Goal: Answer question/provide support

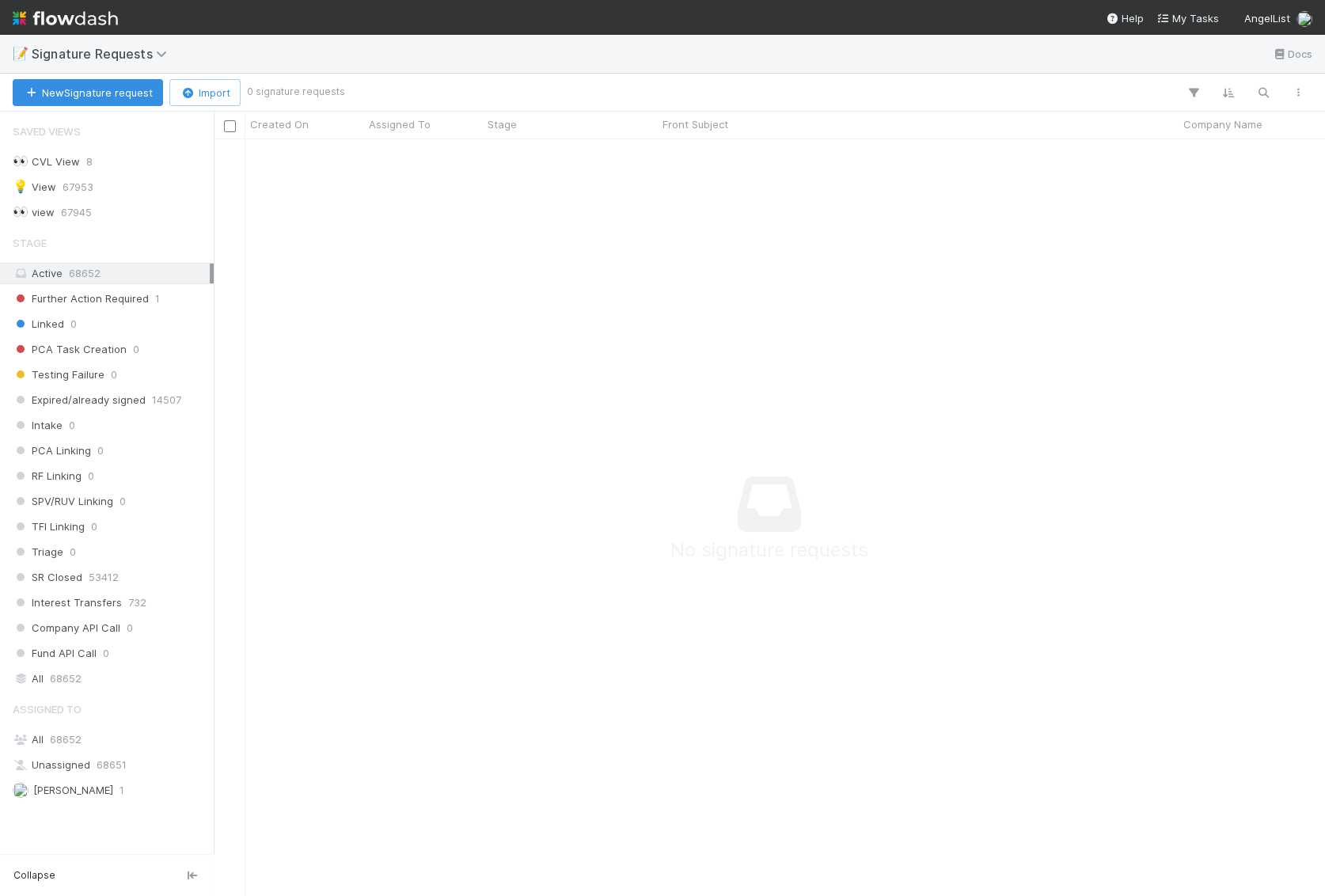
scroll to position [756, 1110]
click at [62, 6] on img at bounding box center [65, 18] width 105 height 27
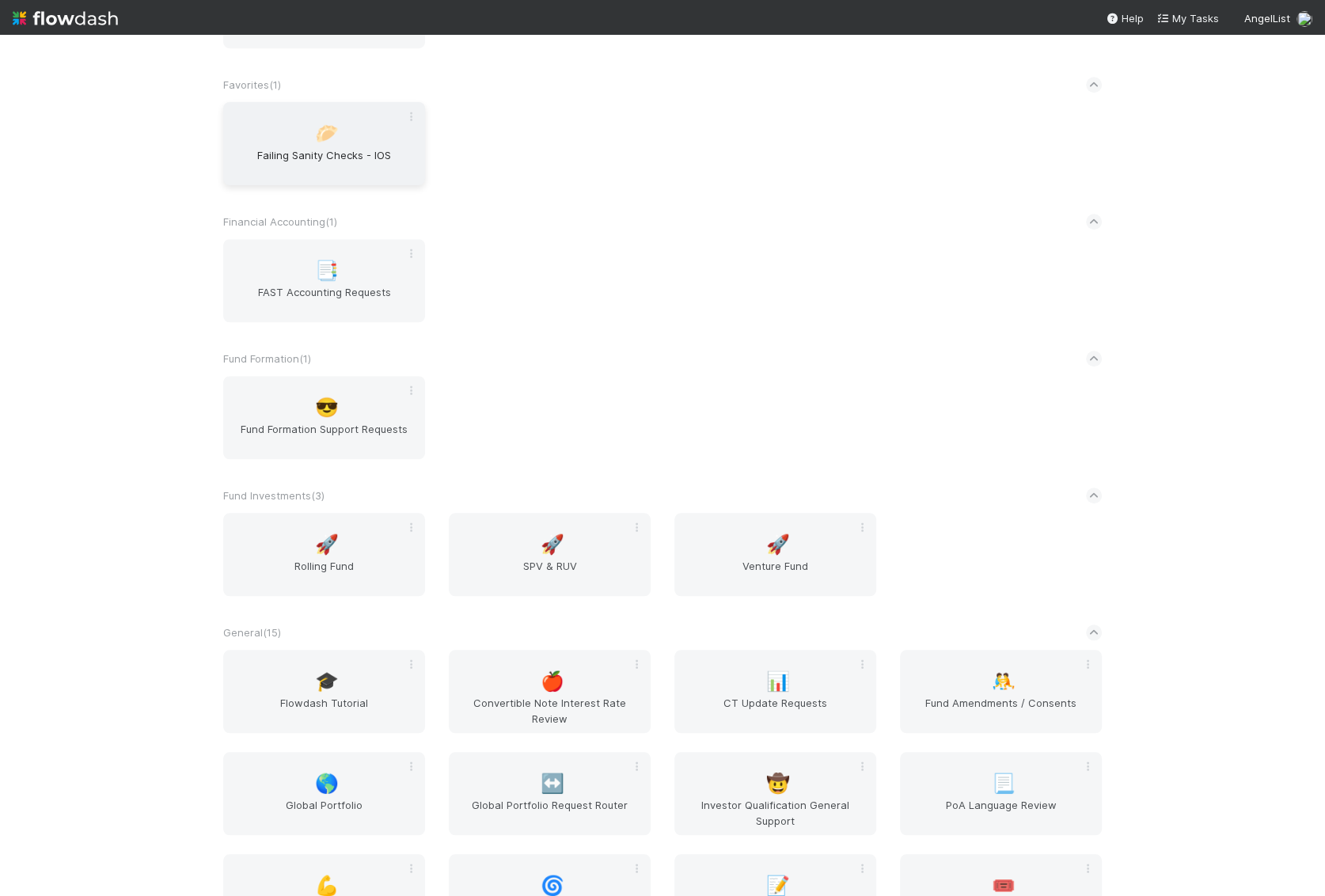
scroll to position [1120, 0]
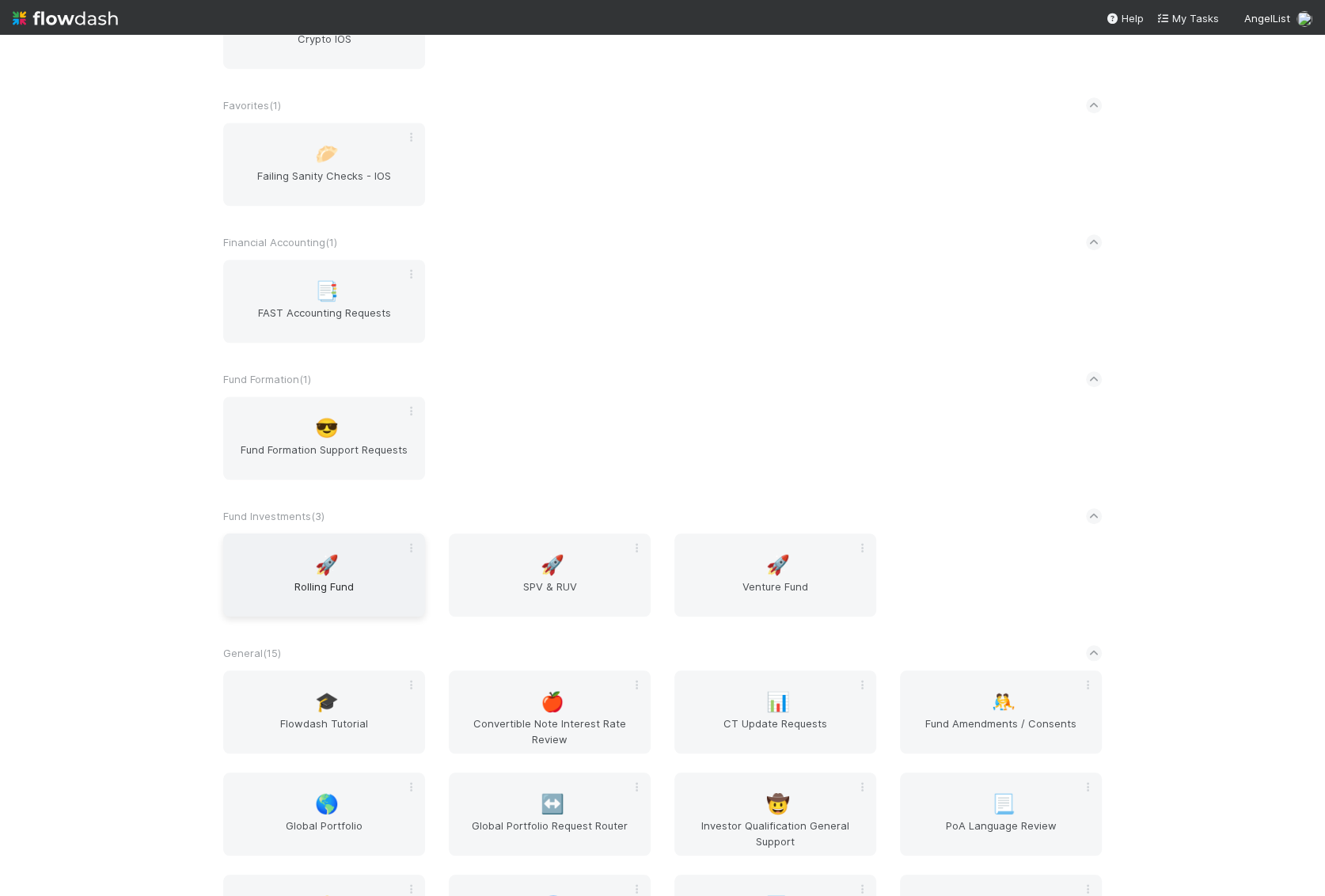
click at [356, 595] on span "Rolling Fund" at bounding box center [324, 594] width 189 height 32
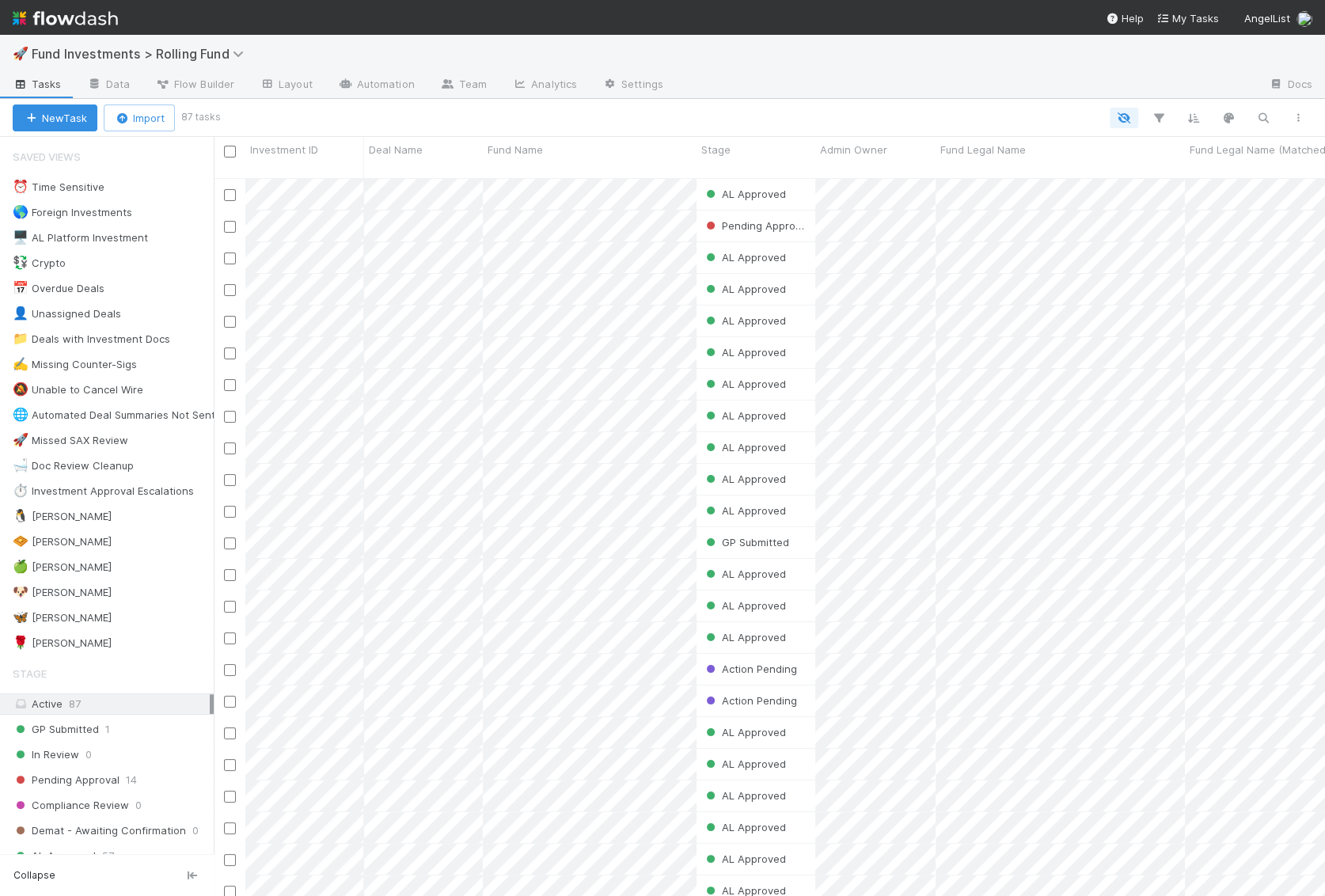
scroll to position [731, 1110]
click at [119, 612] on div "🦋 [PERSON_NAME] 1" at bounding box center [113, 617] width 201 height 20
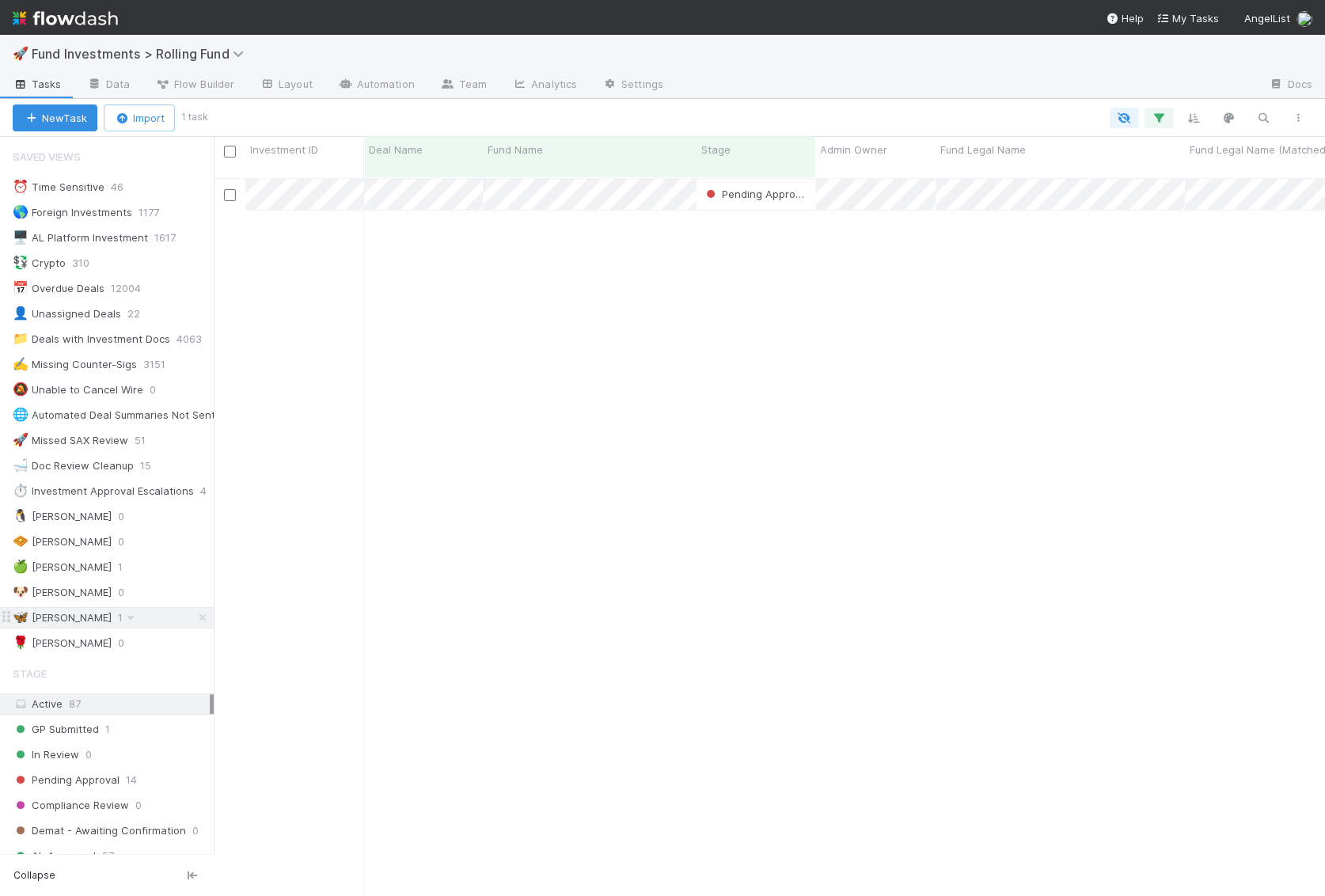
scroll to position [731, 1110]
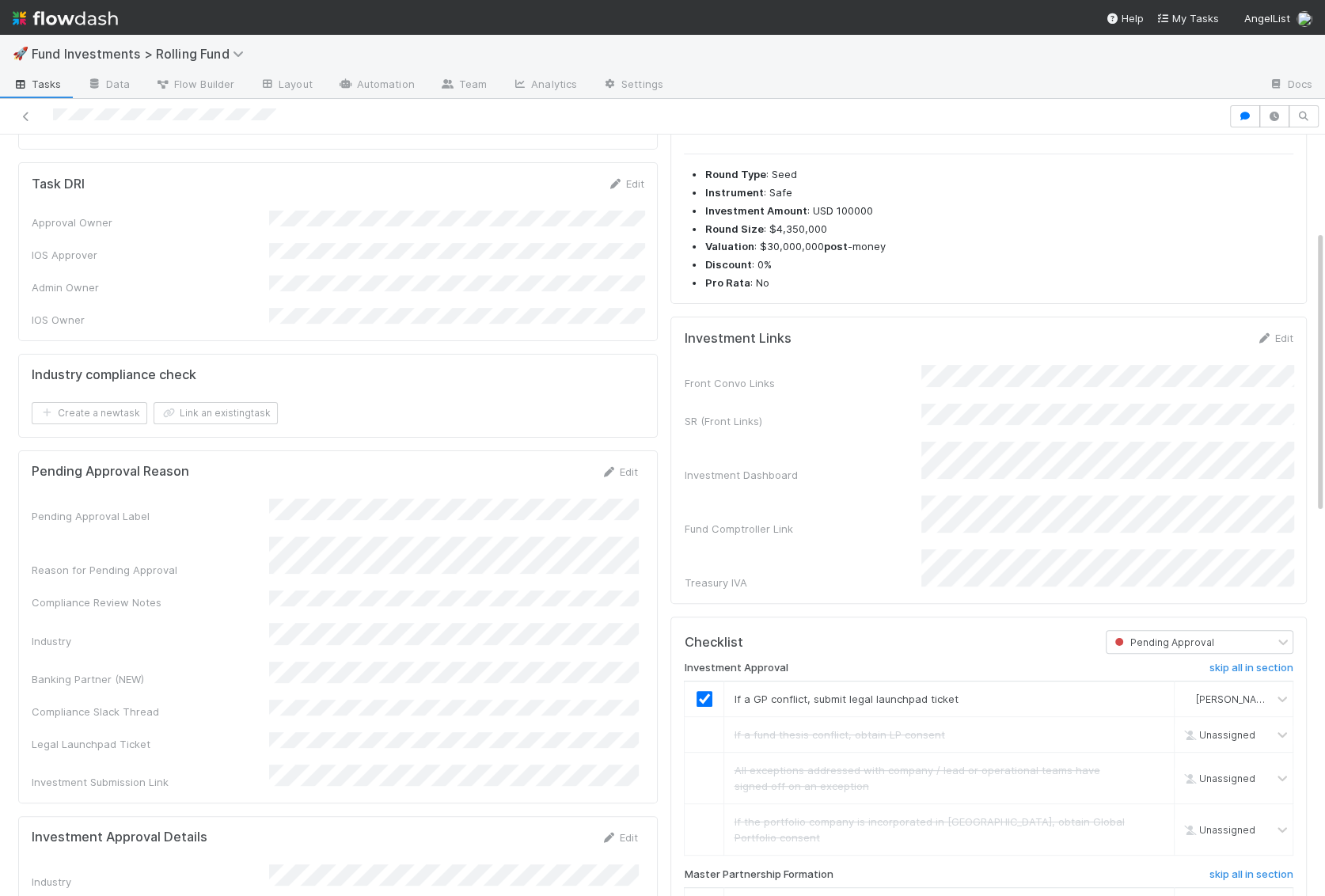
scroll to position [263, 0]
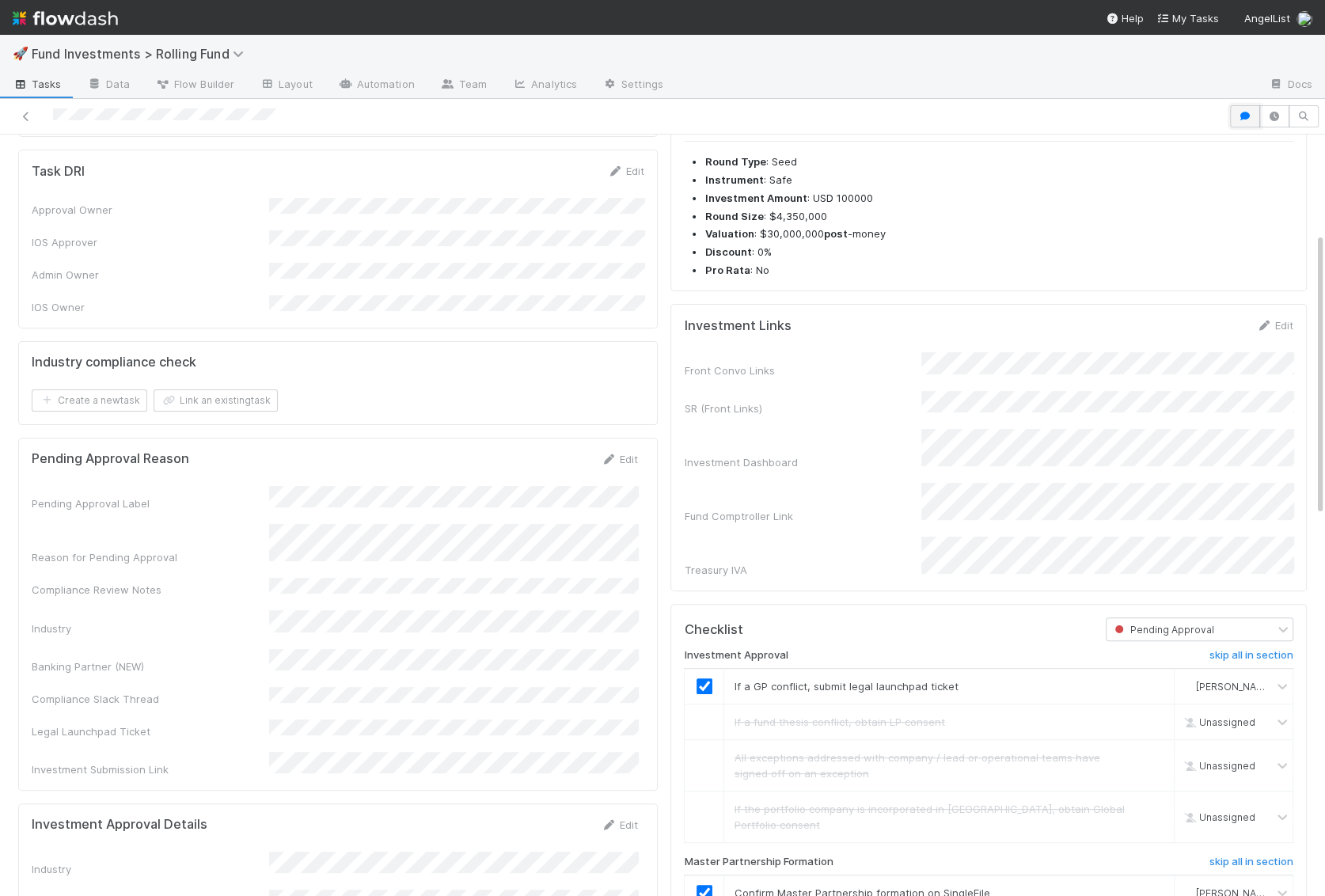
click at [1238, 105] on button "button" at bounding box center [1245, 116] width 30 height 22
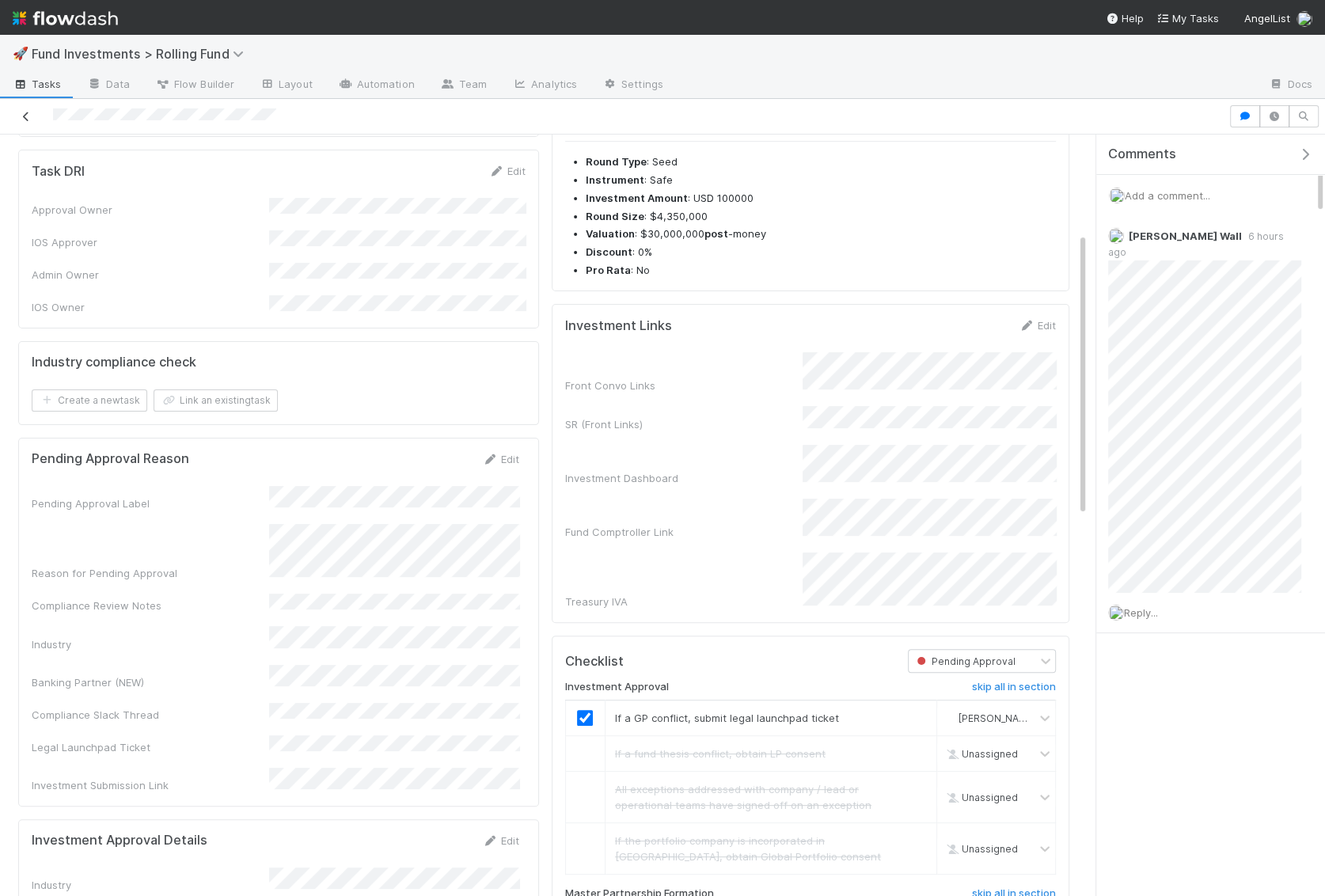
click at [29, 112] on icon at bounding box center [26, 117] width 16 height 10
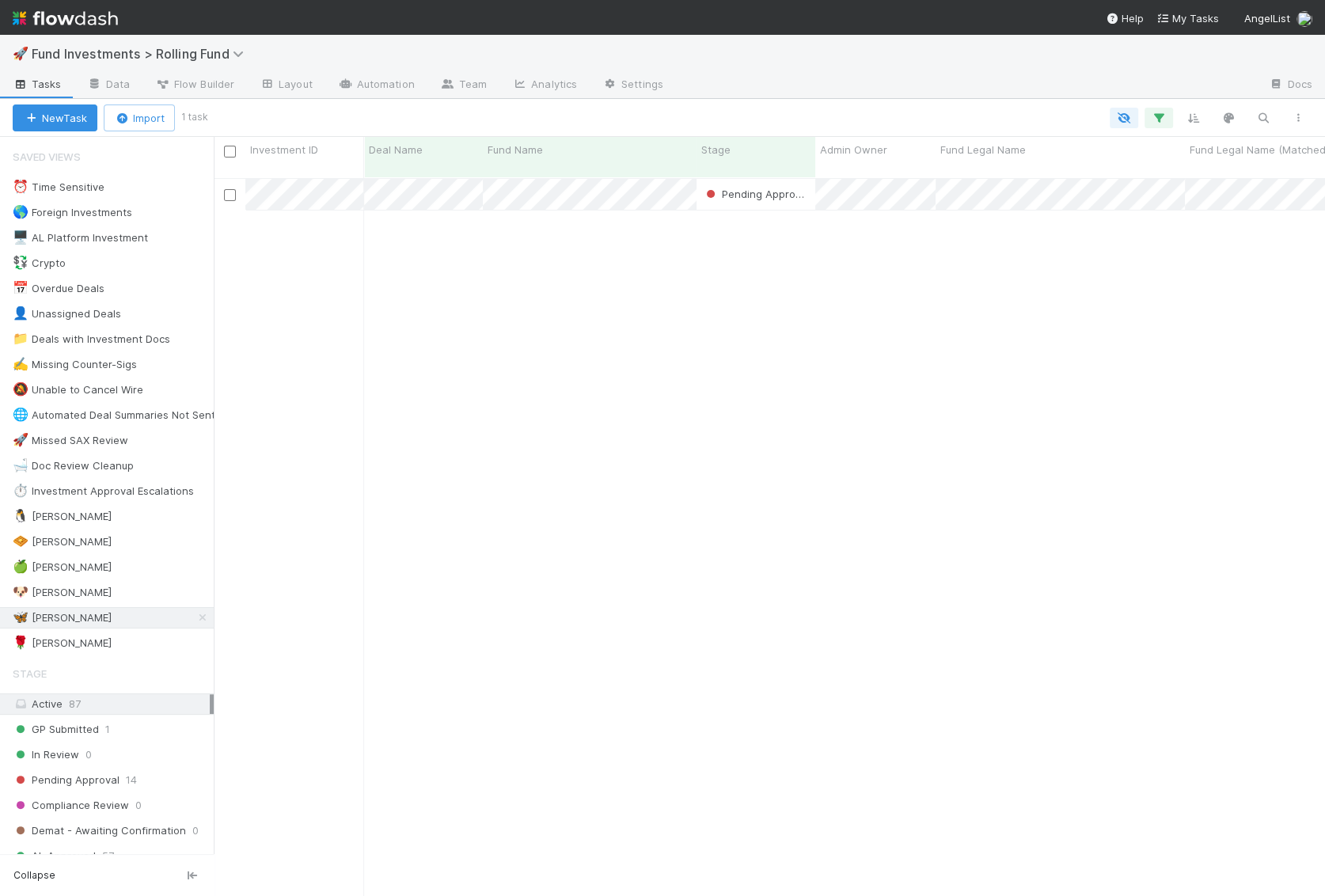
scroll to position [0, 1]
click at [74, 16] on img at bounding box center [65, 18] width 105 height 27
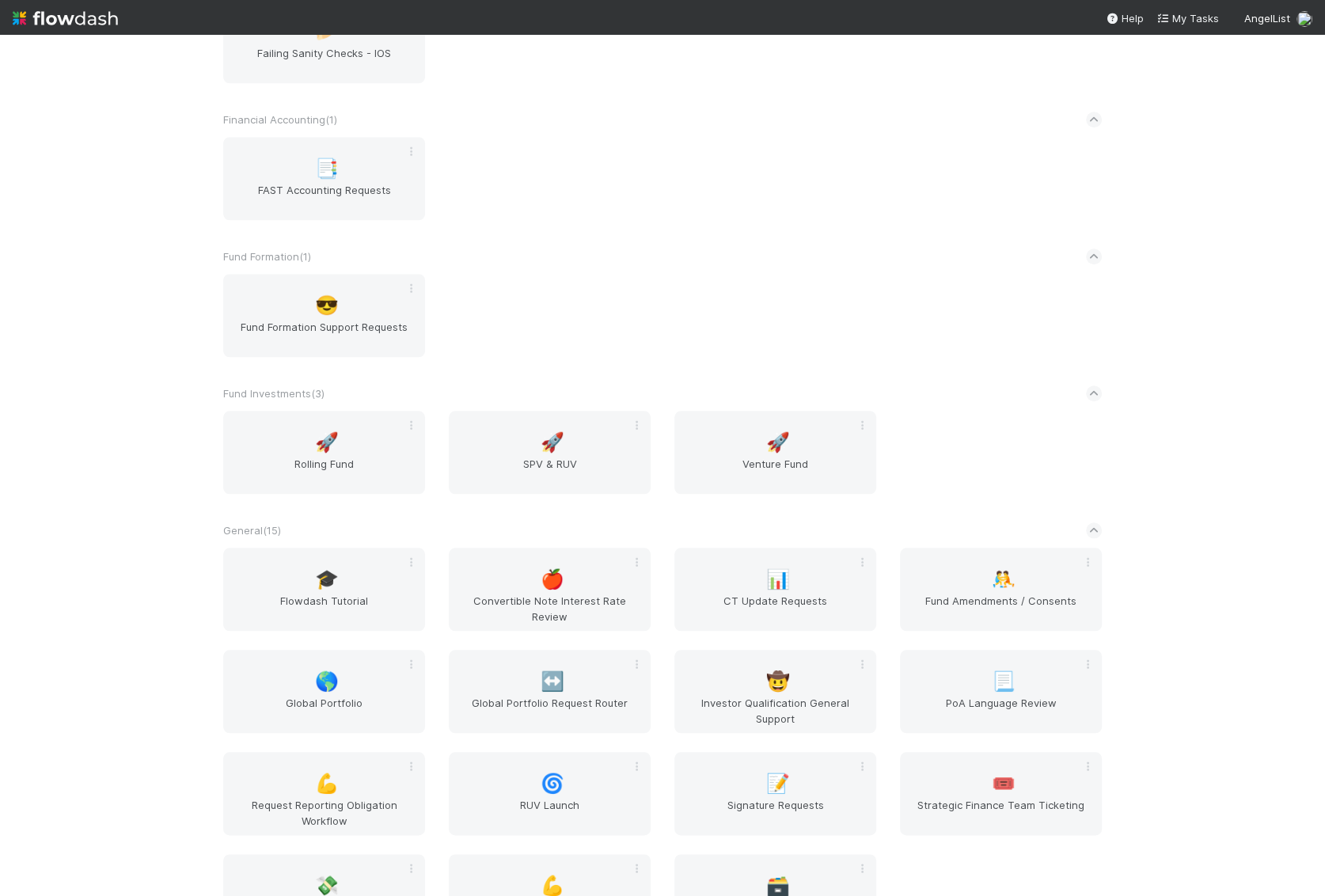
scroll to position [1276, 0]
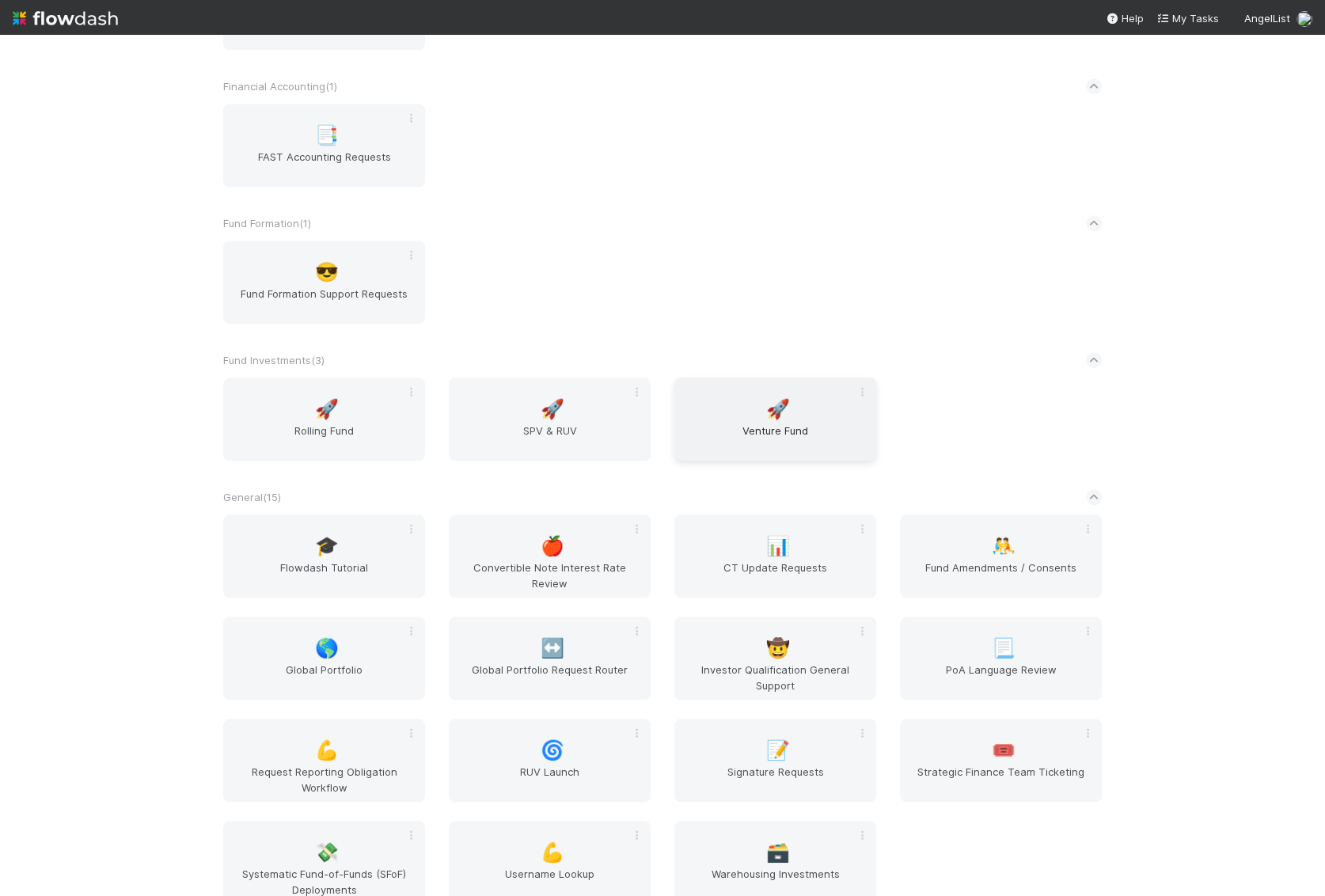
click at [748, 414] on div "🚀 Venture Fund" at bounding box center [775, 419] width 202 height 83
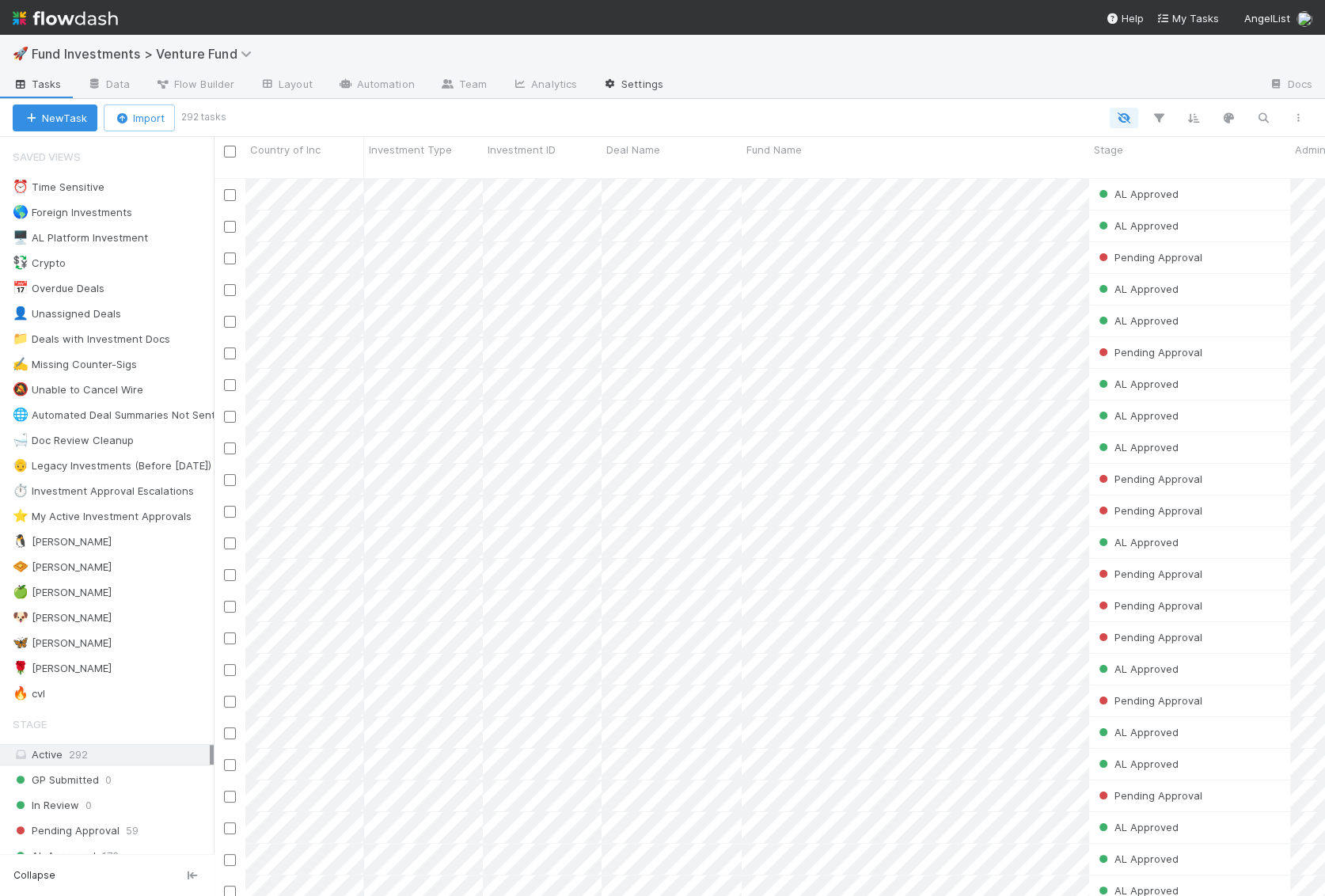
scroll to position [731, 1110]
click at [142, 633] on div "🦋 [PERSON_NAME] 4" at bounding box center [113, 643] width 201 height 20
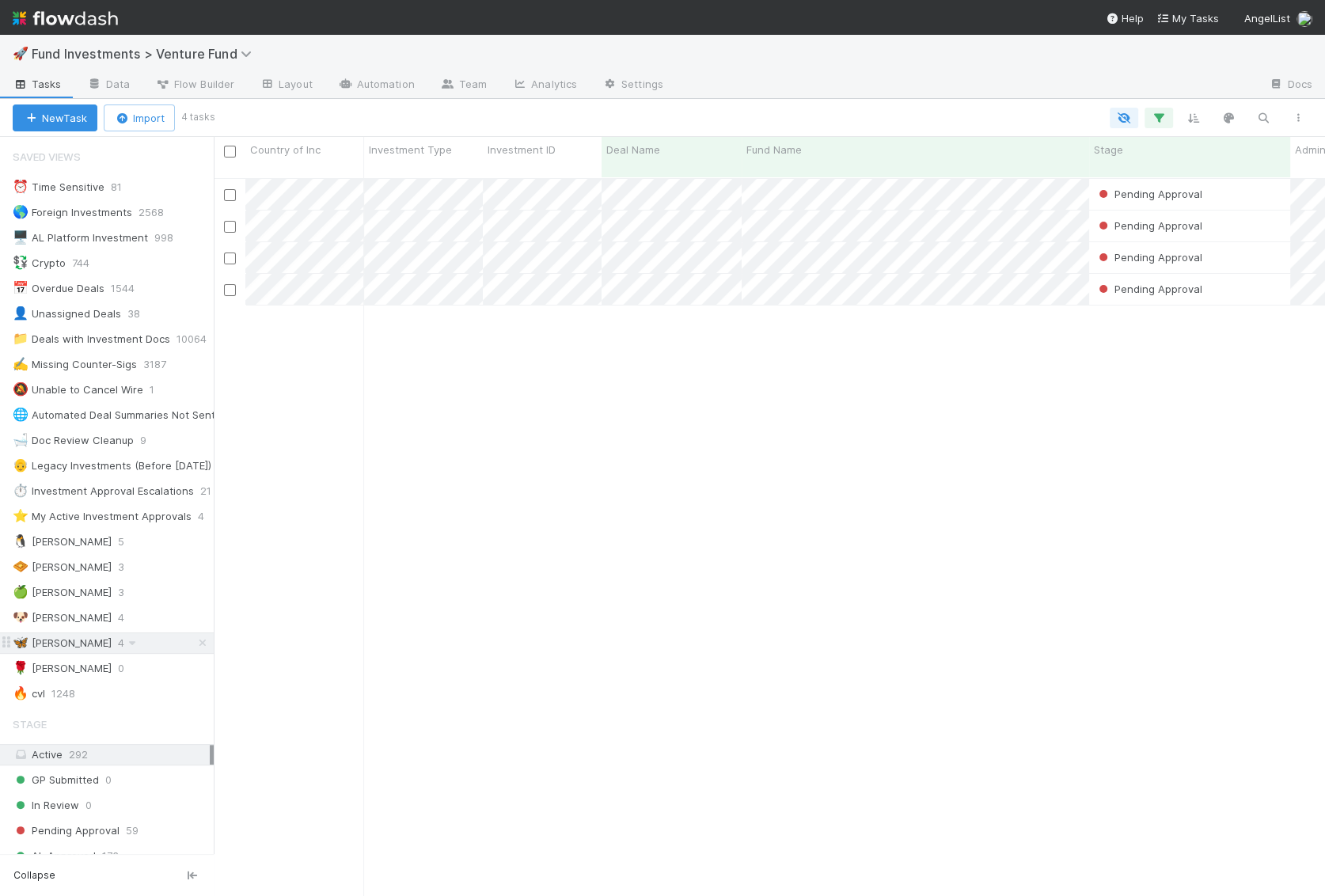
scroll to position [731, 1110]
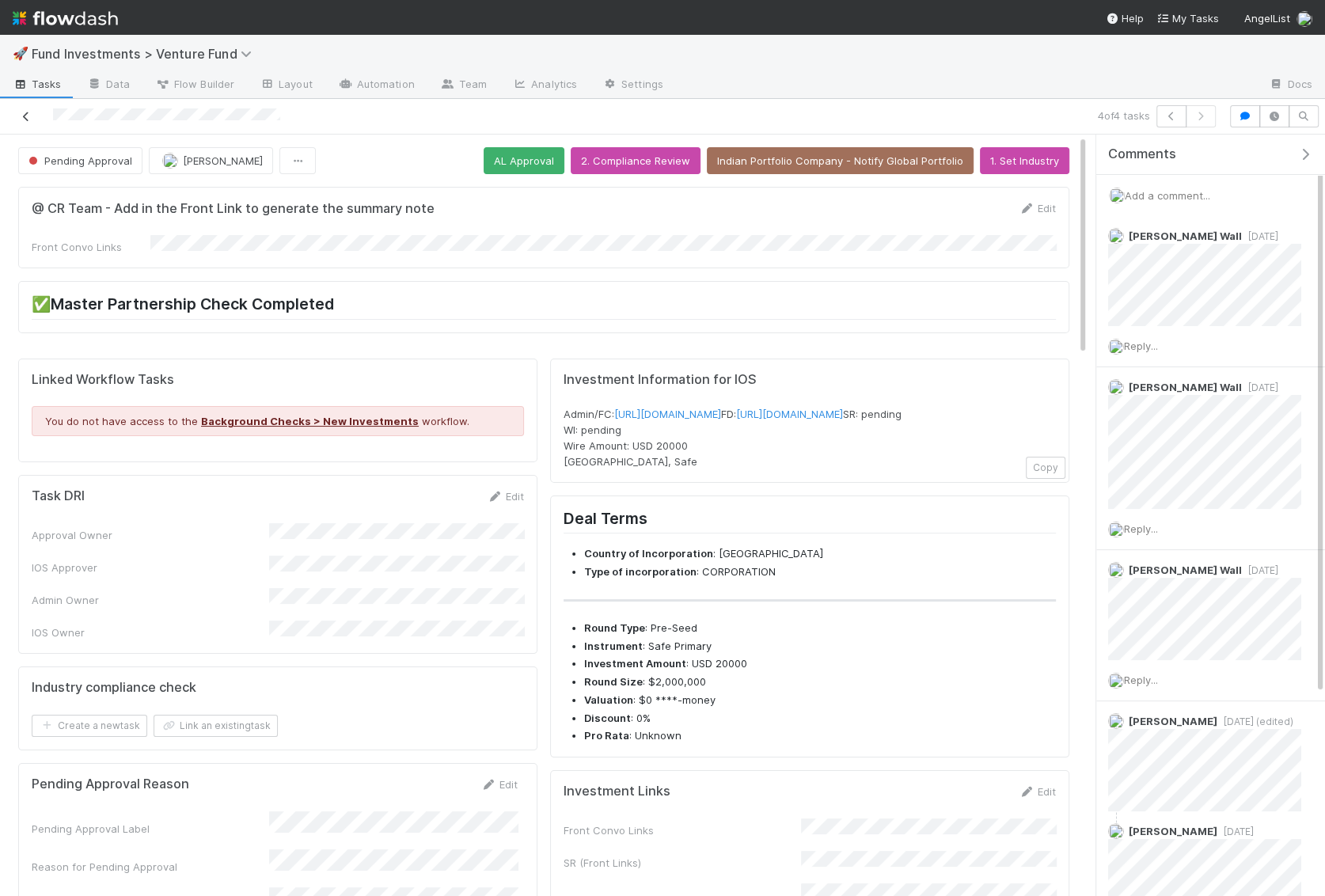
click at [29, 112] on icon at bounding box center [26, 117] width 16 height 10
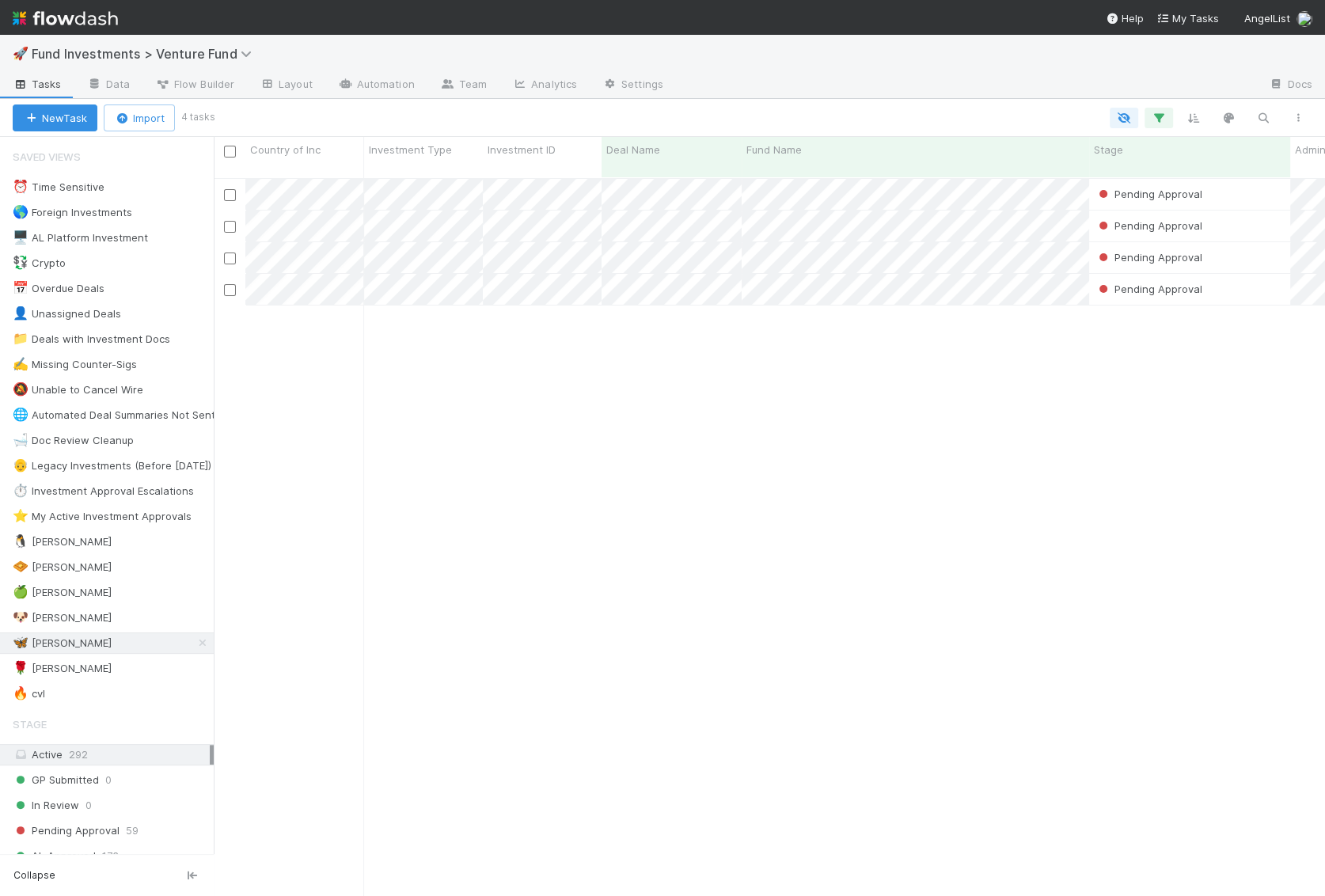
scroll to position [731, 1110]
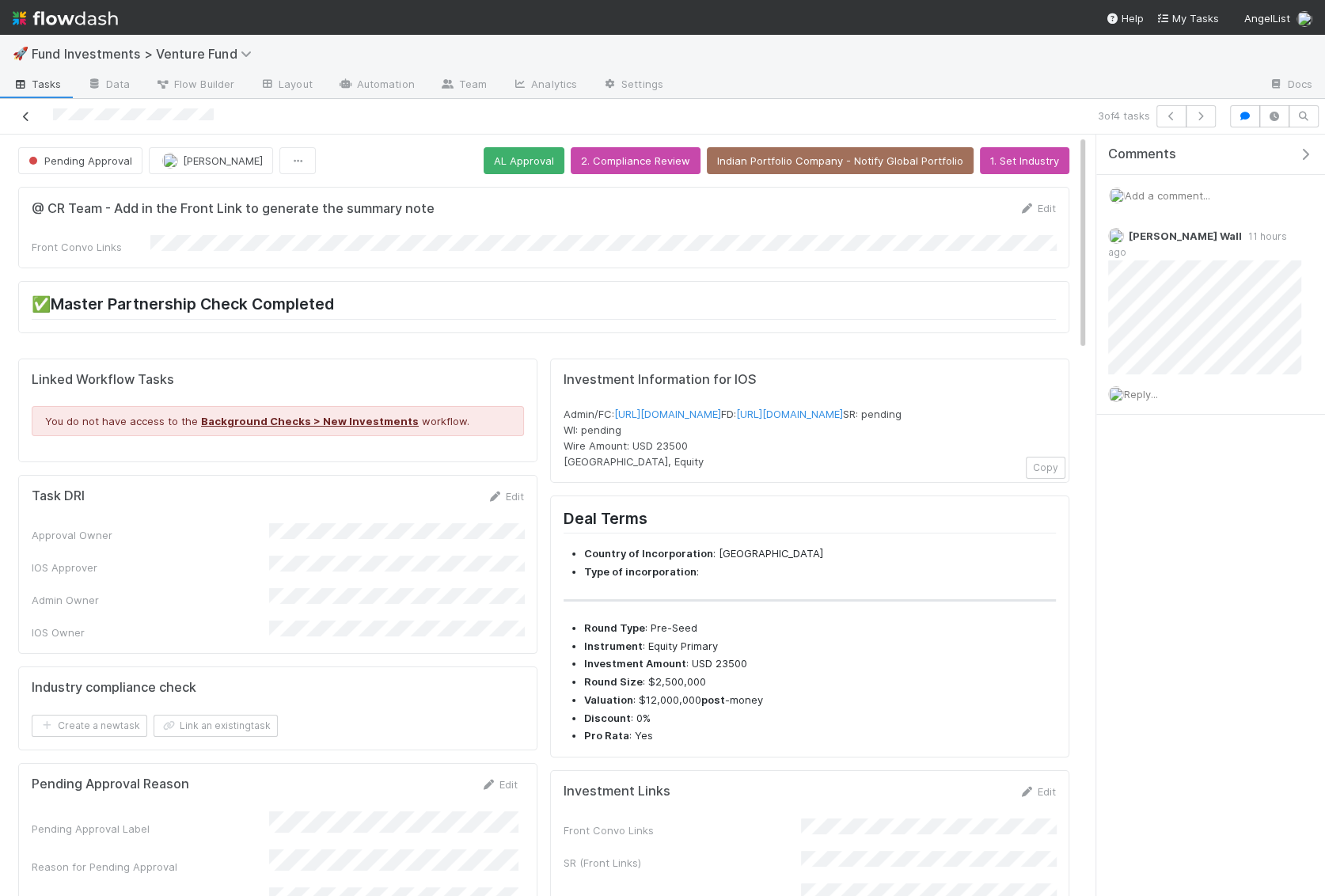
click at [21, 112] on icon at bounding box center [26, 117] width 16 height 10
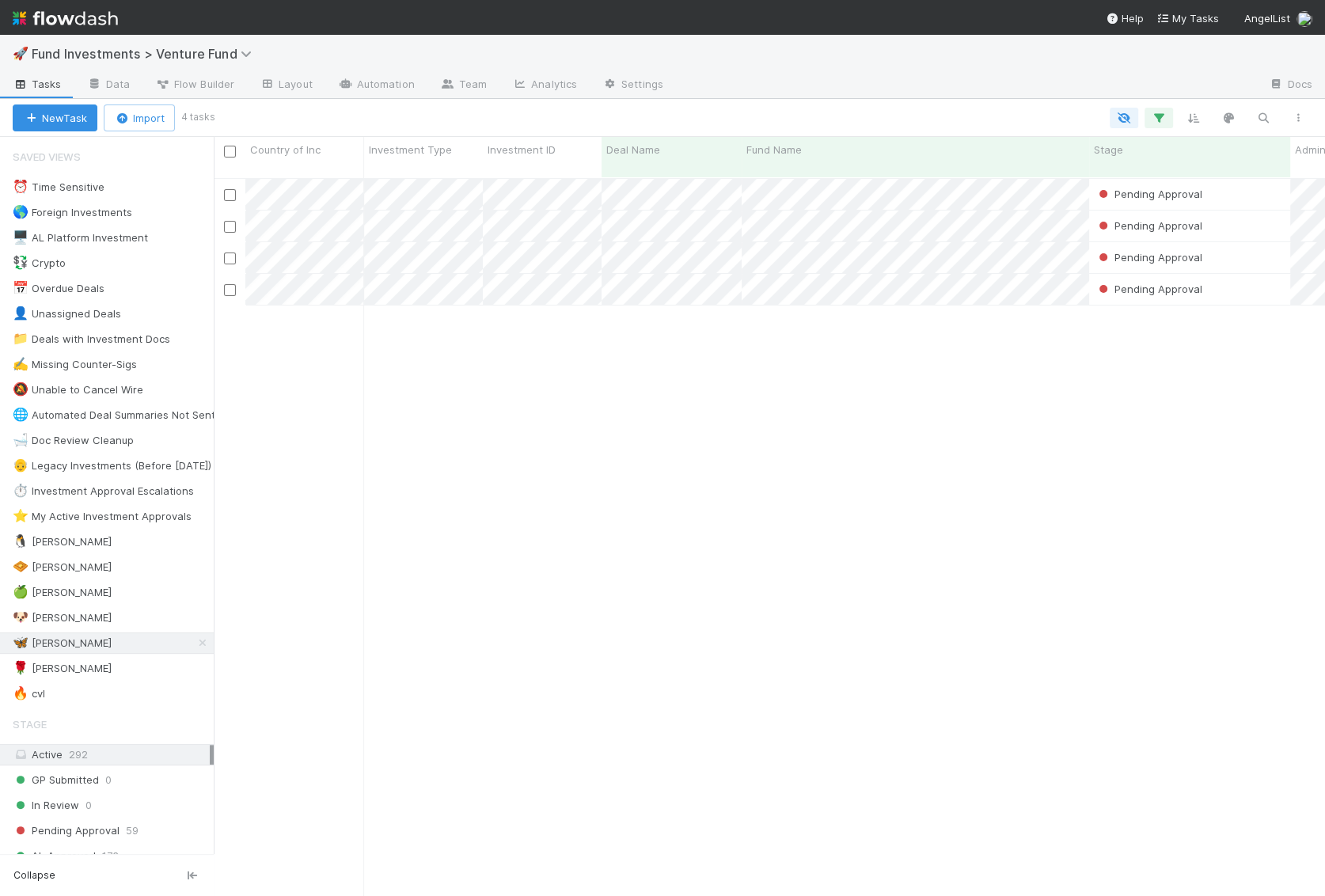
scroll to position [731, 1110]
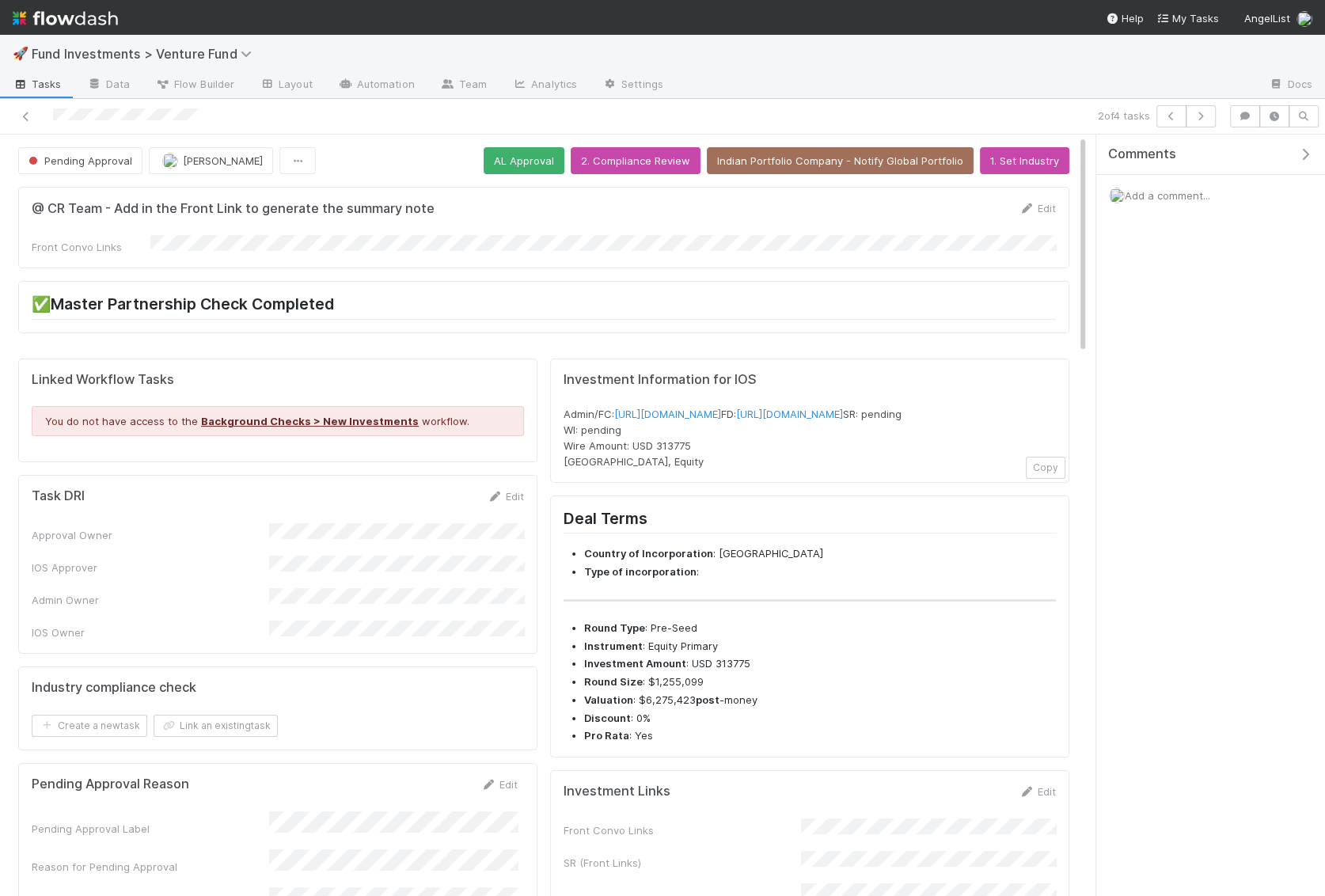
click at [1167, 198] on span "Add a comment..." at bounding box center [1168, 195] width 86 height 13
click at [1171, 464] on button "Add Comment" at bounding box center [1167, 460] width 92 height 27
click at [24, 115] on icon at bounding box center [26, 117] width 16 height 10
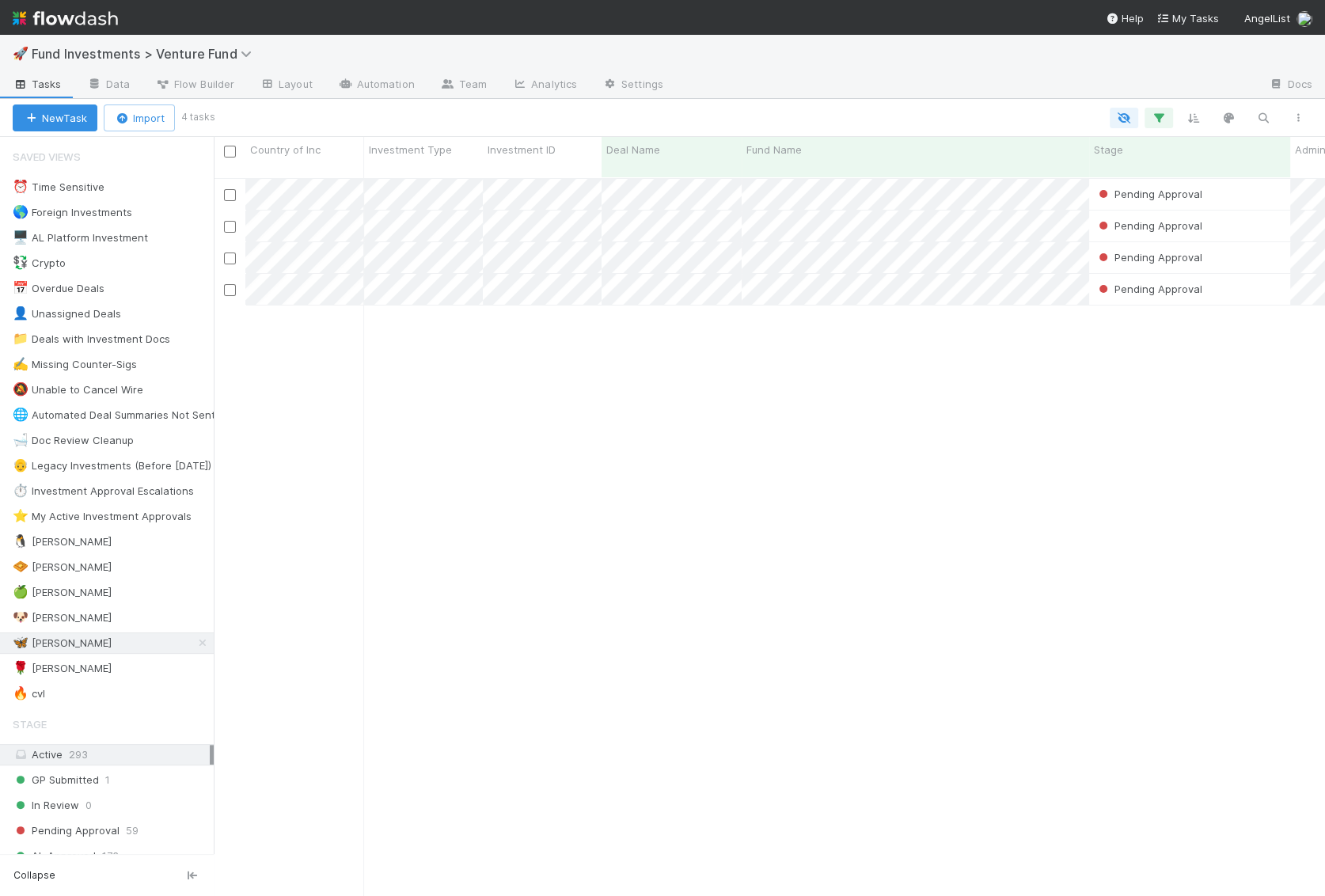
scroll to position [731, 1110]
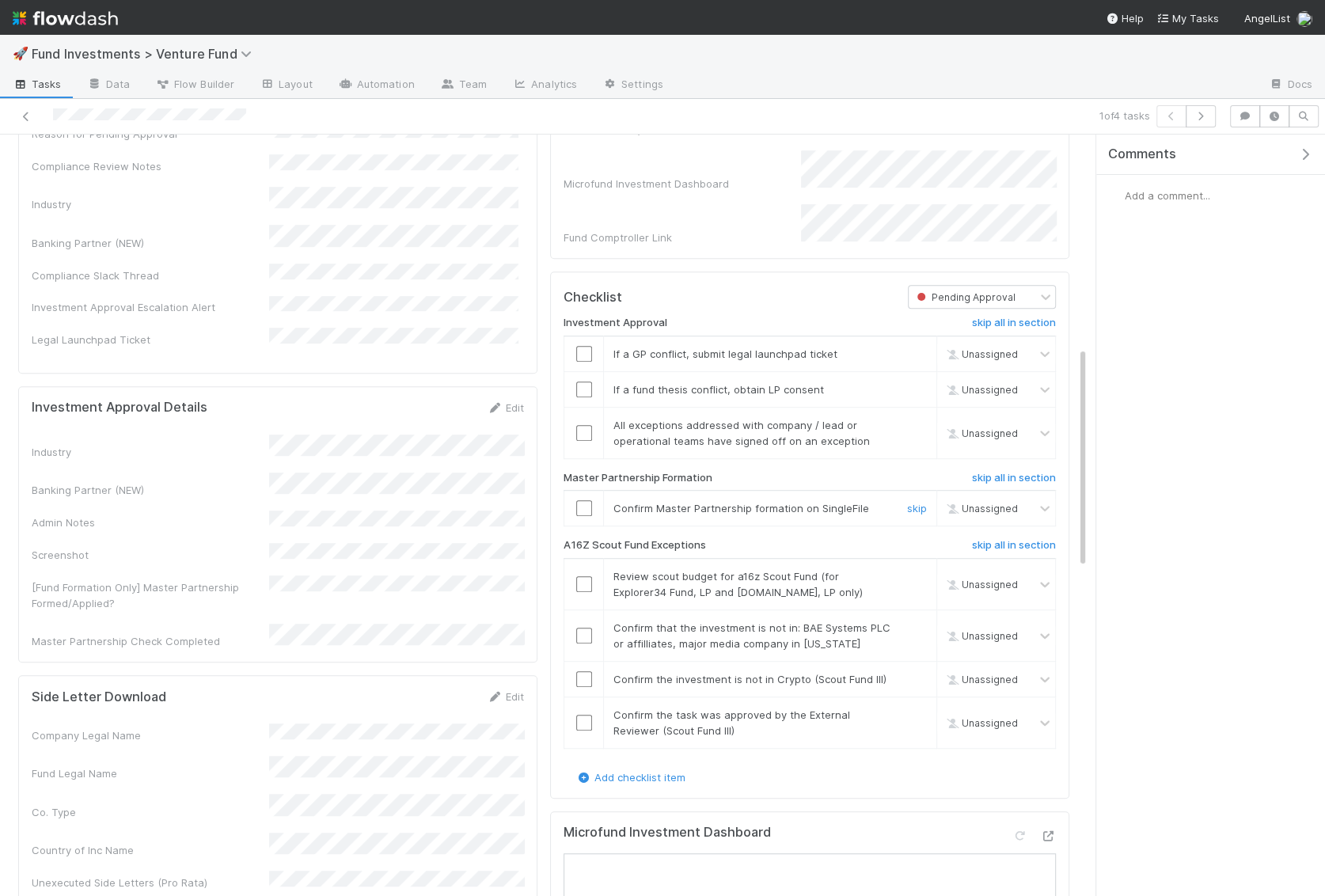
scroll to position [732, 0]
click at [999, 330] on h6 "skip all in section" at bounding box center [1014, 324] width 84 height 13
click at [578, 508] on input "checkbox" at bounding box center [585, 508] width 16 height 16
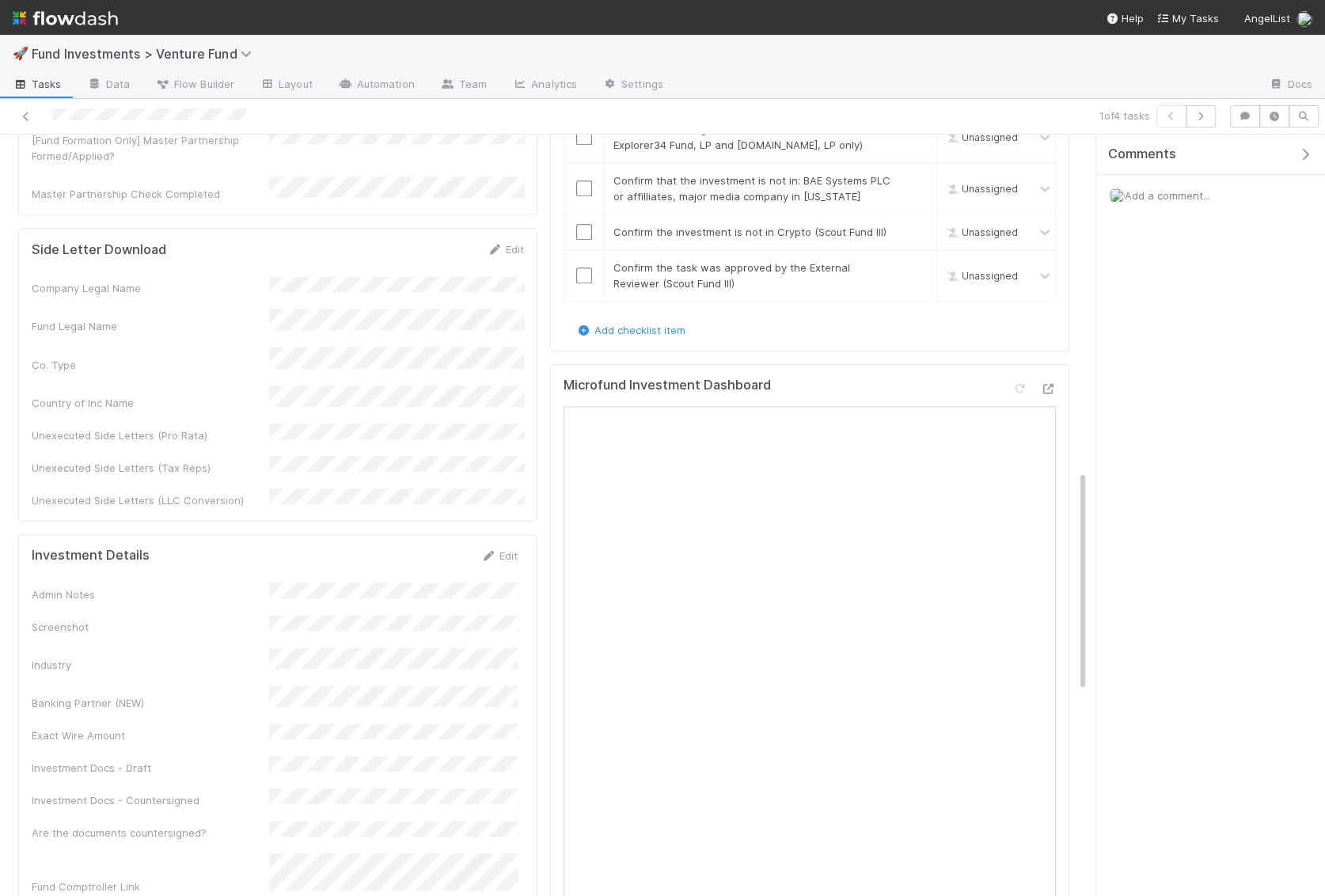
scroll to position [1159, 0]
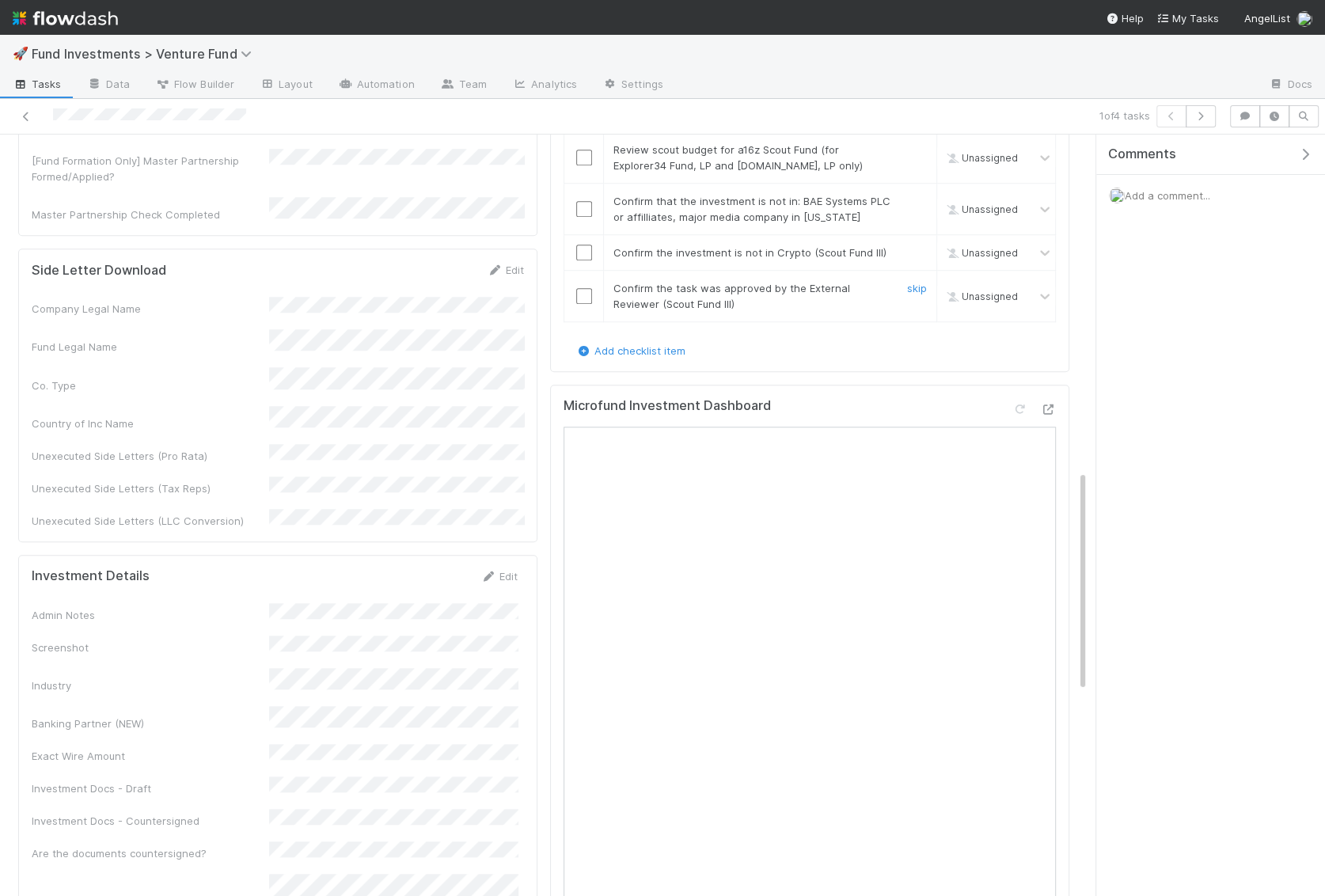
click at [585, 295] on input "checkbox" at bounding box center [585, 296] width 16 height 16
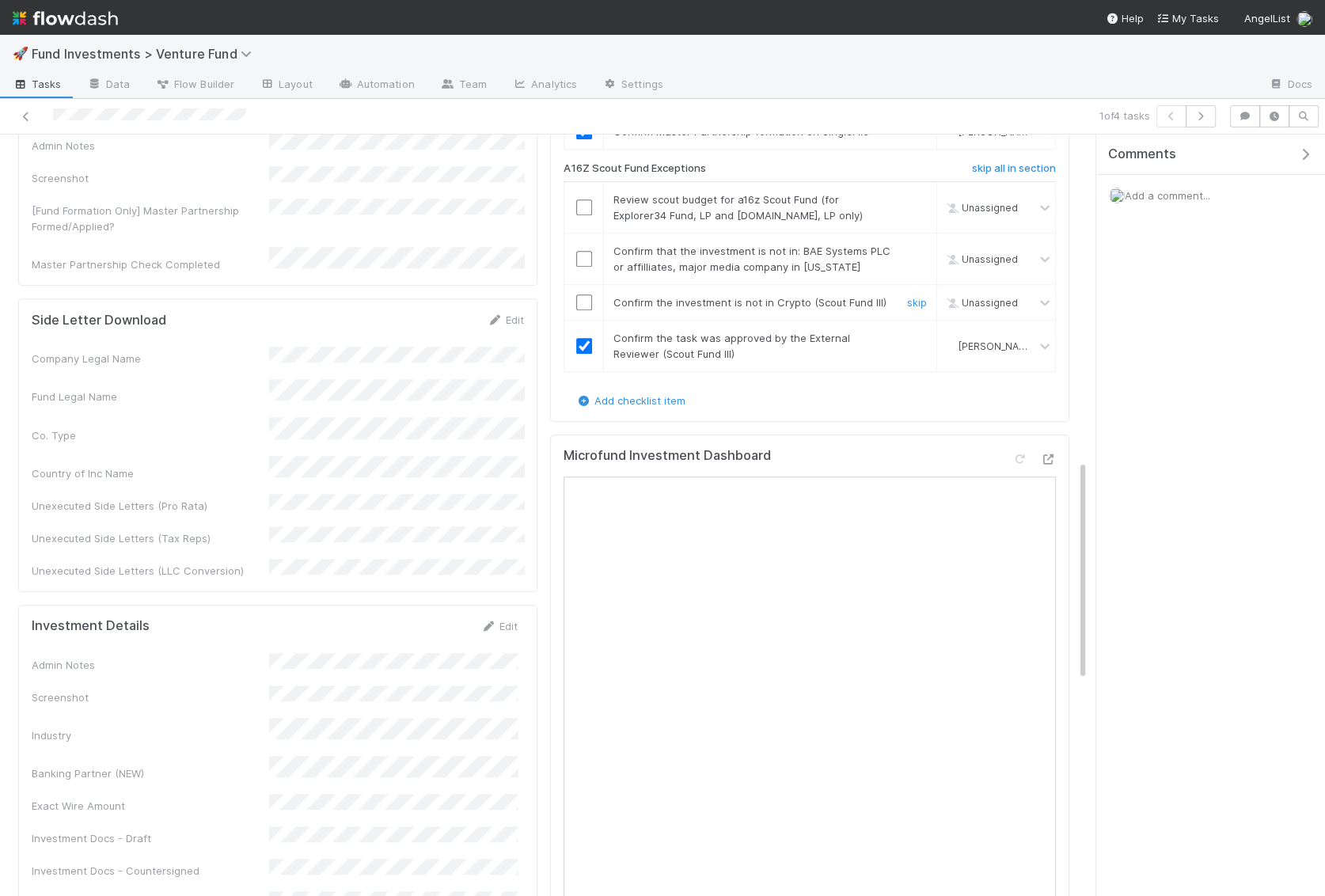
scroll to position [1075, 0]
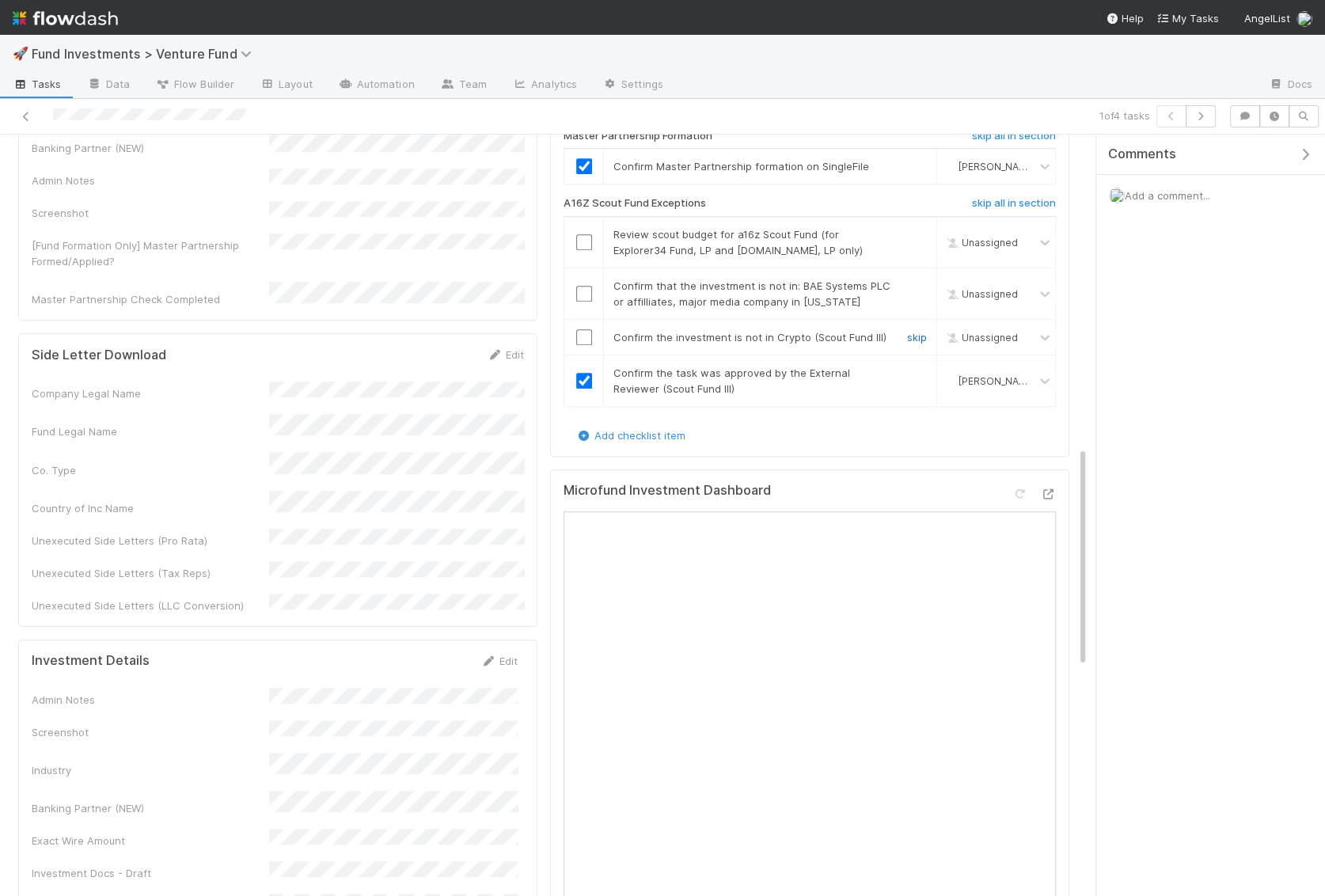
click at [919, 337] on link "skip" at bounding box center [917, 337] width 20 height 13
click at [921, 290] on link "skip" at bounding box center [917, 286] width 20 height 13
click at [581, 242] on input "checkbox" at bounding box center [585, 242] width 16 height 16
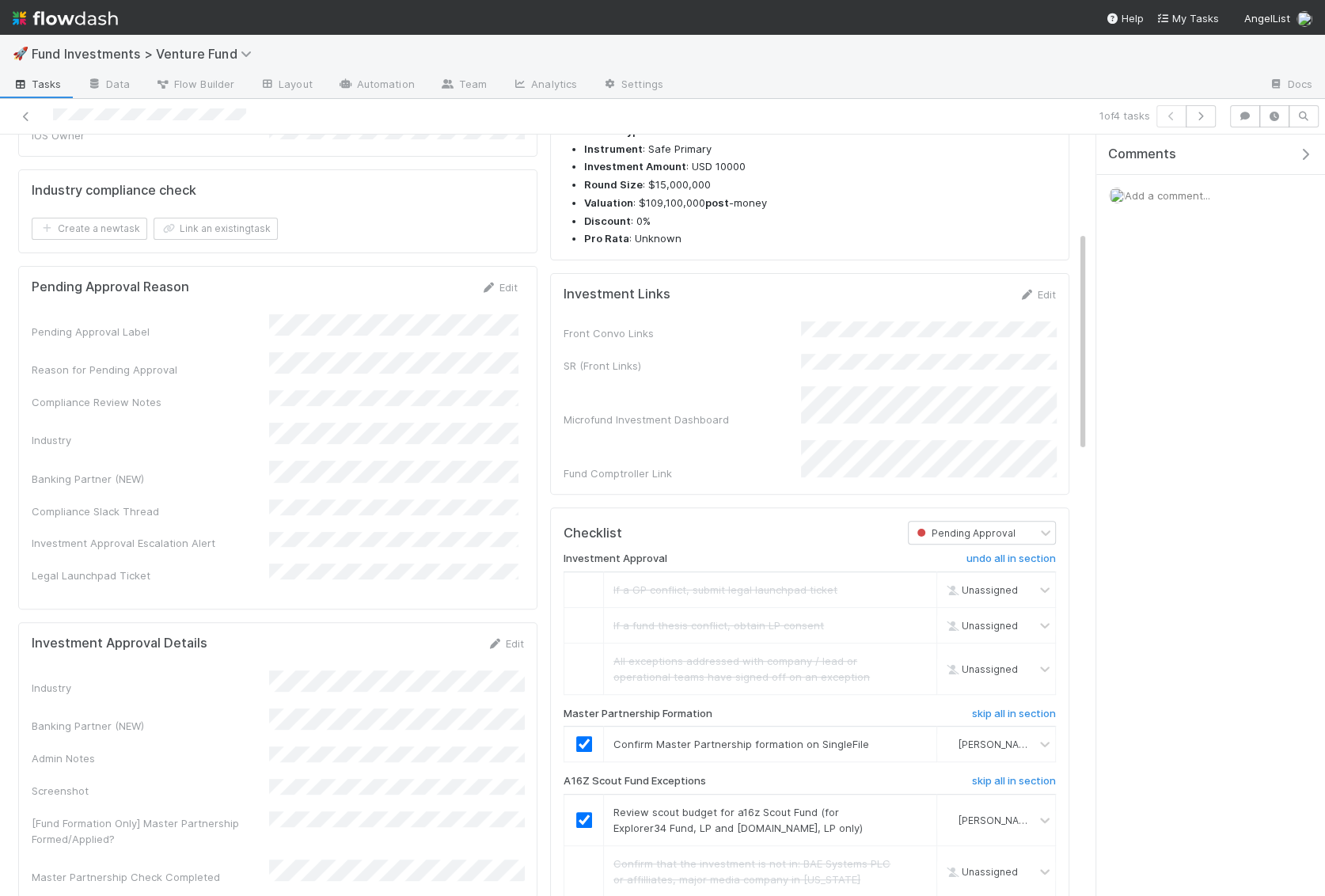
scroll to position [0, 0]
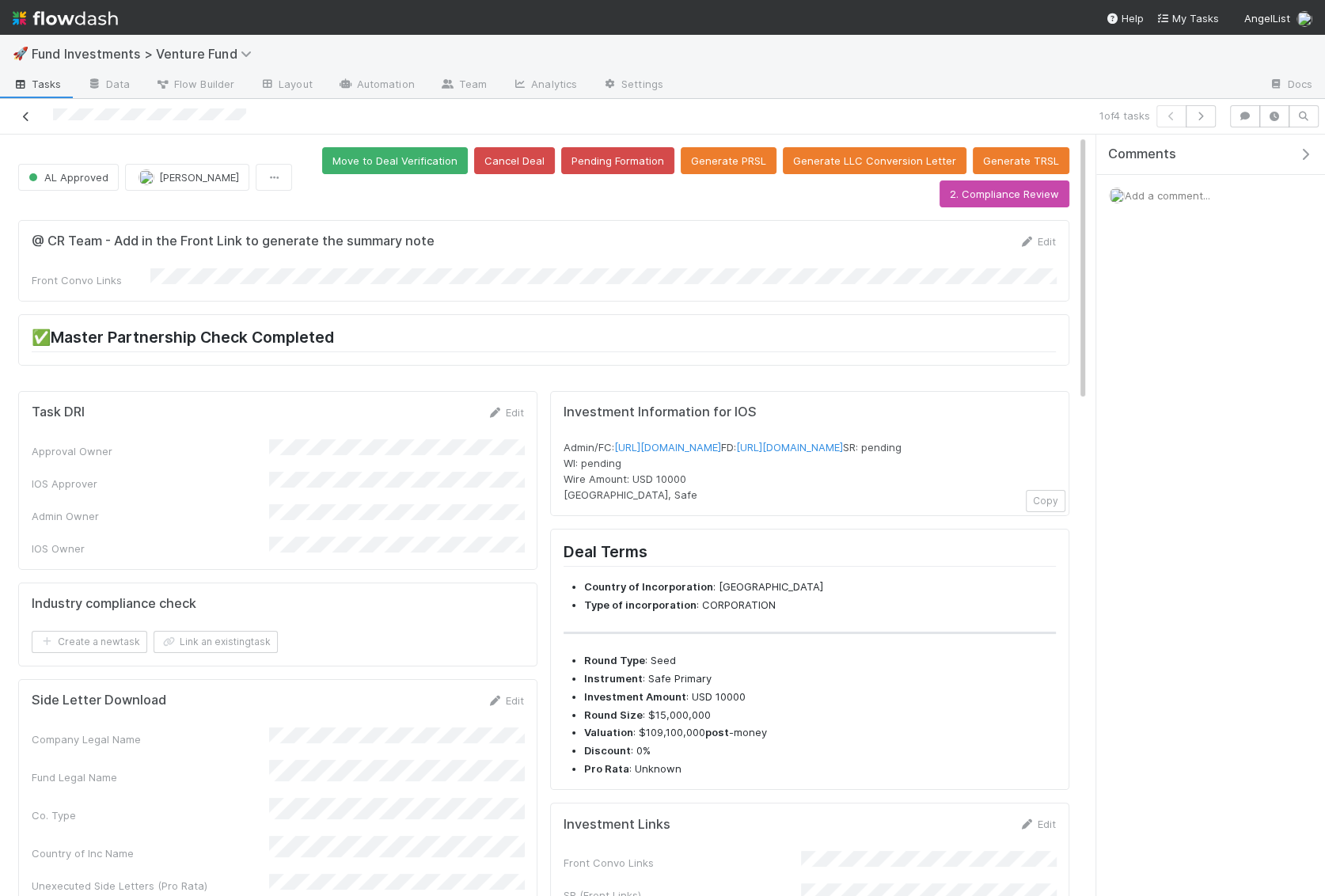
click at [26, 115] on icon at bounding box center [26, 117] width 16 height 10
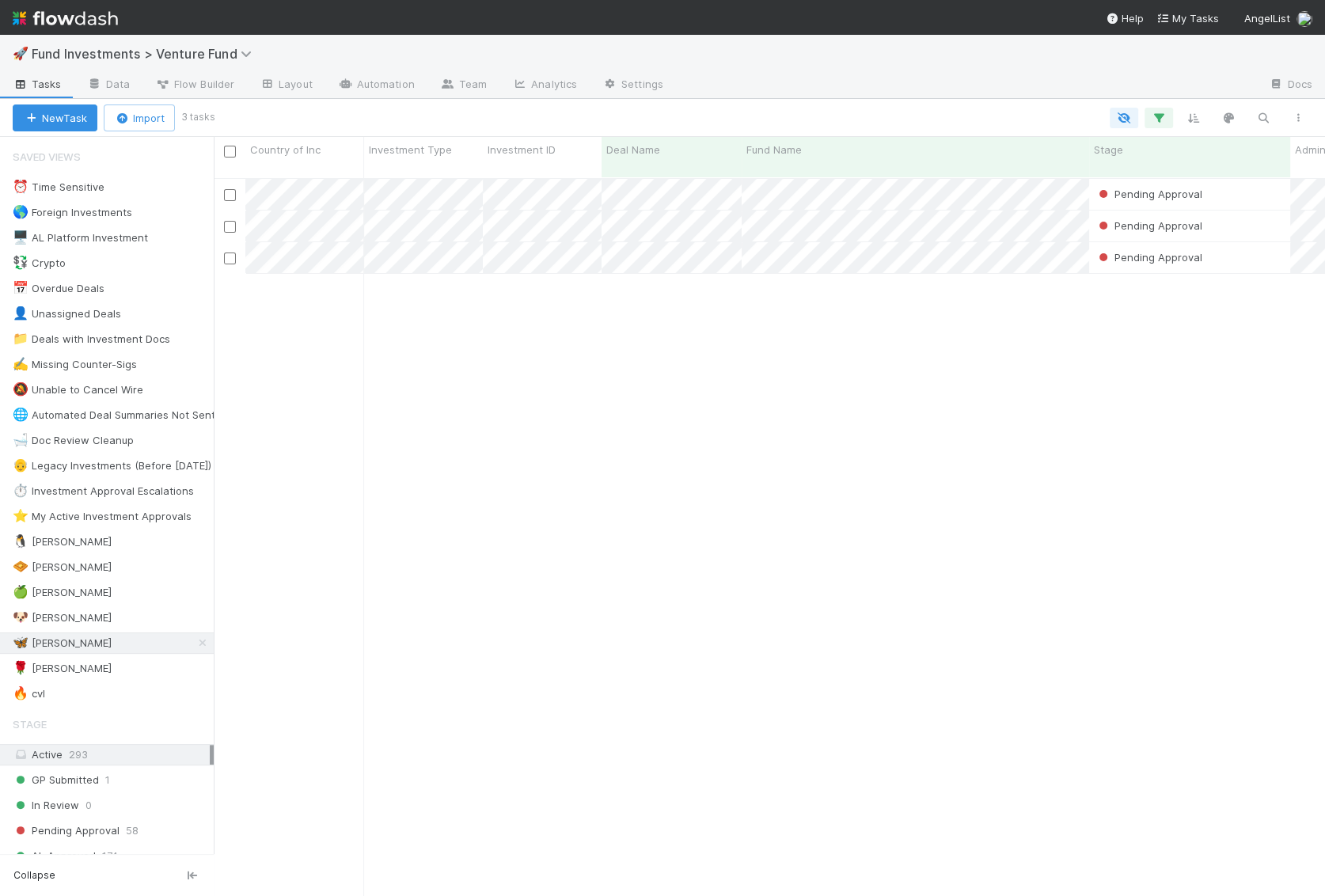
scroll to position [0, 1]
click at [82, 21] on img at bounding box center [65, 18] width 105 height 27
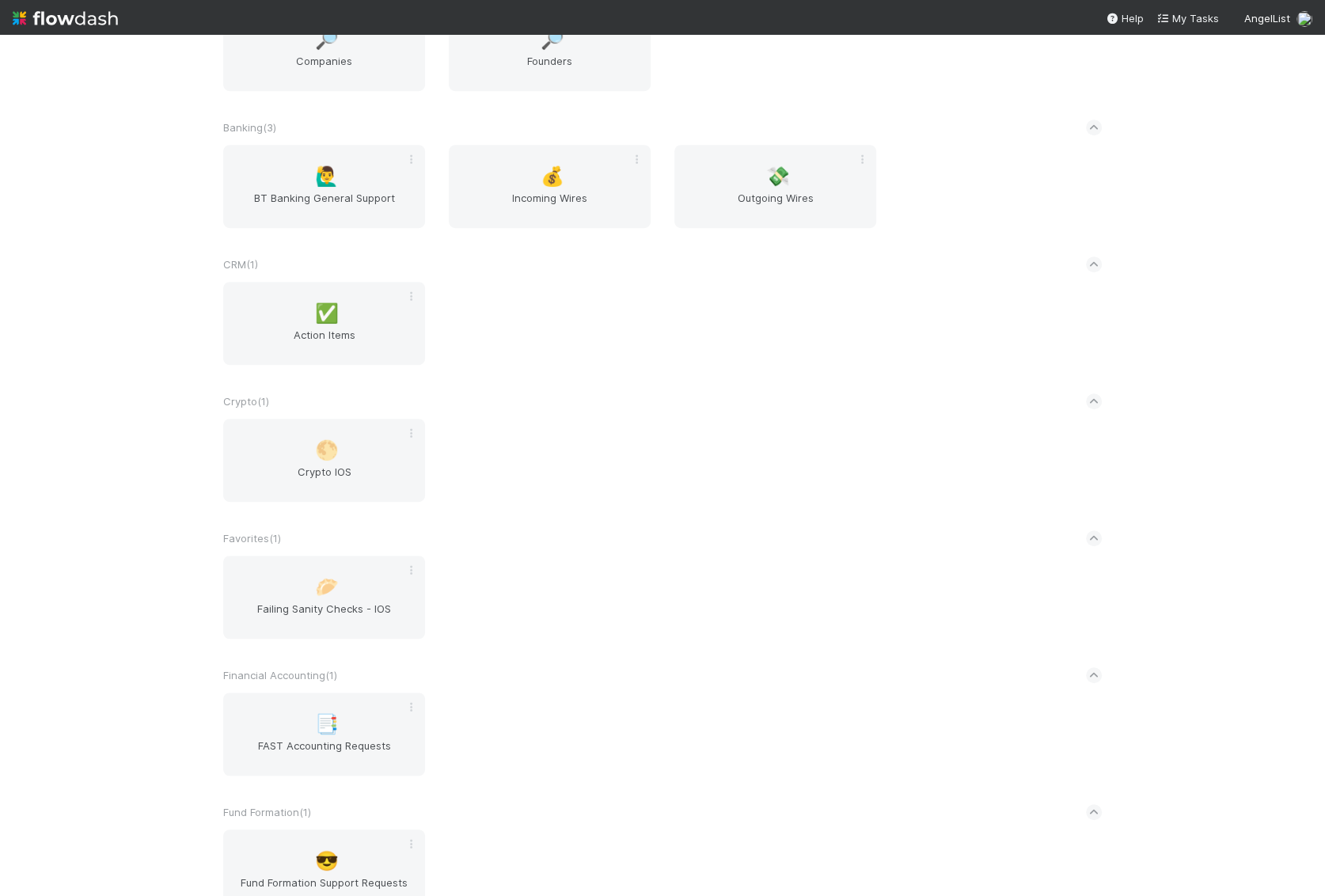
scroll to position [696, 0]
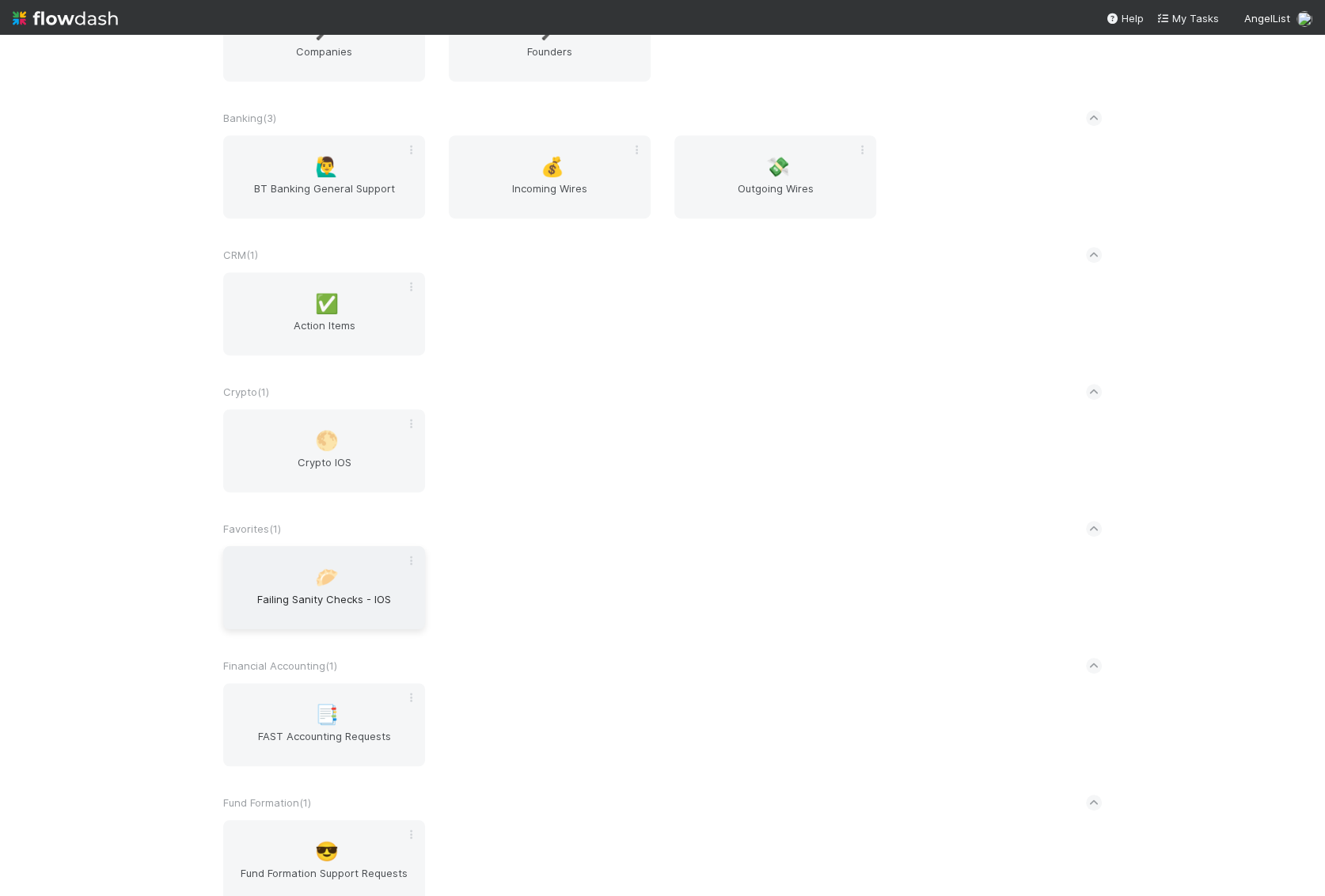
click at [376, 586] on div "🥟 Failing Sanity Checks - IOS" at bounding box center [324, 587] width 202 height 83
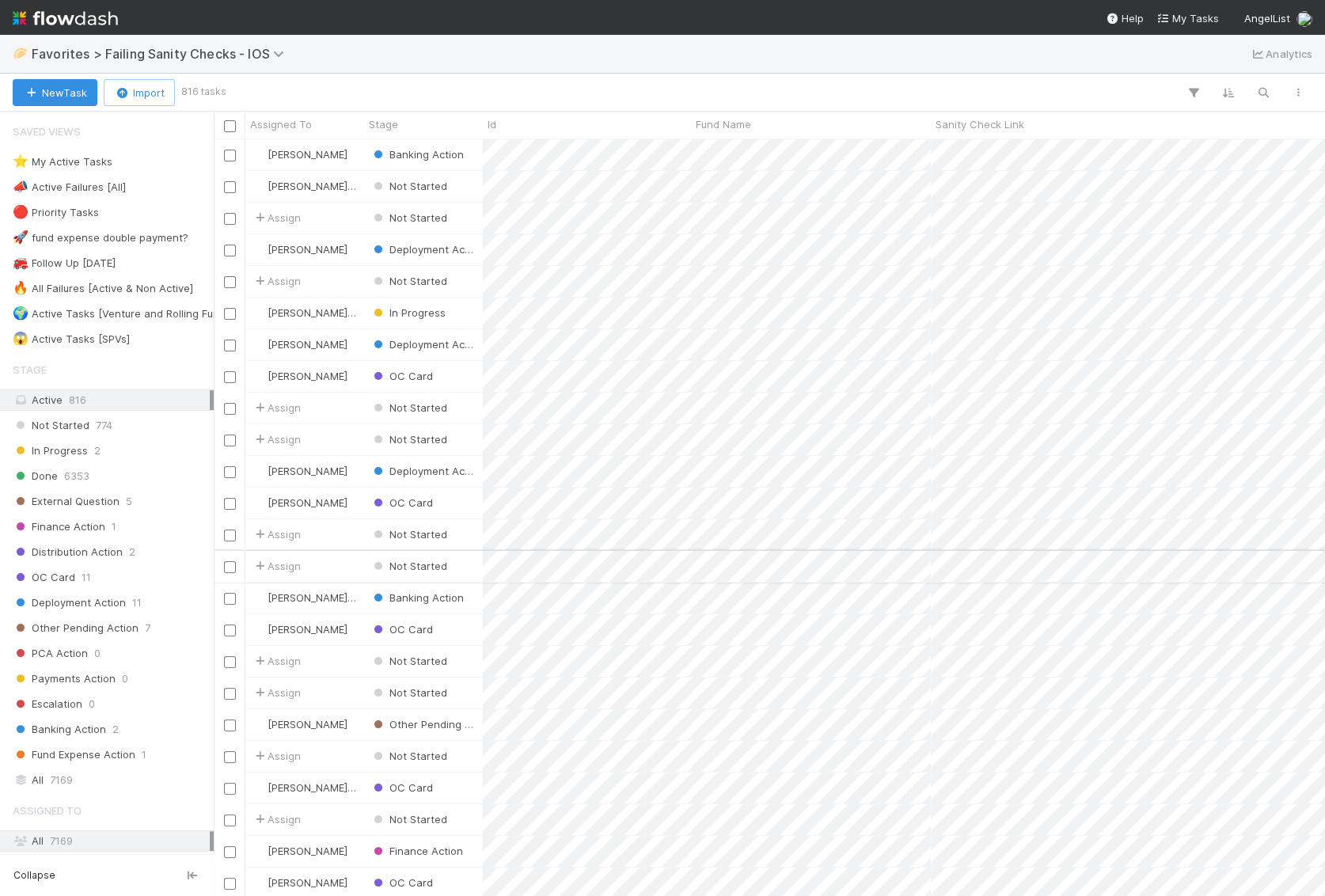
scroll to position [756, 1110]
click at [108, 163] on div "⭐ My Active Tasks" at bounding box center [63, 162] width 100 height 20
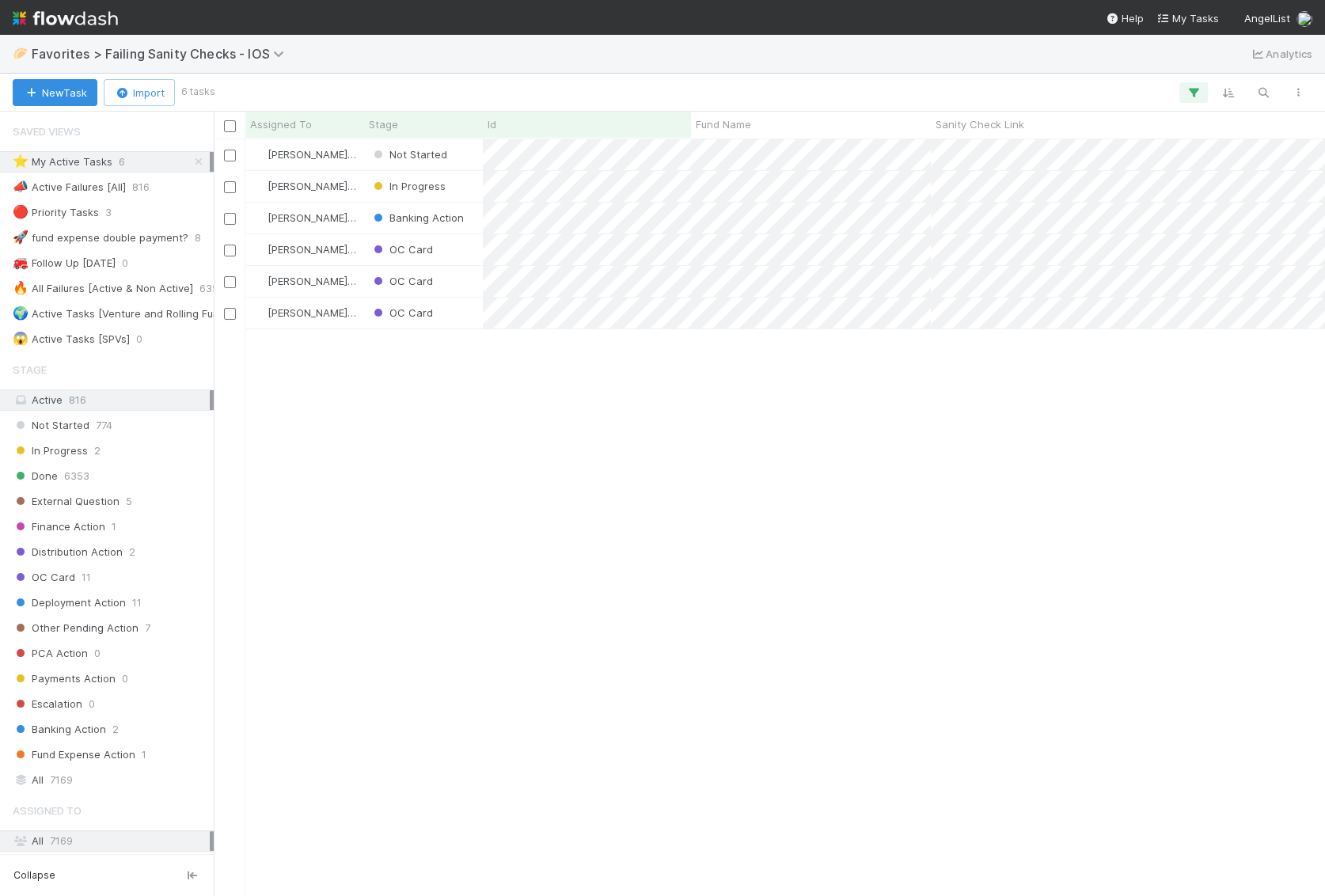
scroll to position [756, 1110]
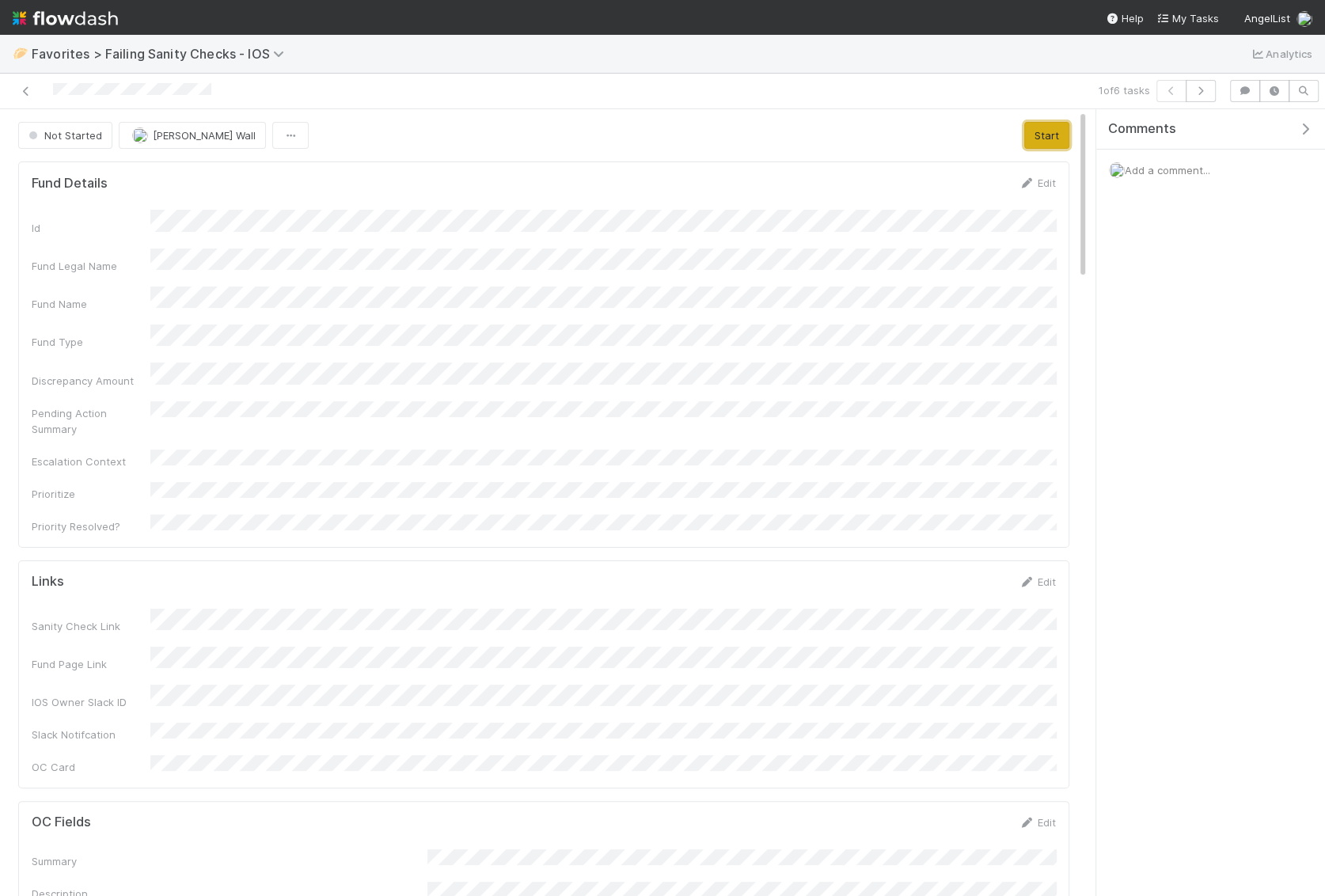
click at [1050, 134] on button "Start" at bounding box center [1046, 135] width 45 height 27
click at [23, 83] on link at bounding box center [26, 91] width 16 height 16
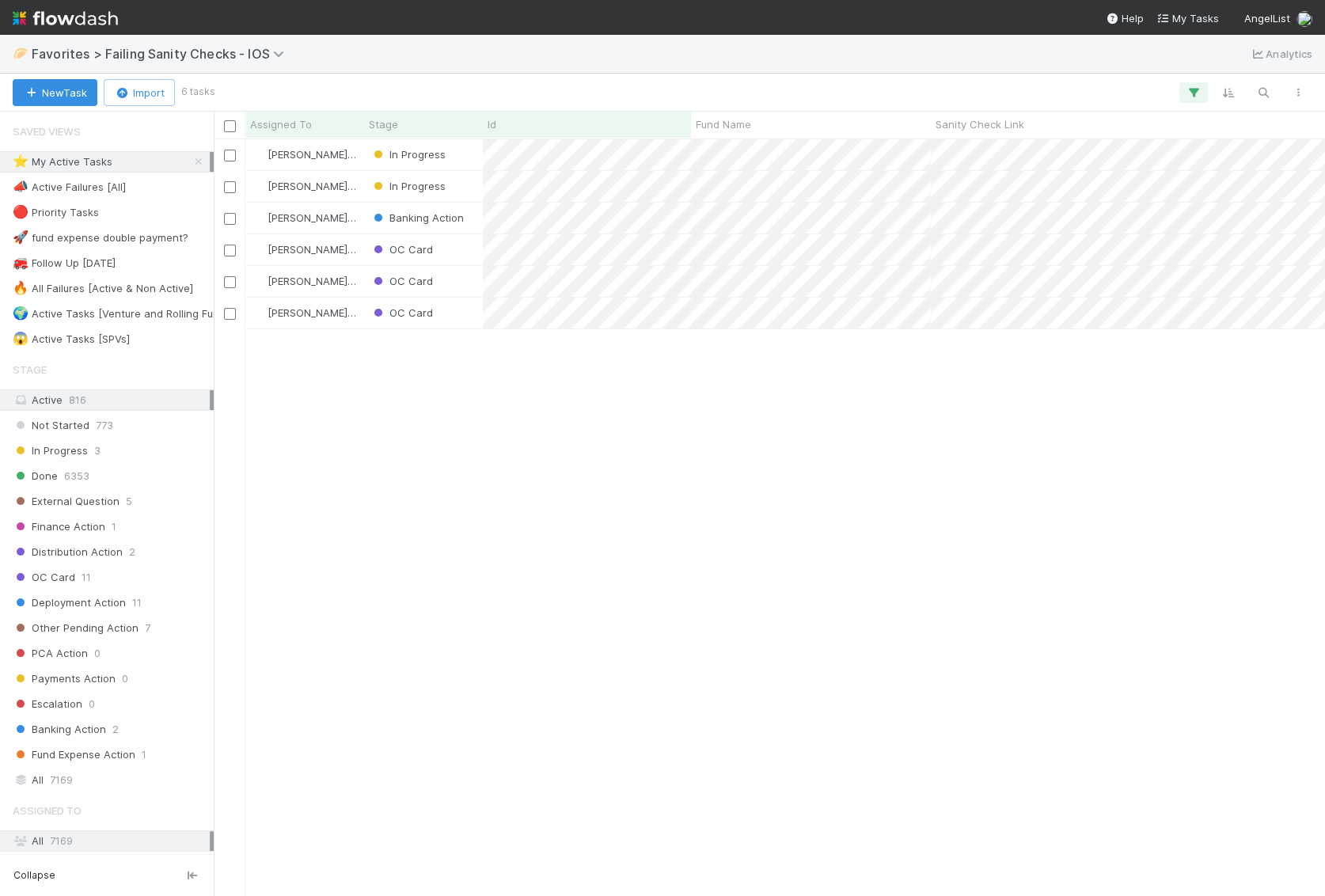
scroll to position [756, 1110]
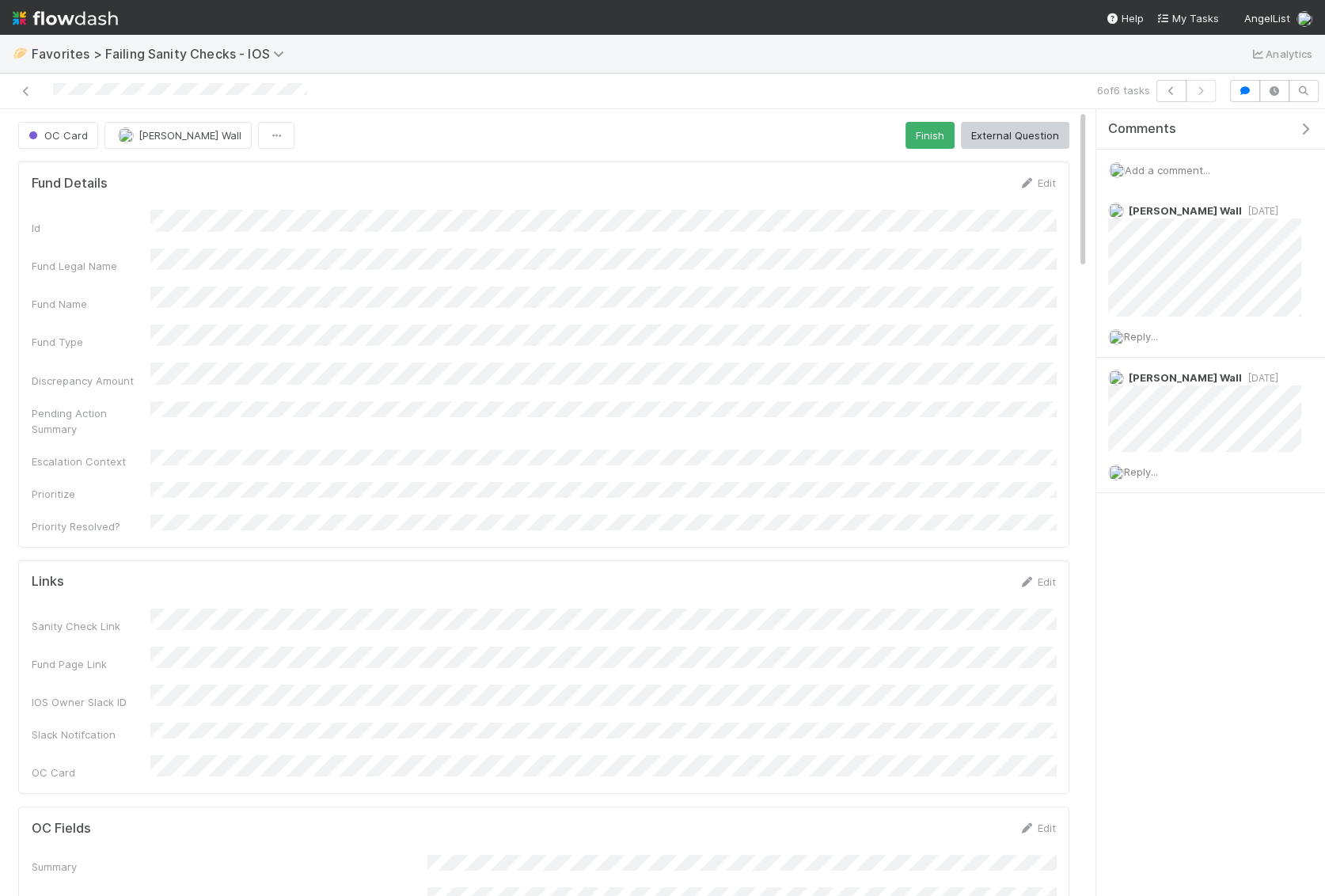
click at [1181, 164] on span "Add a comment..." at bounding box center [1168, 170] width 86 height 13
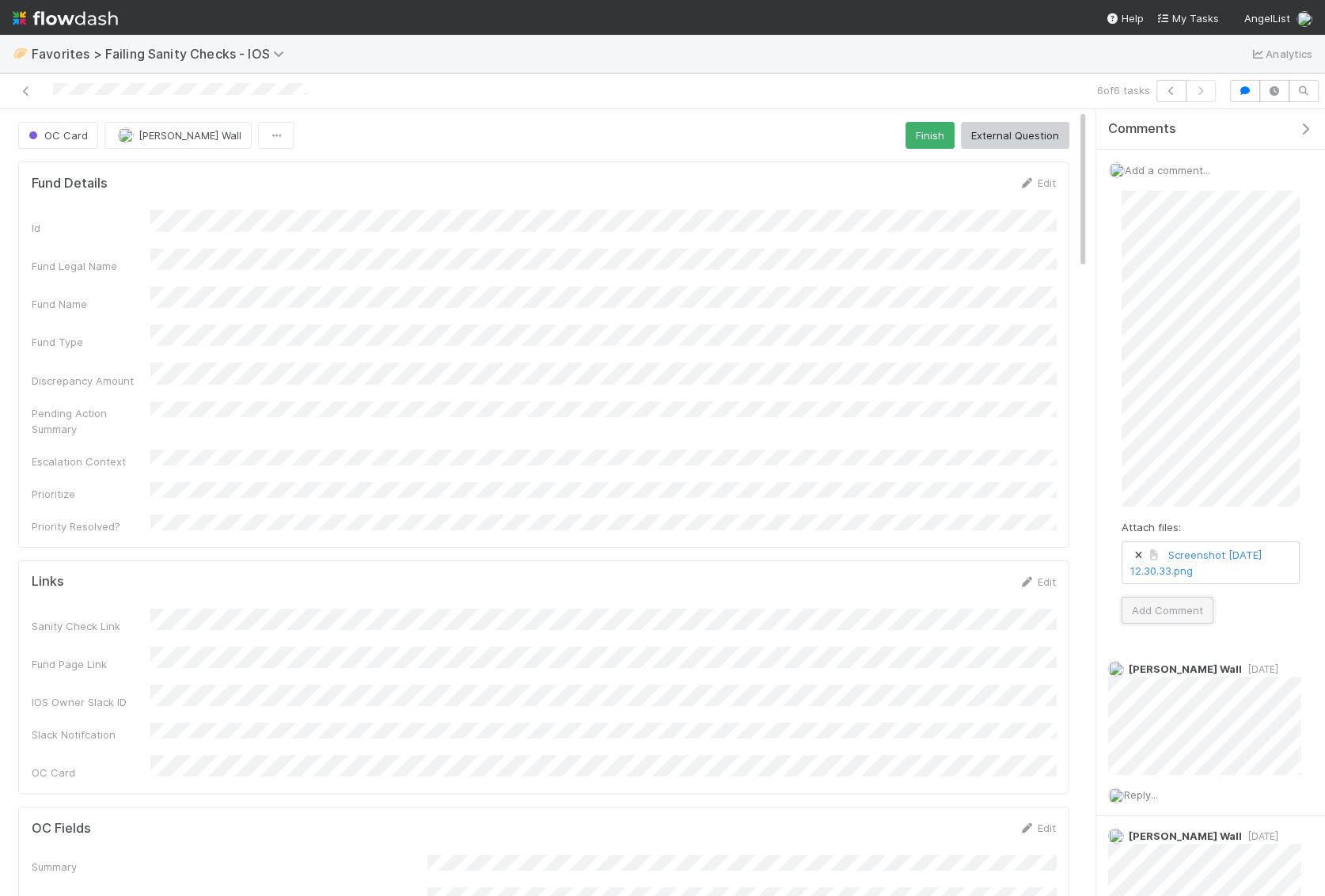
click at [1158, 611] on button "Add Comment" at bounding box center [1167, 609] width 92 height 27
click at [32, 90] on icon at bounding box center [26, 91] width 16 height 10
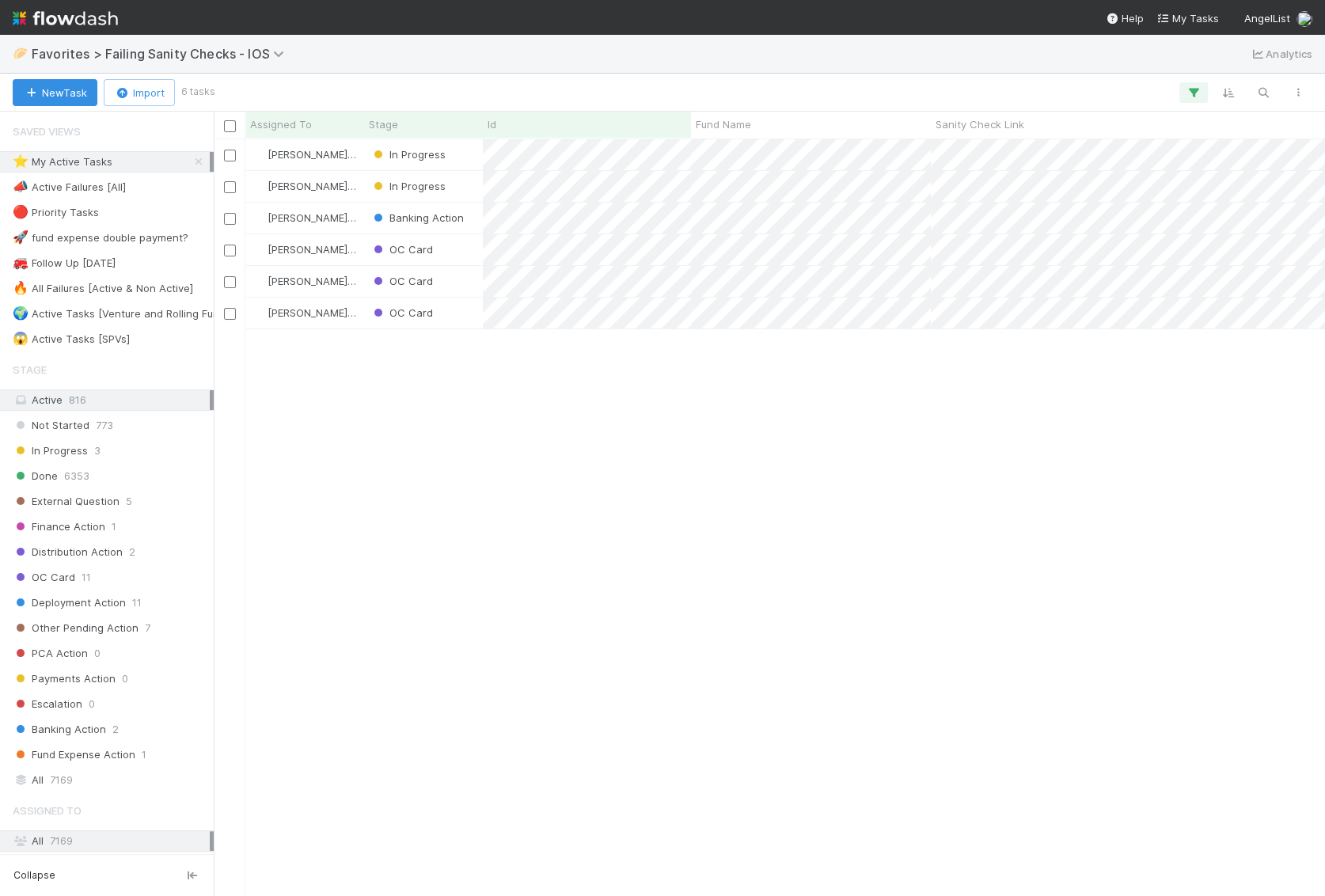
scroll to position [756, 1110]
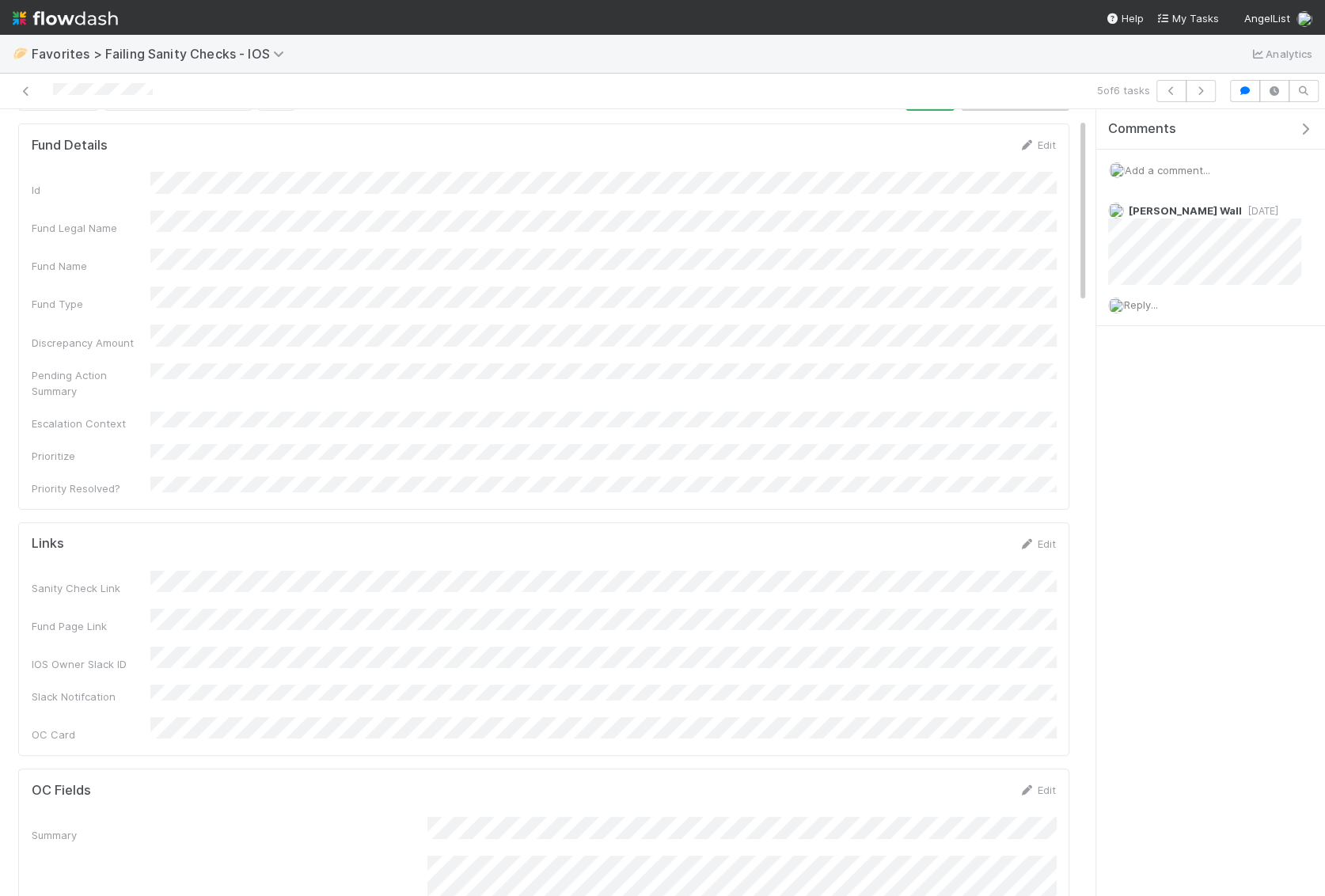
scroll to position [40, 0]
click at [1164, 164] on span "Add a comment..." at bounding box center [1168, 170] width 86 height 13
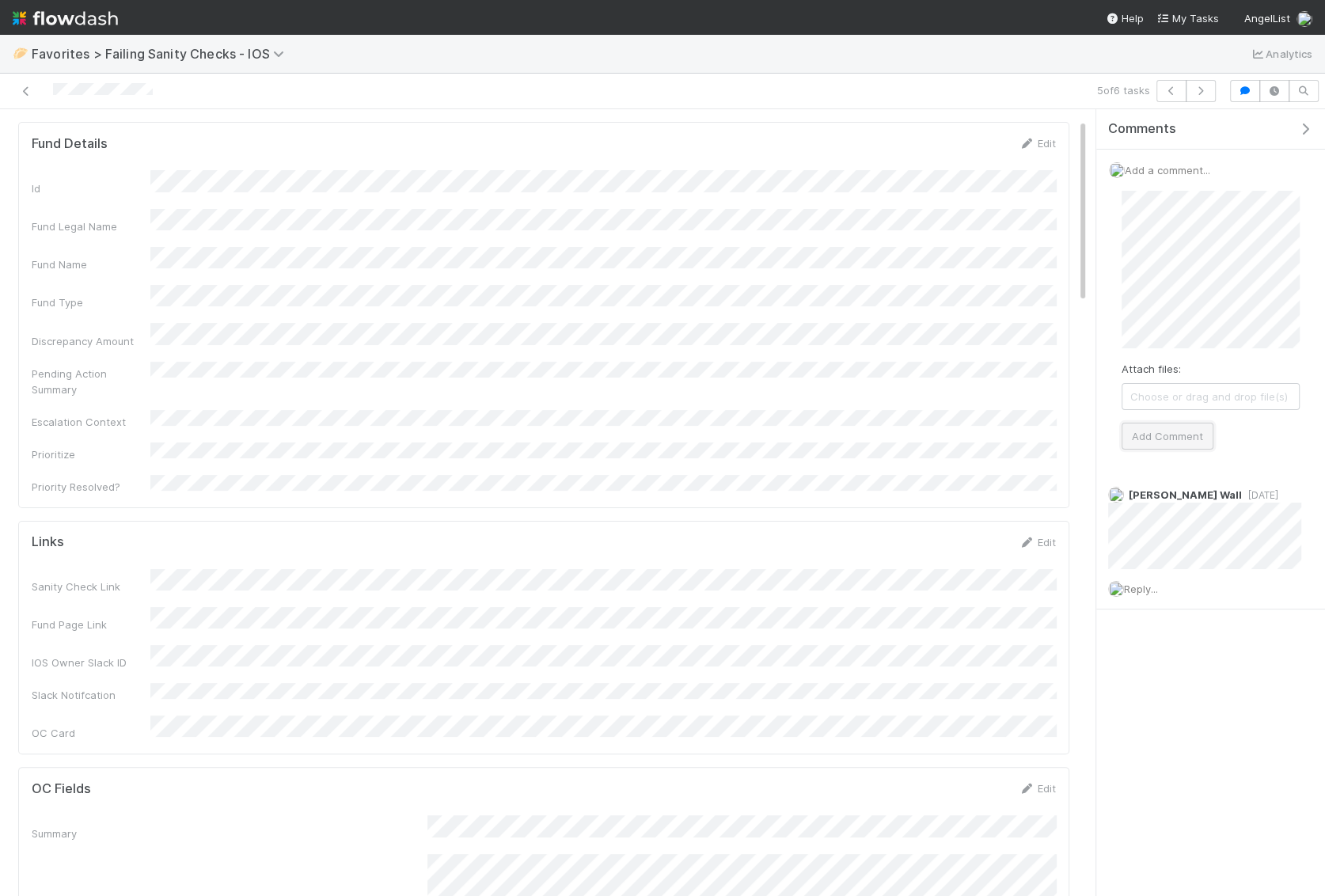
click at [1155, 443] on button "Add Comment" at bounding box center [1167, 436] width 92 height 27
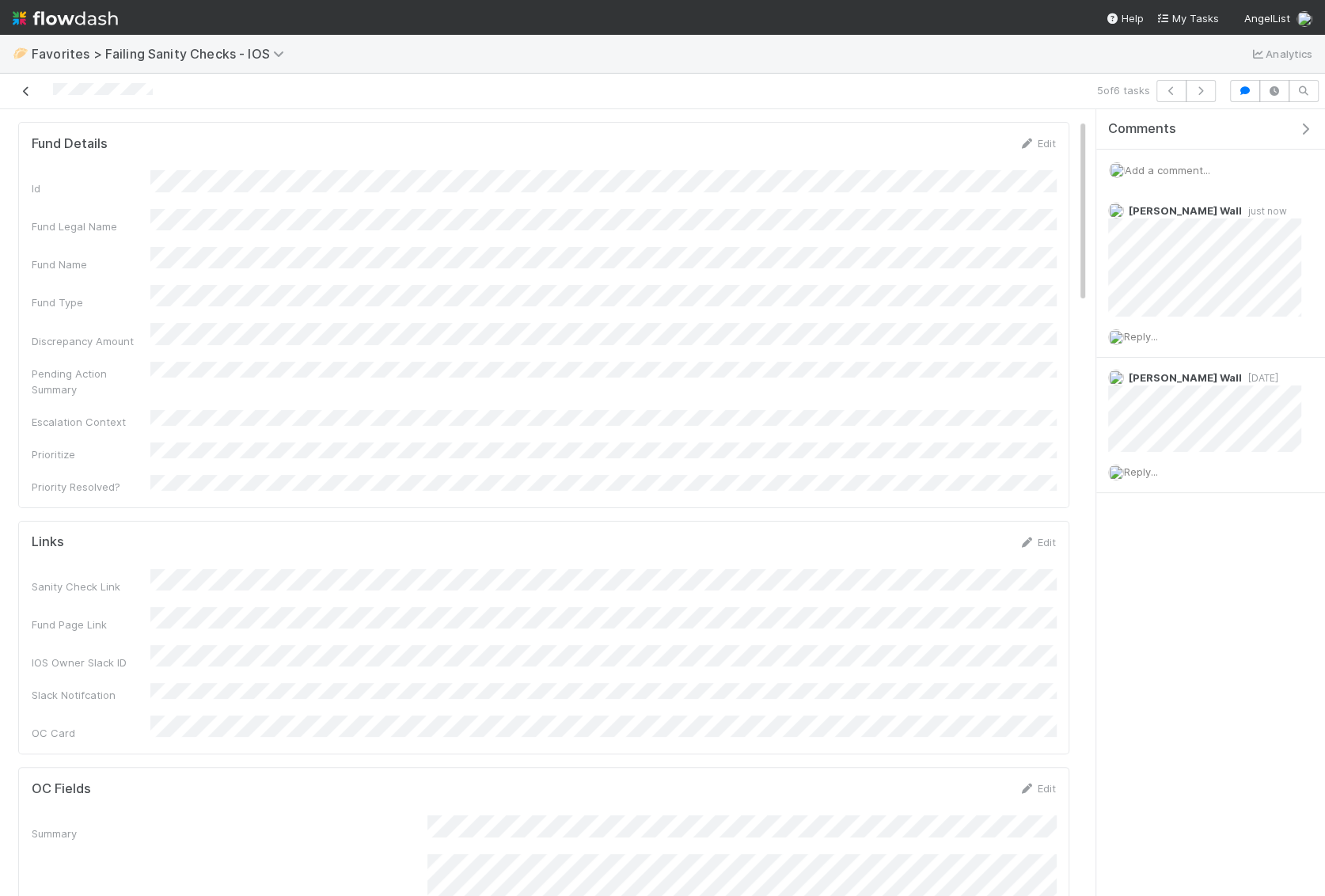
click at [27, 90] on icon at bounding box center [26, 91] width 16 height 10
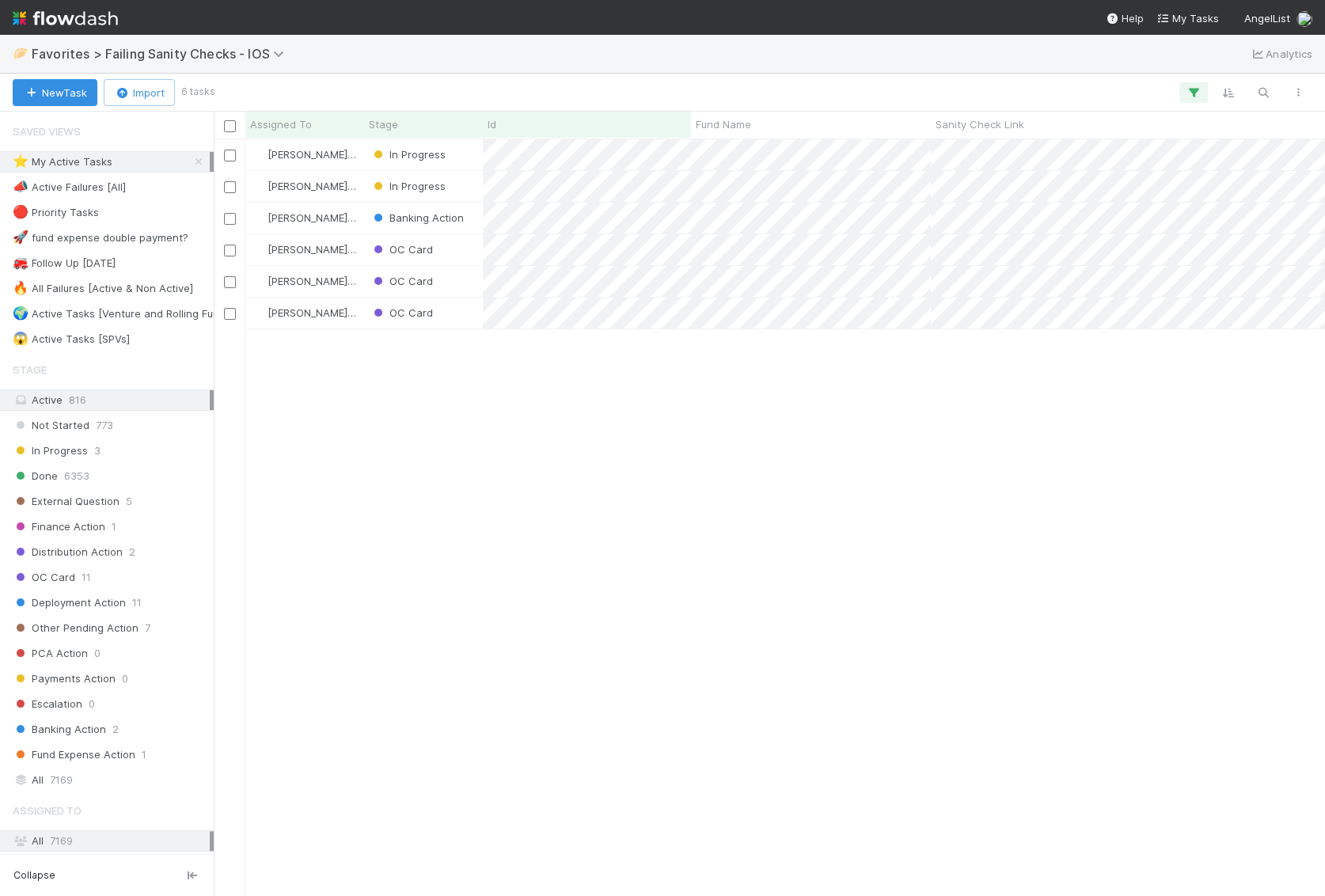
scroll to position [756, 1110]
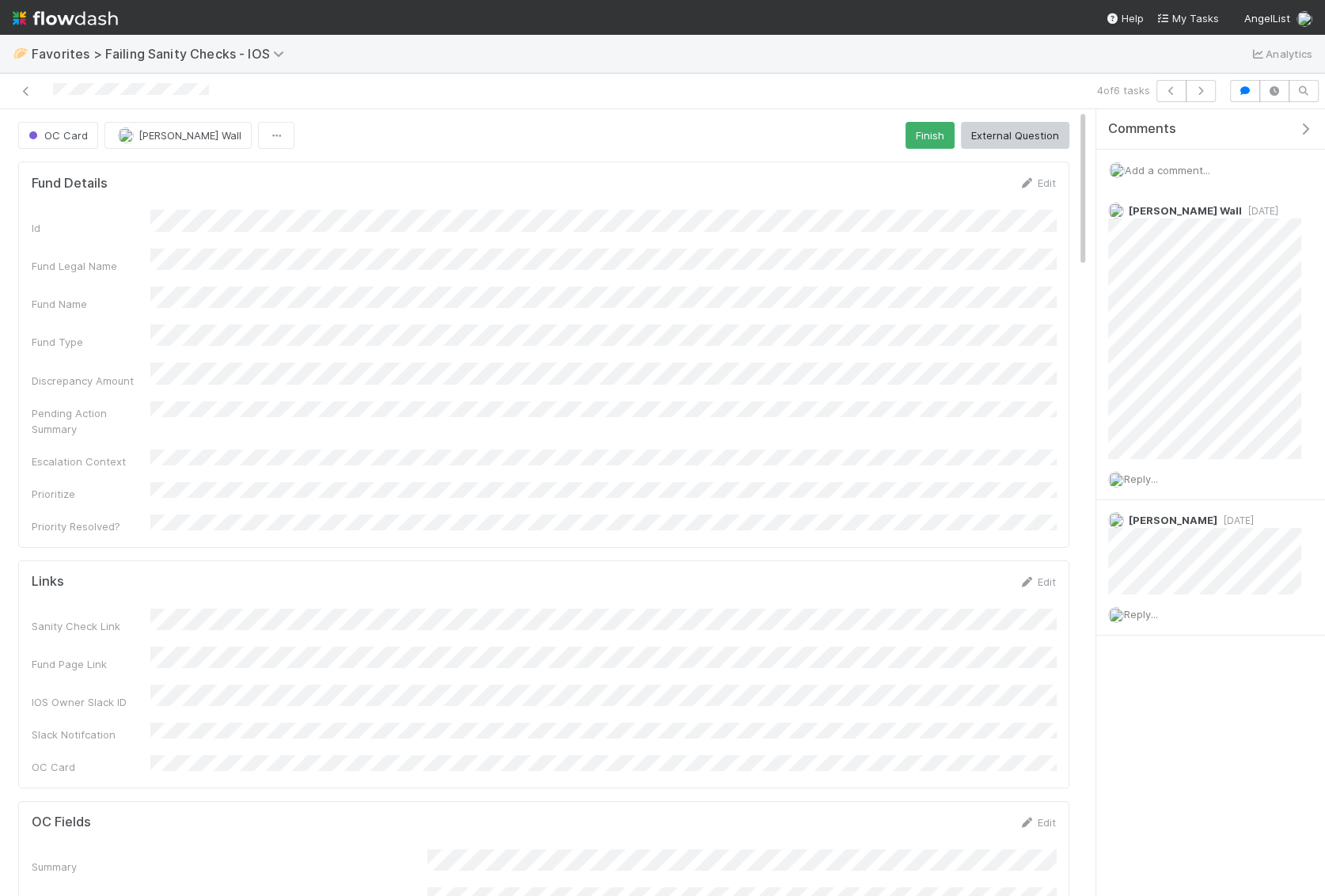
scroll to position [322, 1024]
click at [143, 213] on div "Id" at bounding box center [544, 222] width 1024 height 25
click at [1310, 124] on icon "button" at bounding box center [1305, 129] width 16 height 13
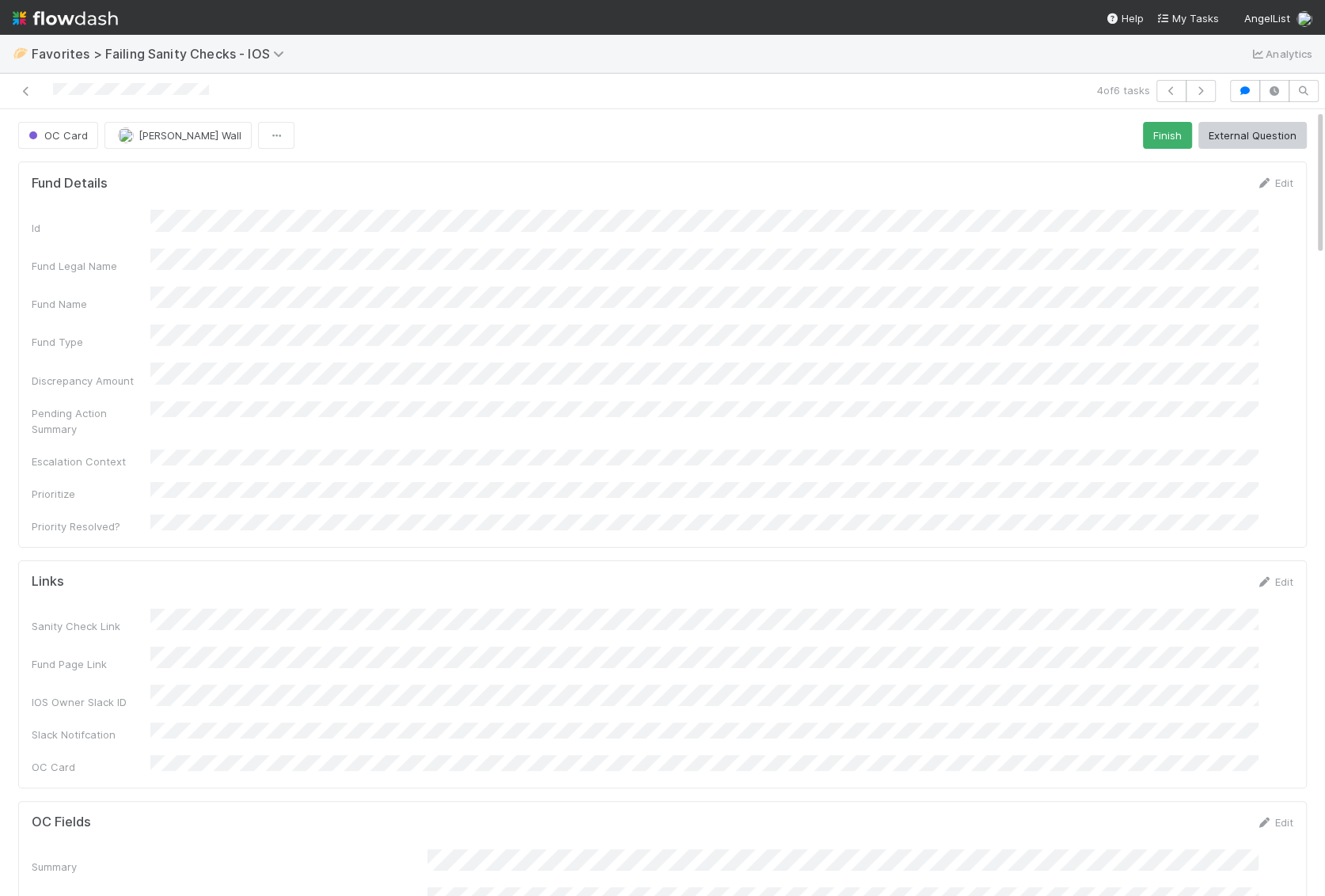
scroll to position [322, 1262]
click at [269, 131] on icon "button" at bounding box center [277, 136] width 16 height 10
click at [363, 99] on div "Duplicate Delete" at bounding box center [662, 448] width 1325 height 896
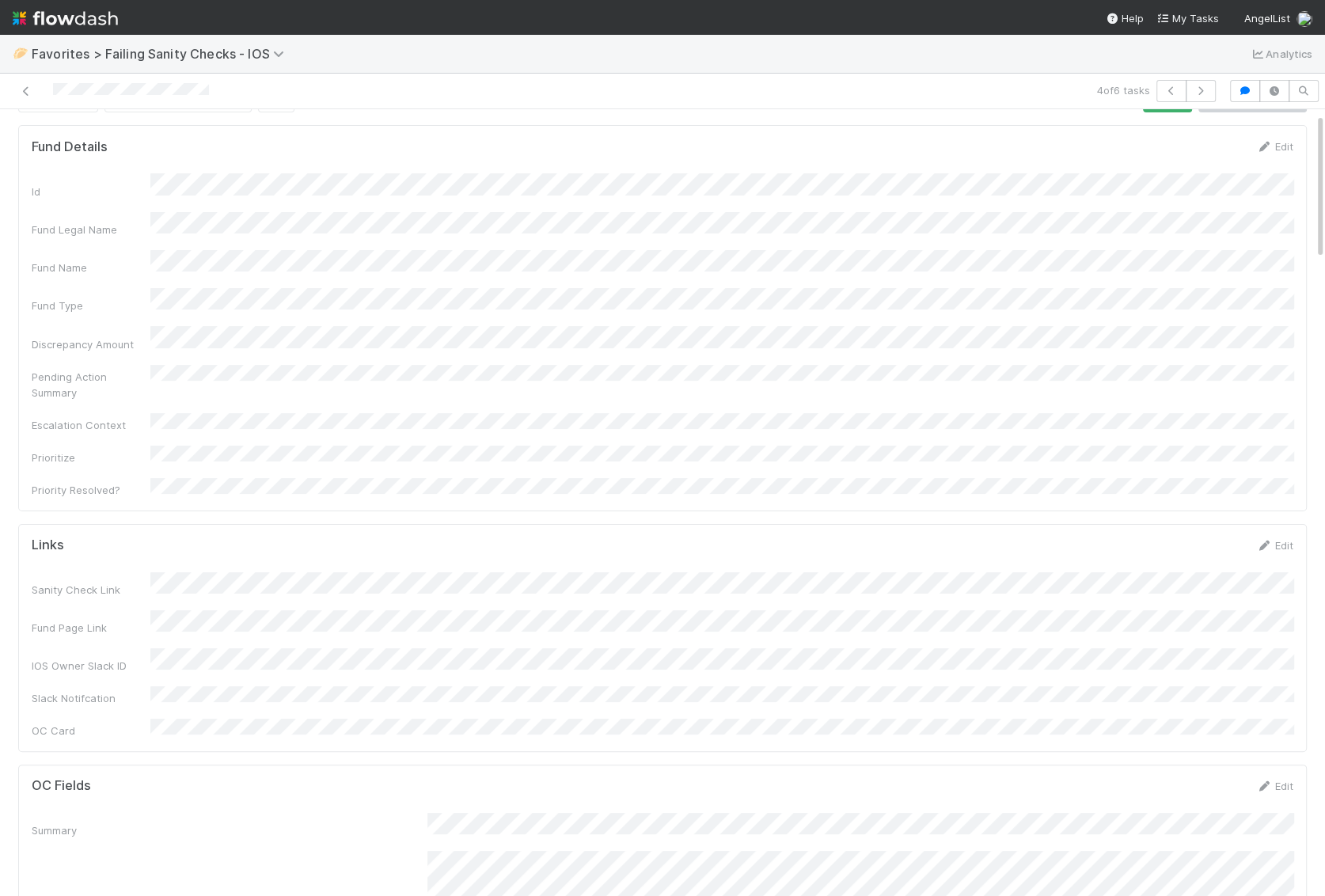
scroll to position [0, 0]
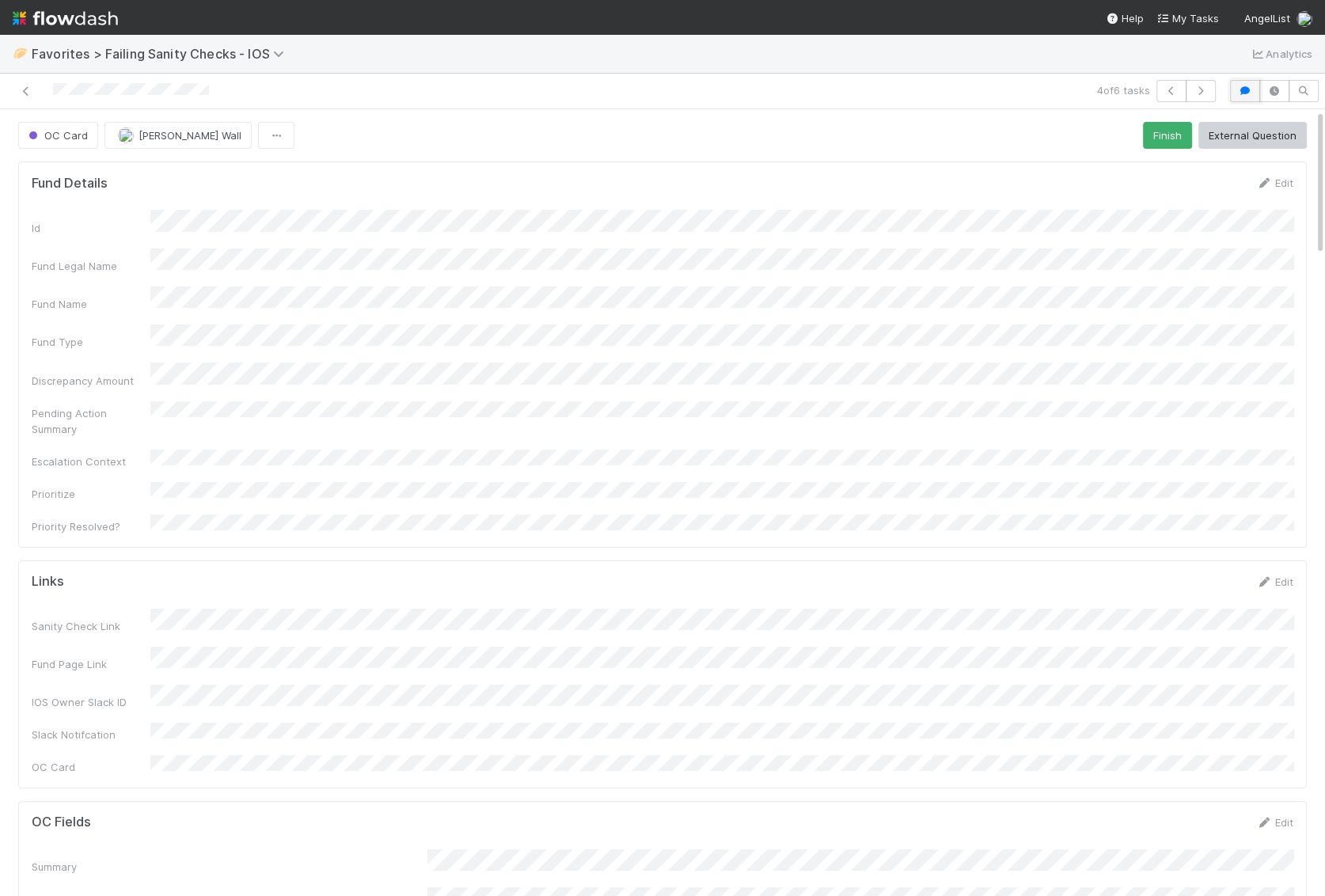
click at [1247, 90] on icon "button" at bounding box center [1245, 91] width 16 height 10
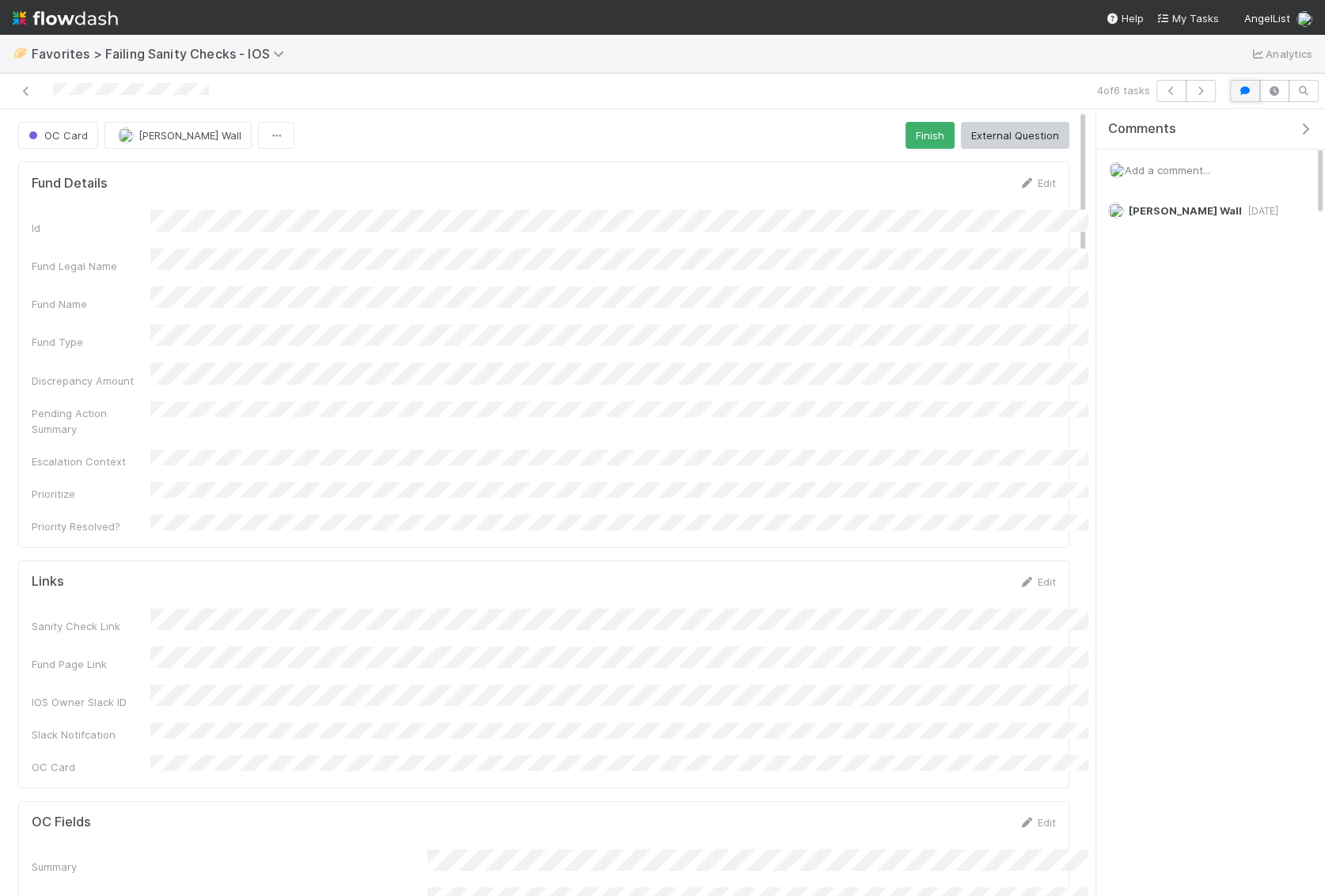
scroll to position [1, 1]
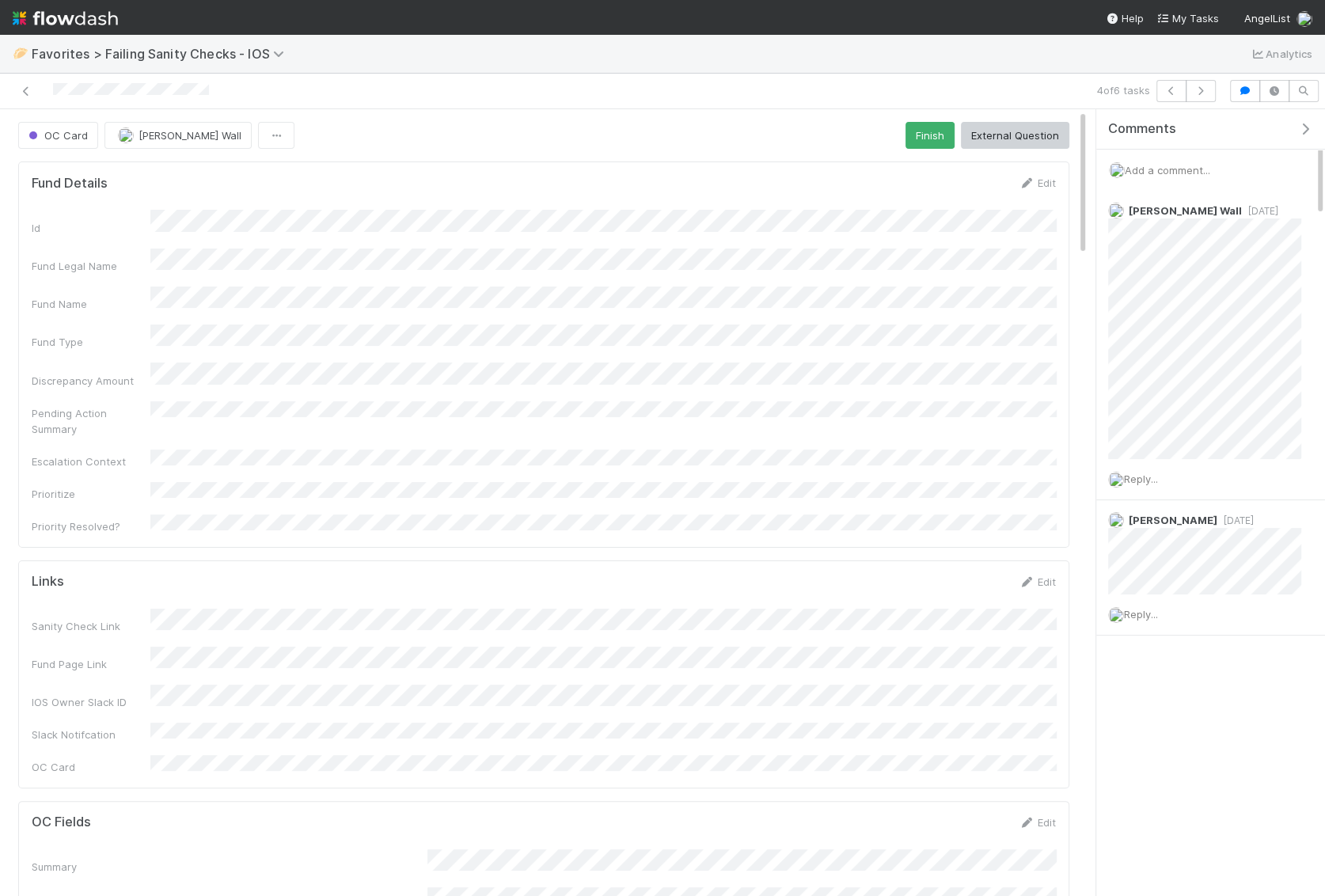
click at [1153, 147] on div "Comments" at bounding box center [1210, 129] width 229 height 40
click at [1146, 169] on span "Add a comment..." at bounding box center [1168, 170] width 86 height 13
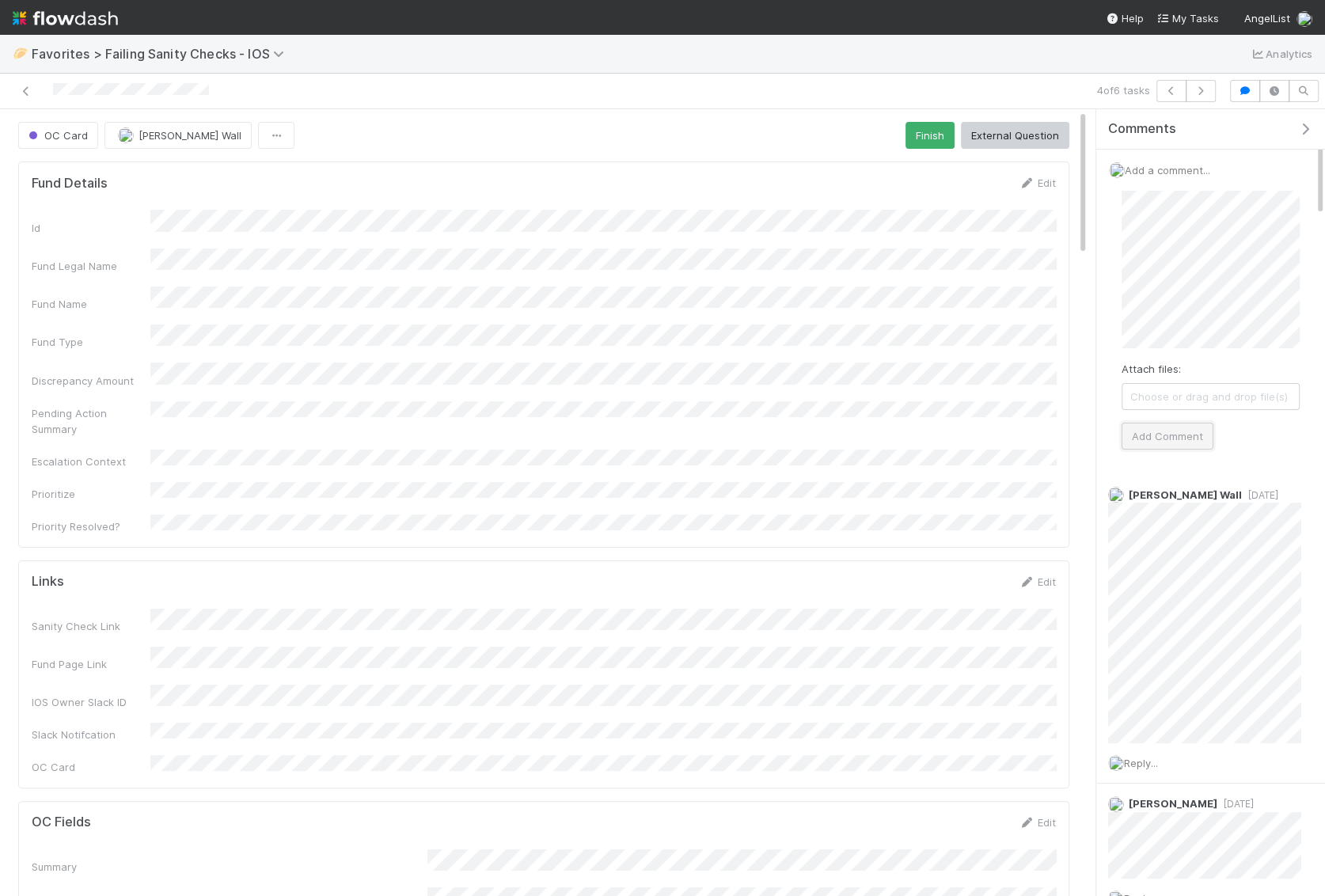
click at [1163, 432] on button "Add Comment" at bounding box center [1167, 436] width 92 height 27
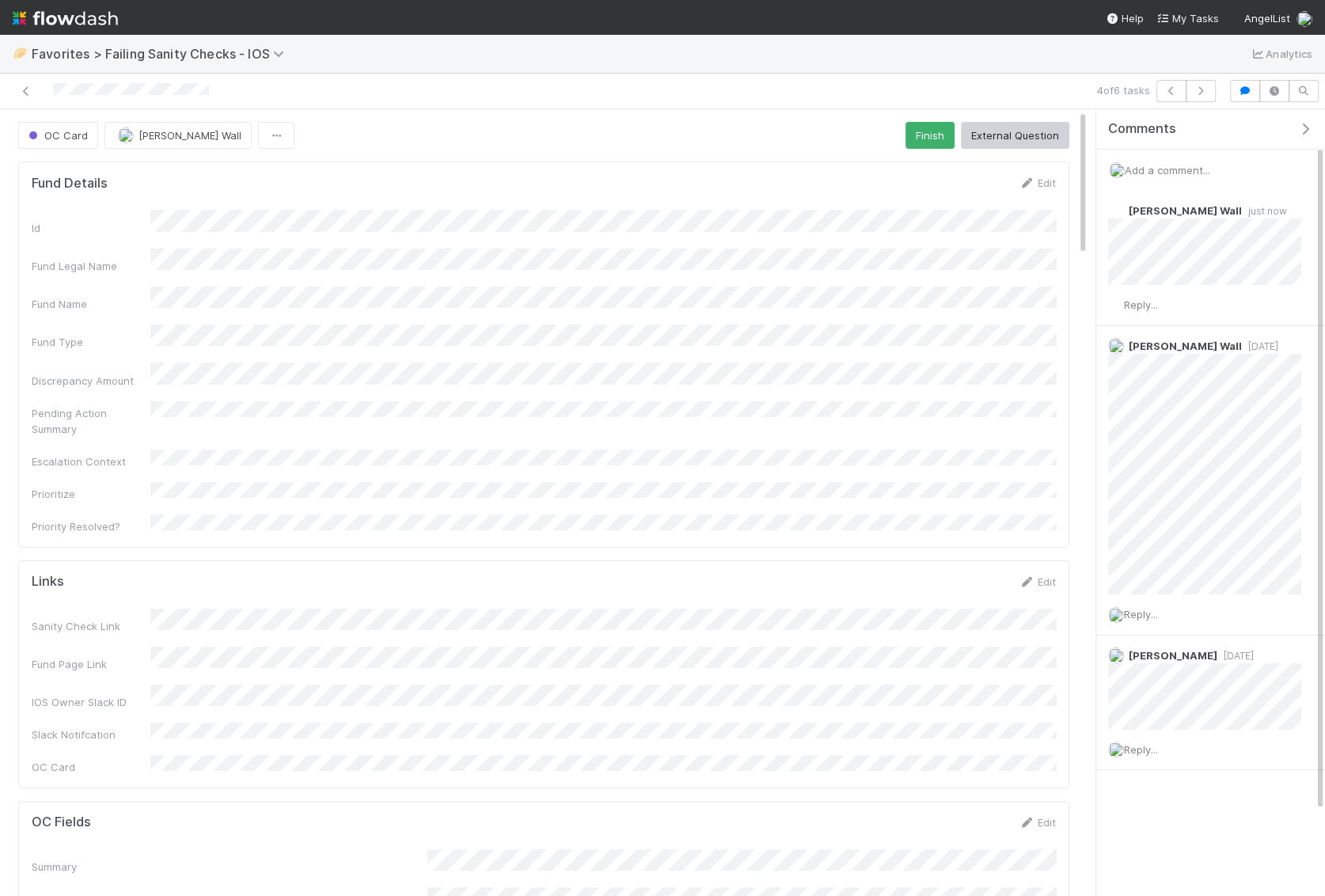
drag, startPoint x: 264, startPoint y: 95, endPoint x: 42, endPoint y: 84, distance: 222.3
click at [42, 84] on div at bounding box center [312, 91] width 612 height 22
click at [32, 608] on div "Sanity Check Link Fund Page Link IOS Owner Slack ID Slack Notifcation OC Card" at bounding box center [544, 691] width 1024 height 167
copy div "Sanity Check Link Fund Page Link"
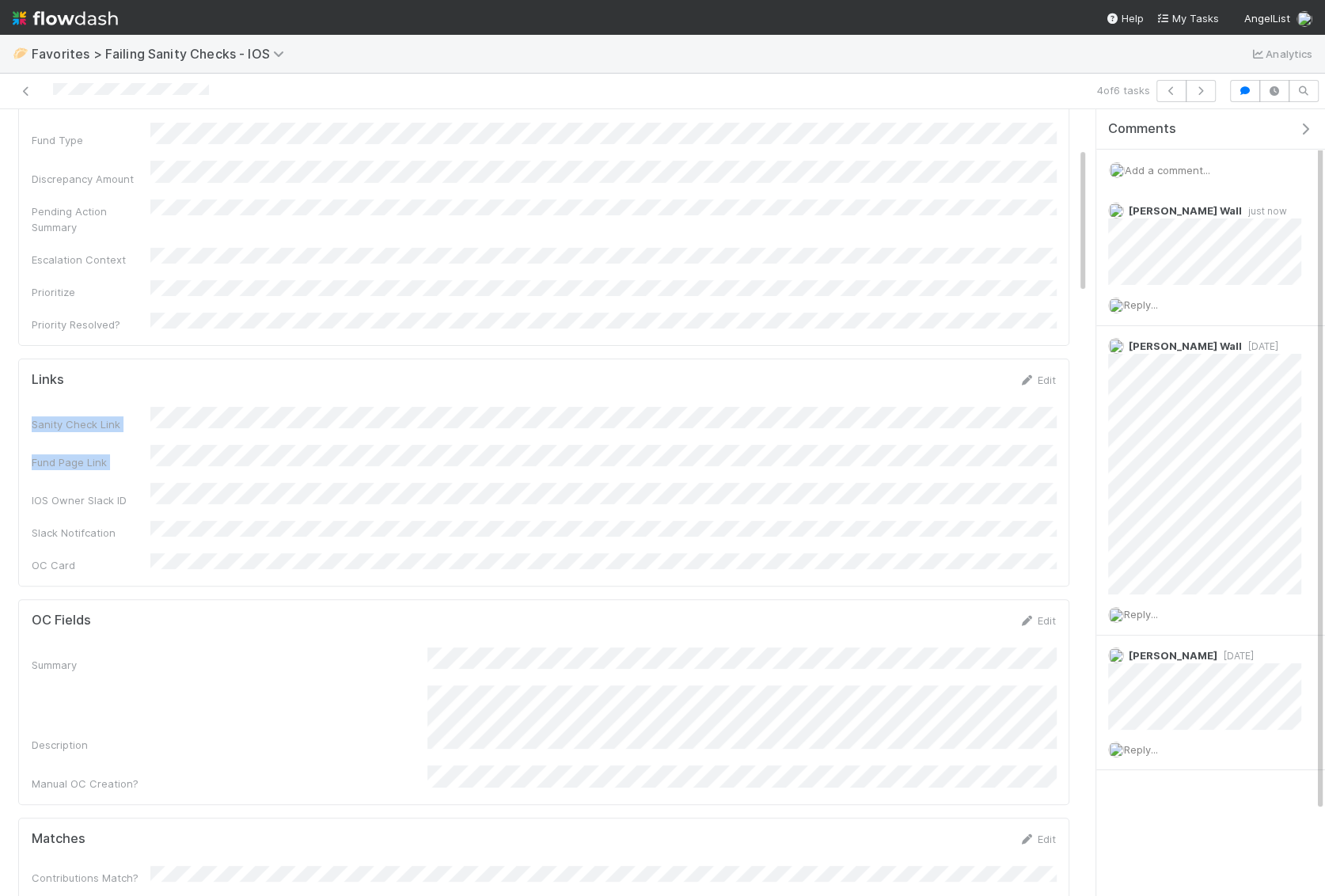
scroll to position [210, 0]
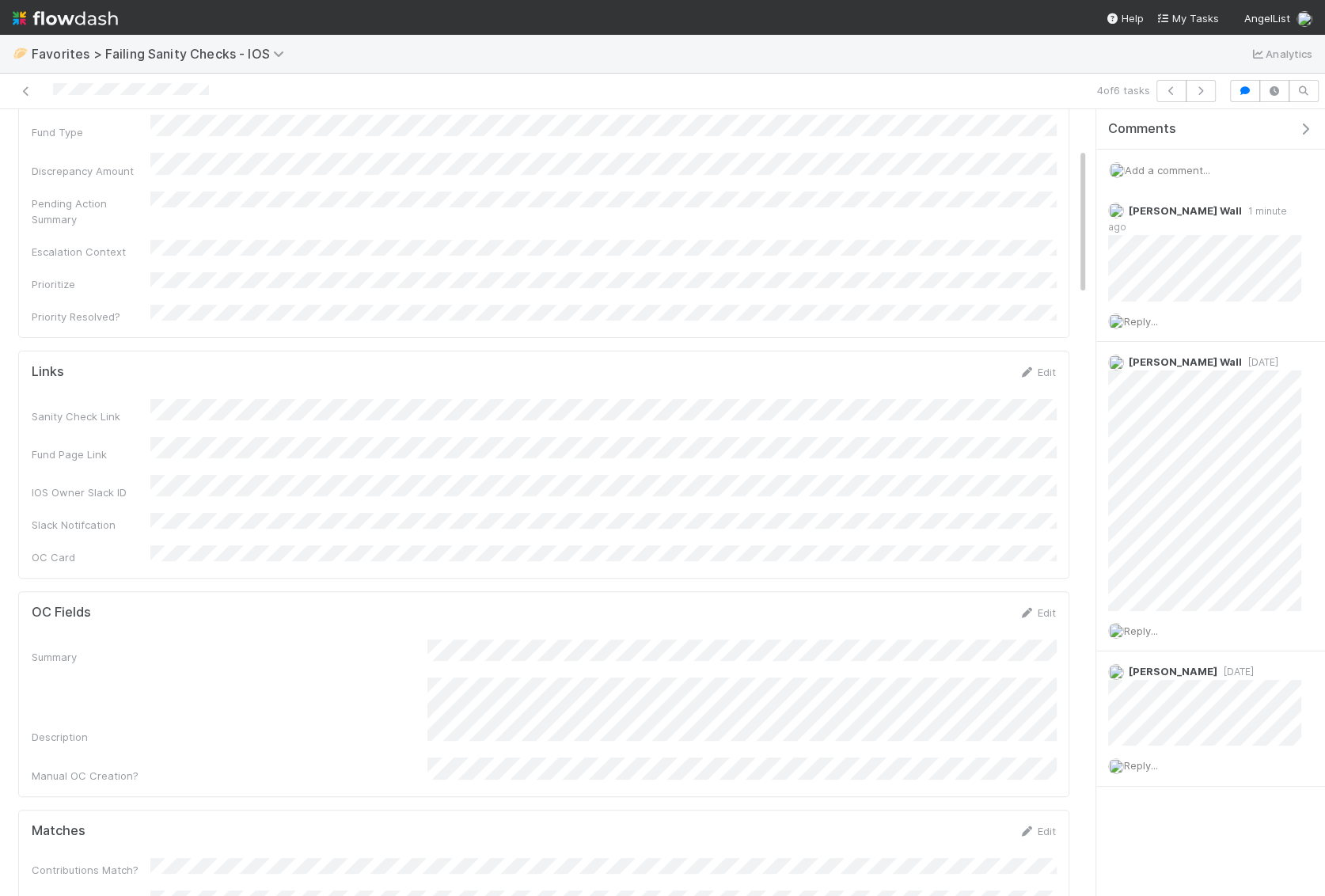
click at [417, 677] on div "Description" at bounding box center [544, 710] width 1024 height 67
copy div "Sanity Check Link Fund Page Link"
click at [1278, 210] on icon at bounding box center [1279, 212] width 16 height 10
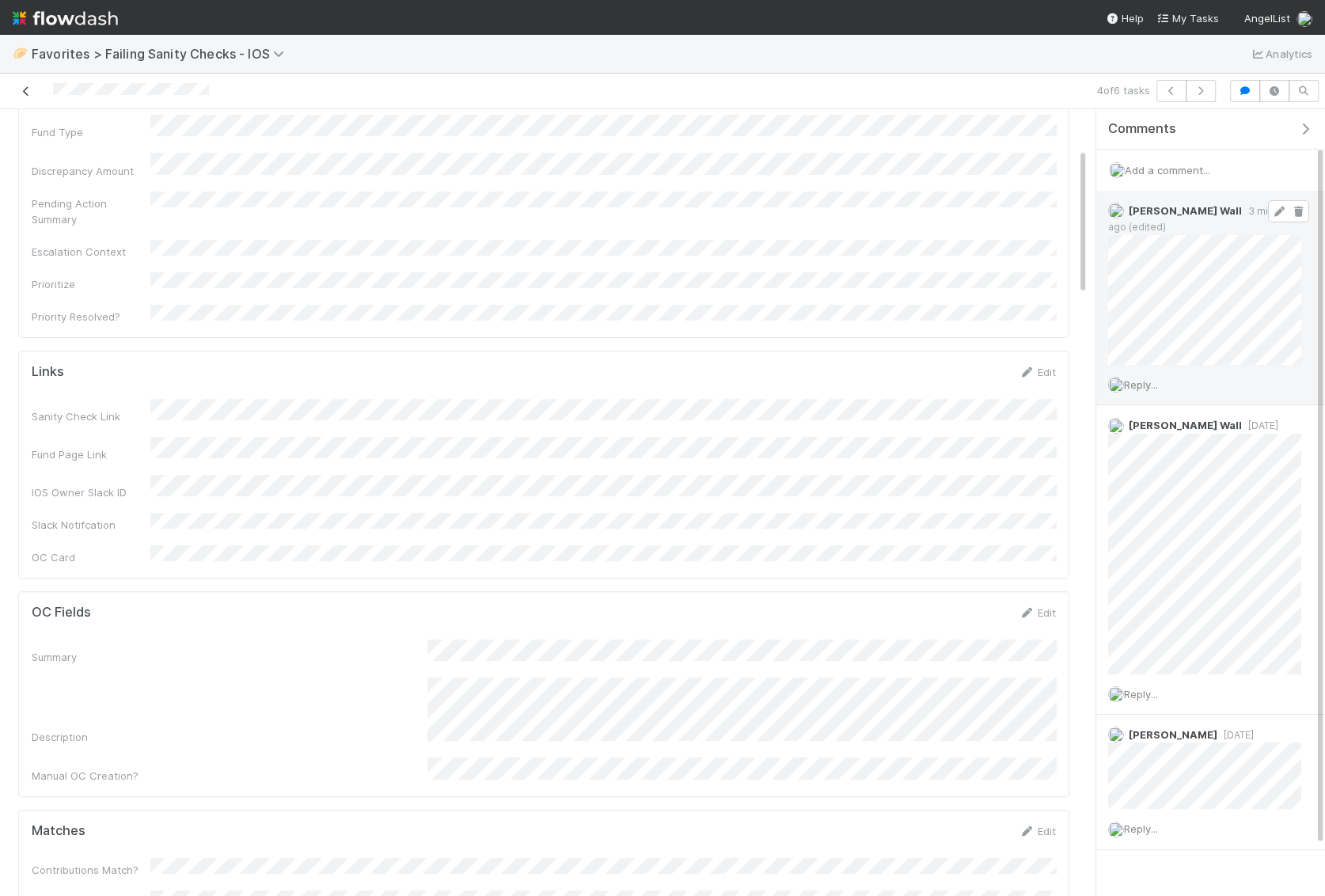
click at [26, 89] on icon at bounding box center [26, 91] width 16 height 10
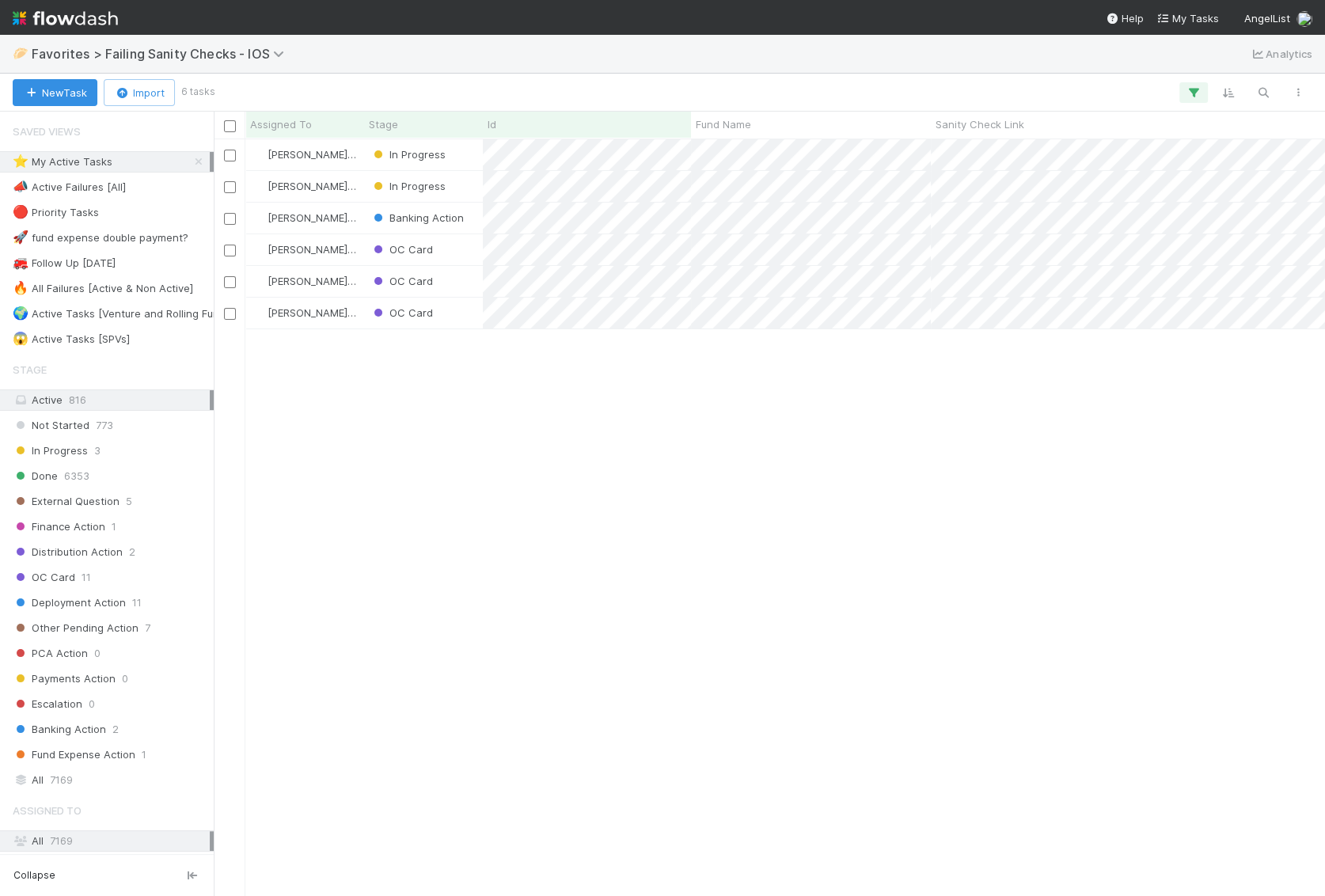
scroll to position [756, 1110]
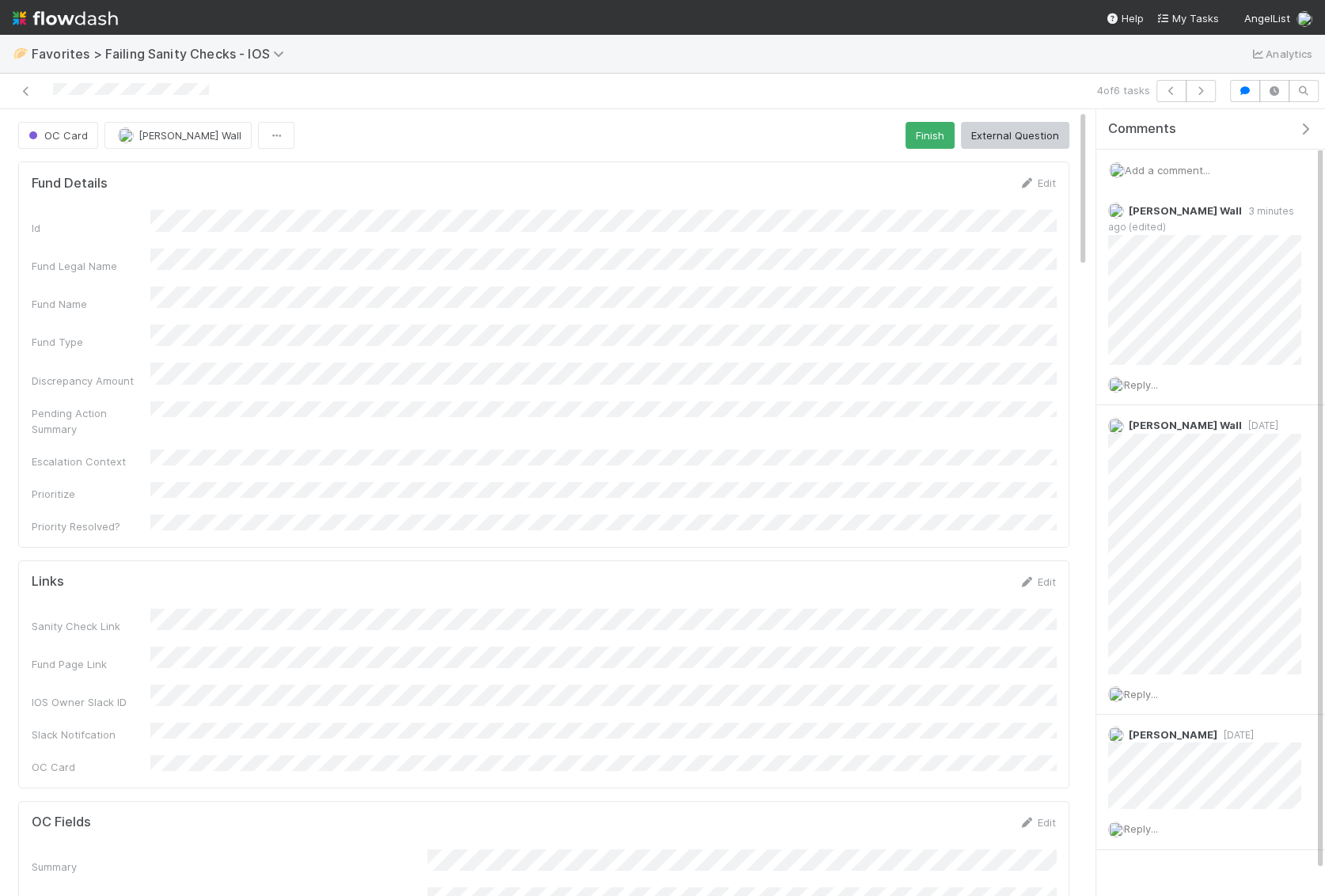
scroll to position [322, 1024]
click at [17, 86] on div at bounding box center [312, 91] width 612 height 22
click at [28, 92] on icon at bounding box center [26, 91] width 16 height 10
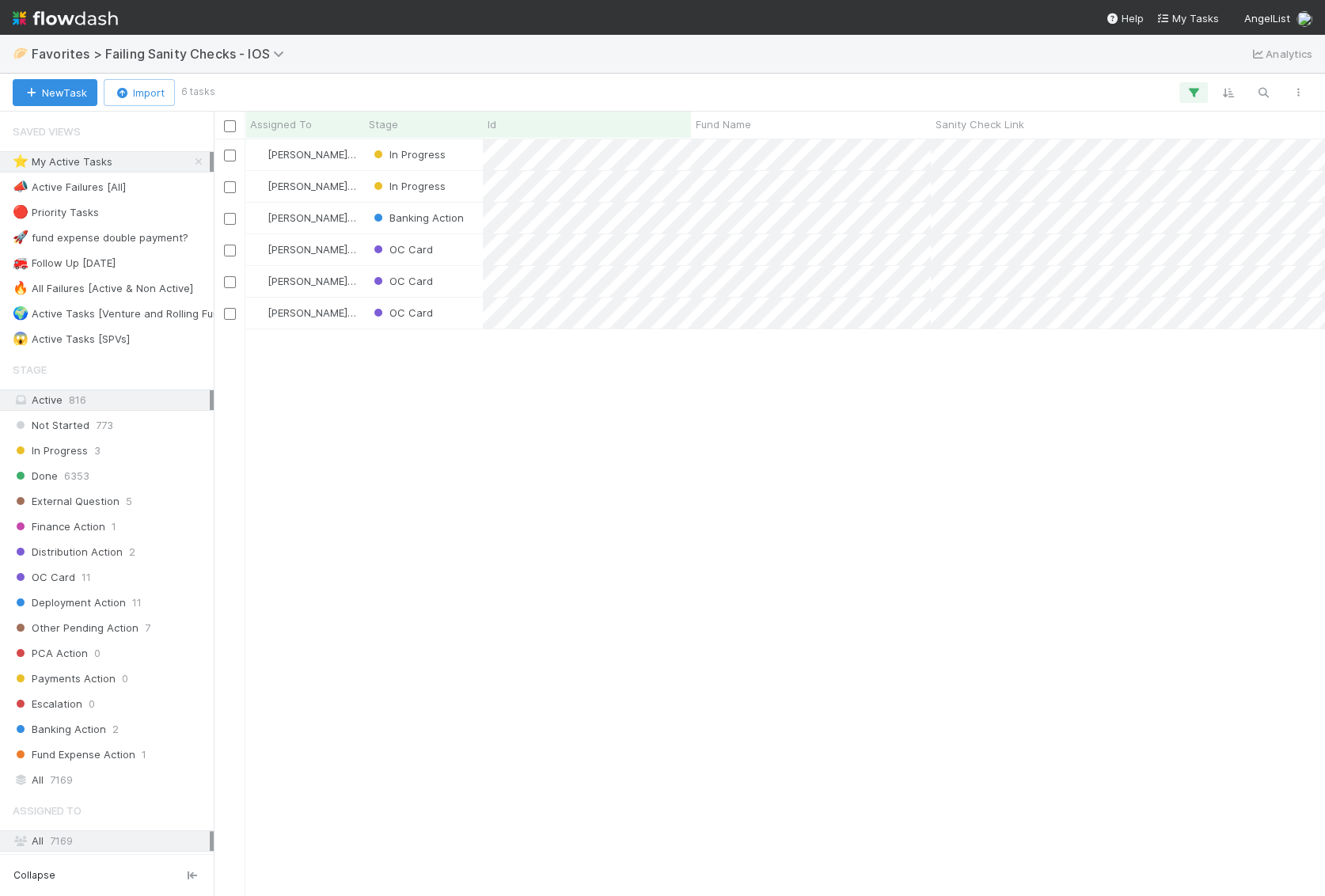
scroll to position [756, 1110]
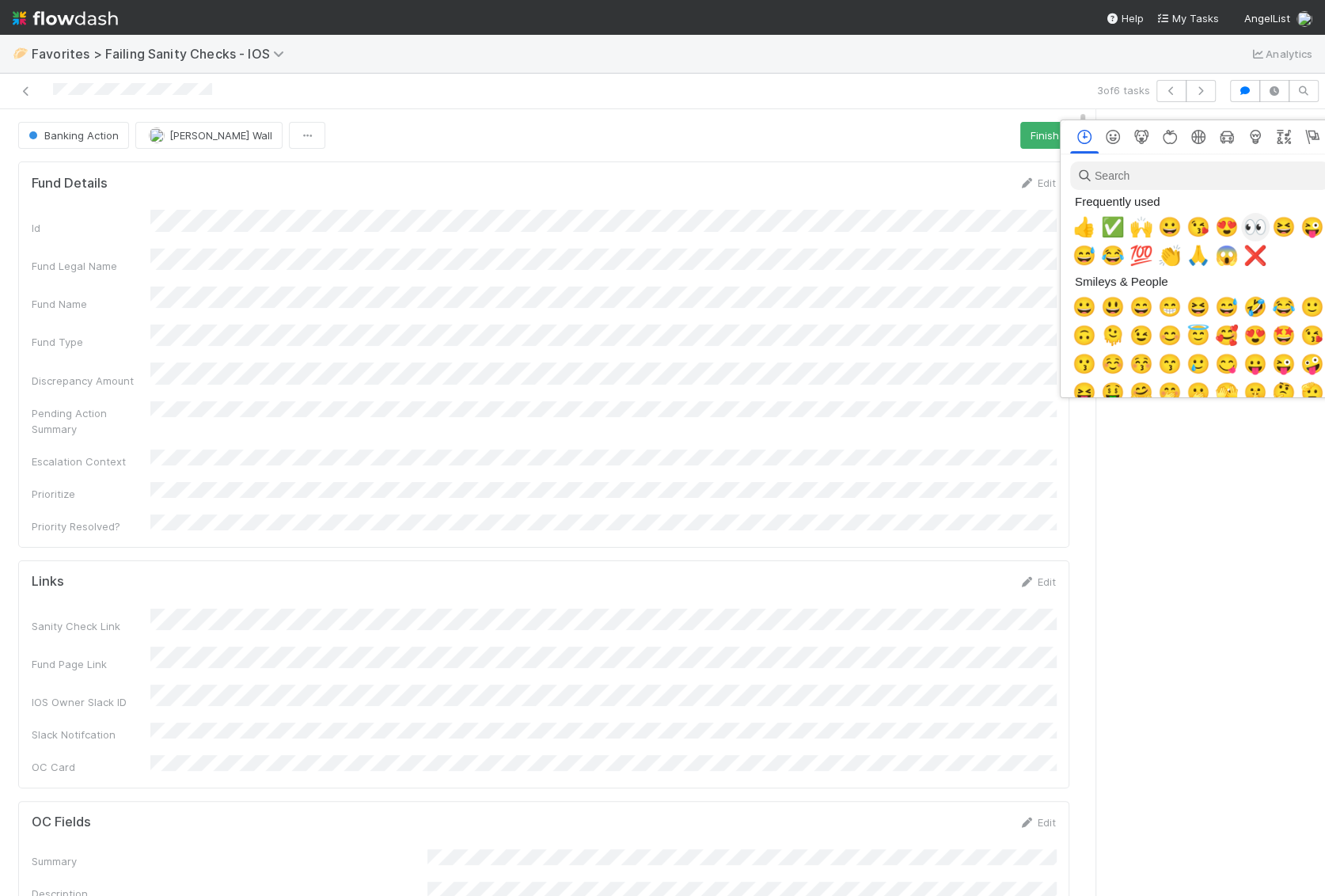
click at [1244, 224] on div "👀" at bounding box center [1255, 227] width 29 height 29
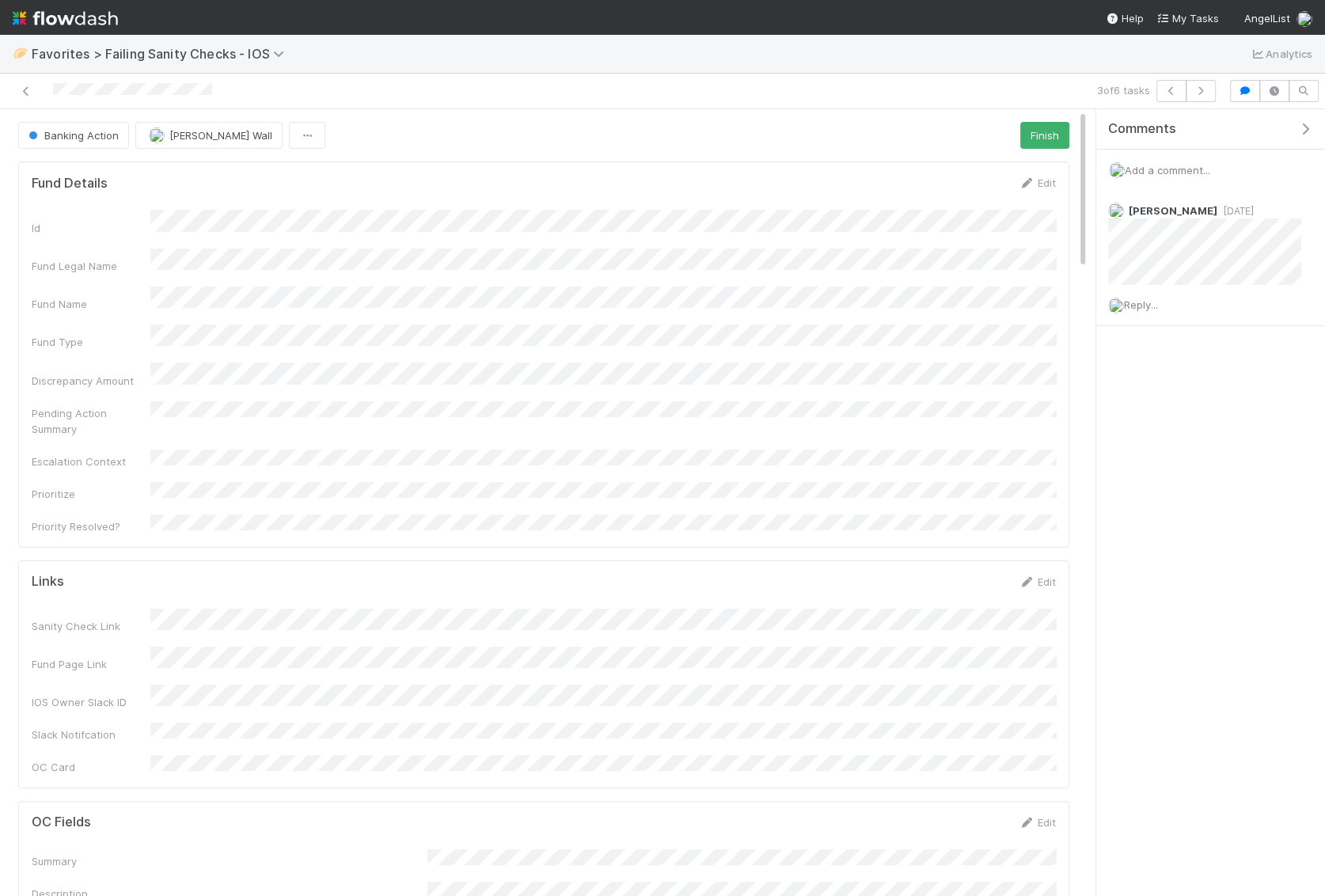
click at [1193, 172] on span "Add a comment..." at bounding box center [1168, 170] width 86 height 13
click at [21, 90] on icon at bounding box center [26, 91] width 16 height 10
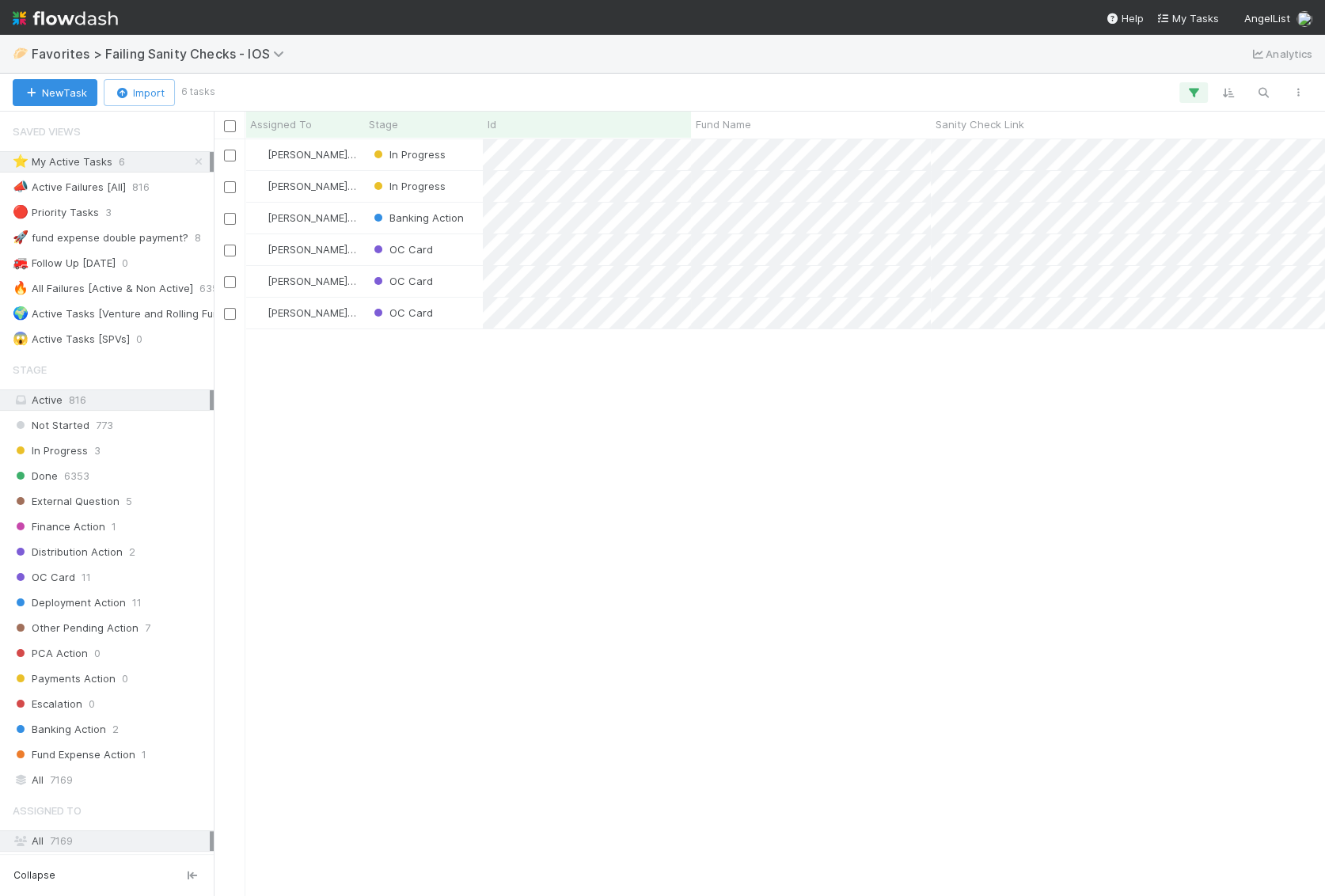
scroll to position [756, 1110]
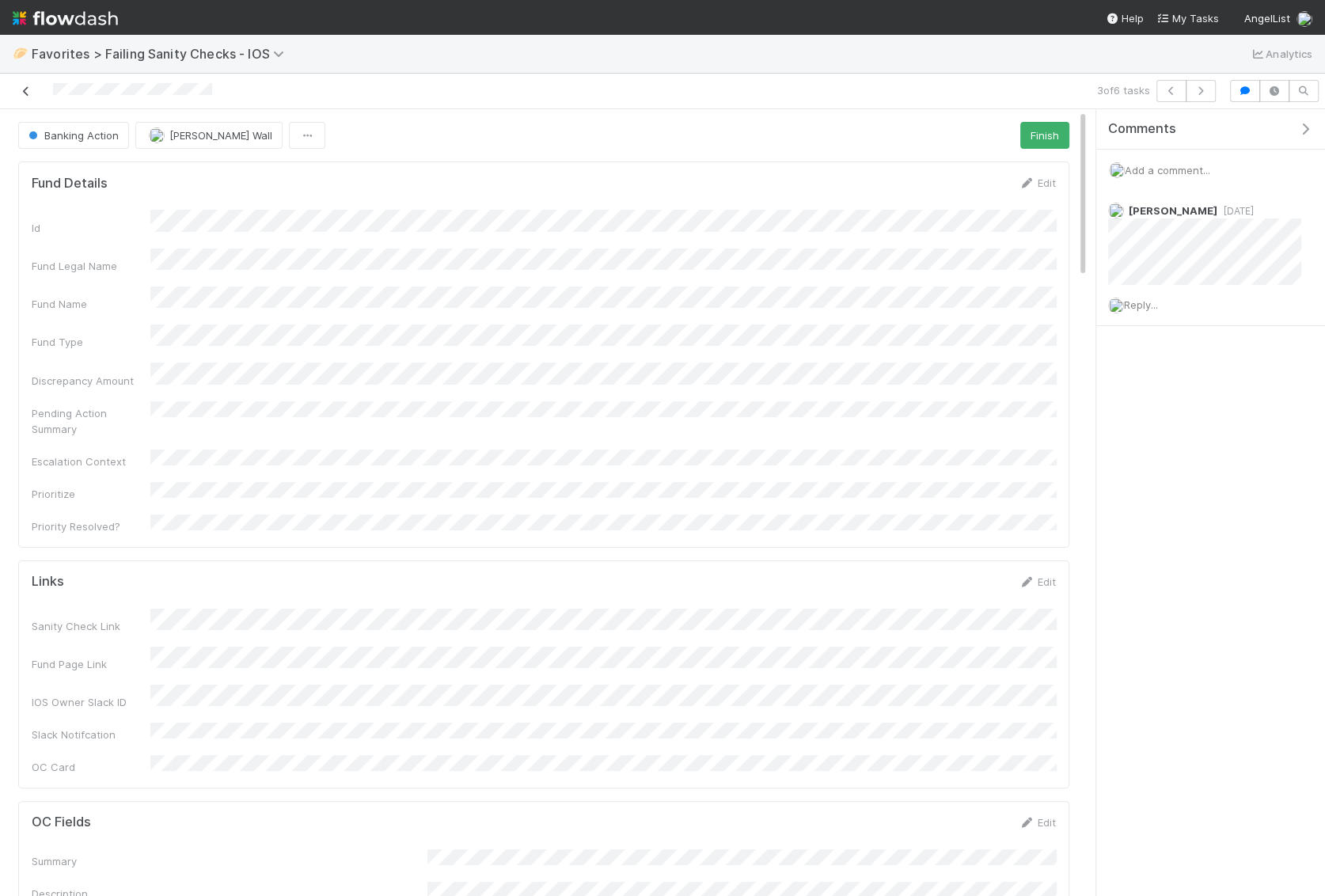
click at [27, 97] on link at bounding box center [26, 91] width 16 height 16
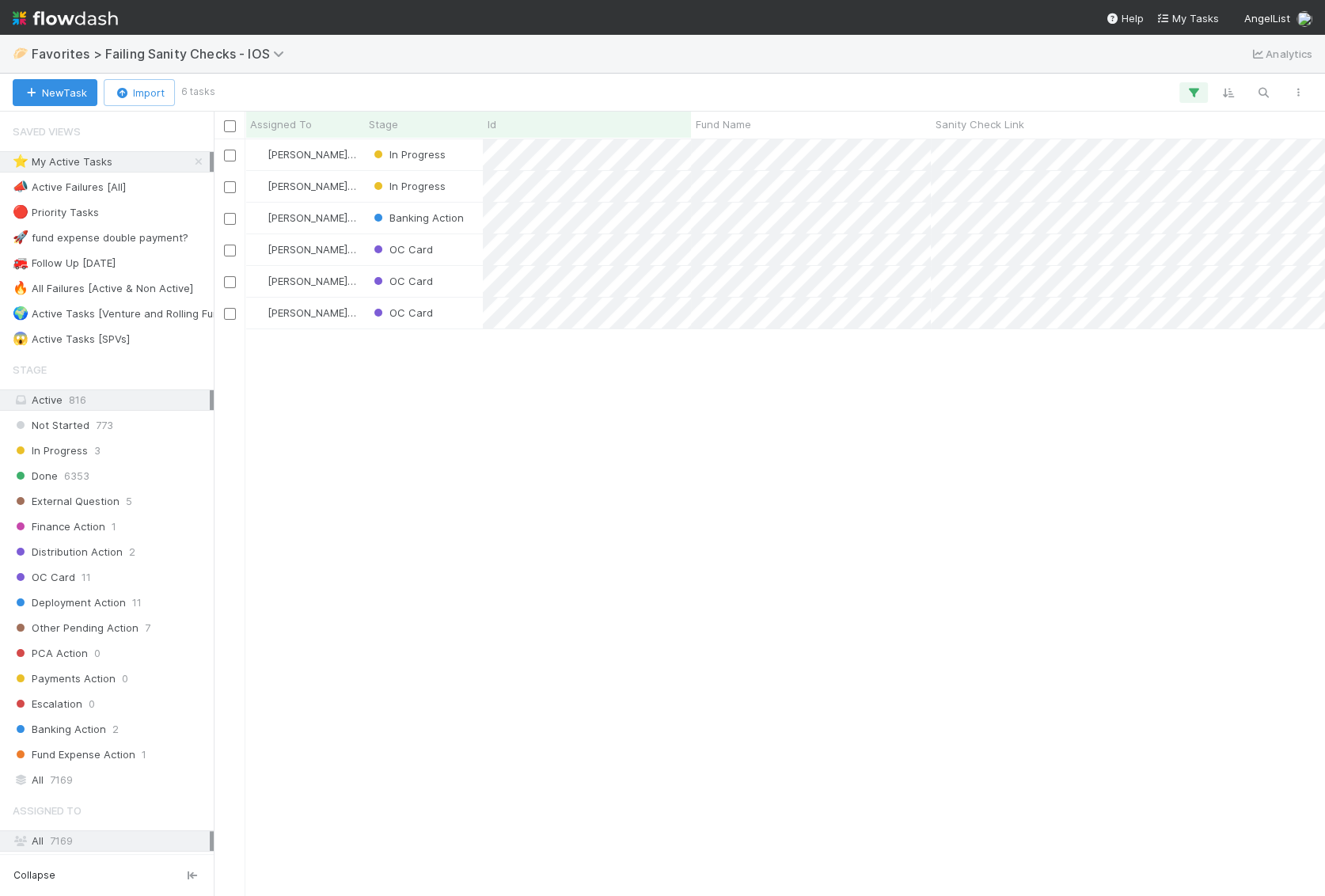
scroll to position [756, 1110]
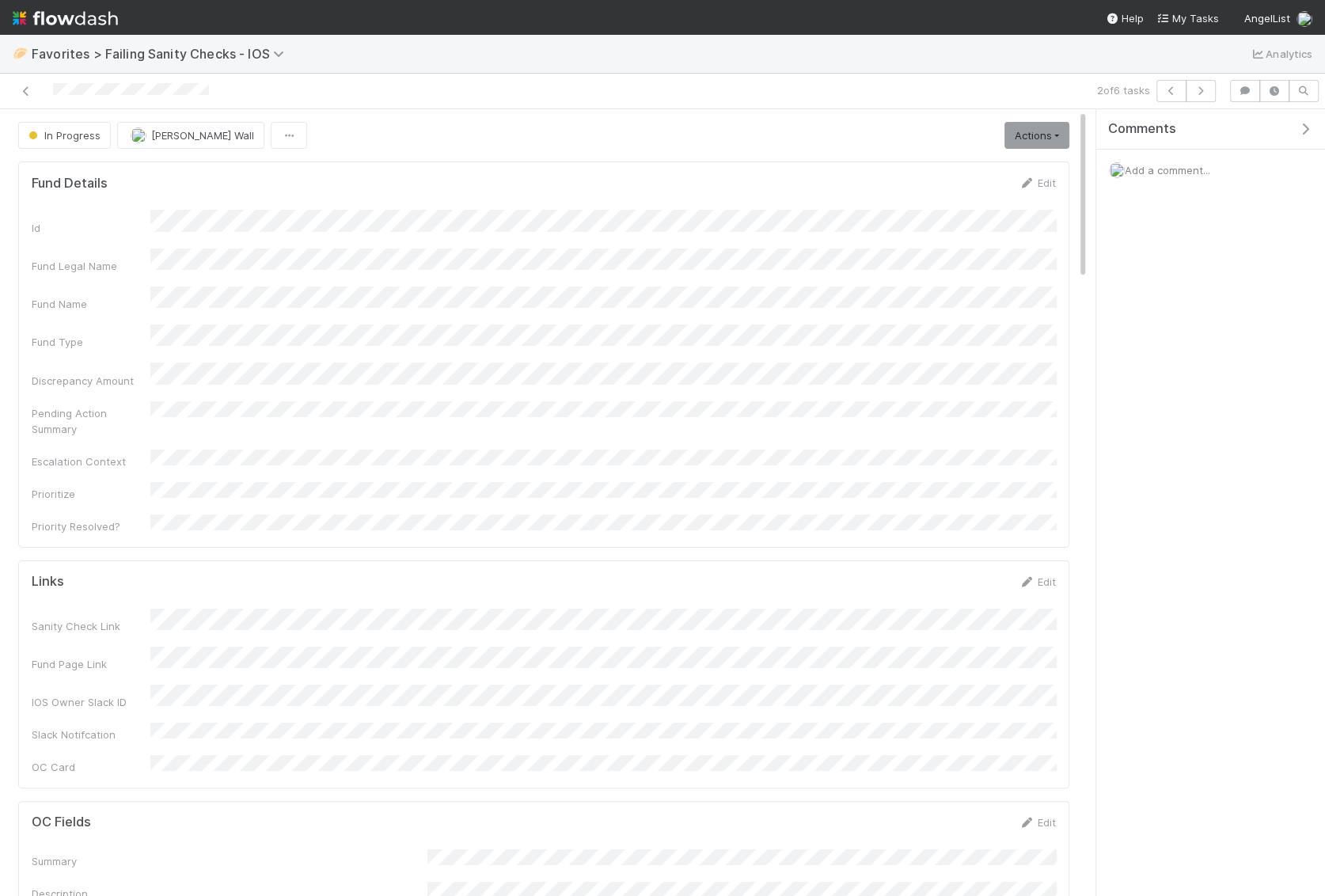
scroll to position [322, 1024]
click at [1152, 169] on span "Add a comment..." at bounding box center [1168, 170] width 86 height 13
click at [1091, 352] on div "Comments Add a comment... Attach files: Choose or drag and drop file(s) Add Com…" at bounding box center [1206, 502] width 238 height 788
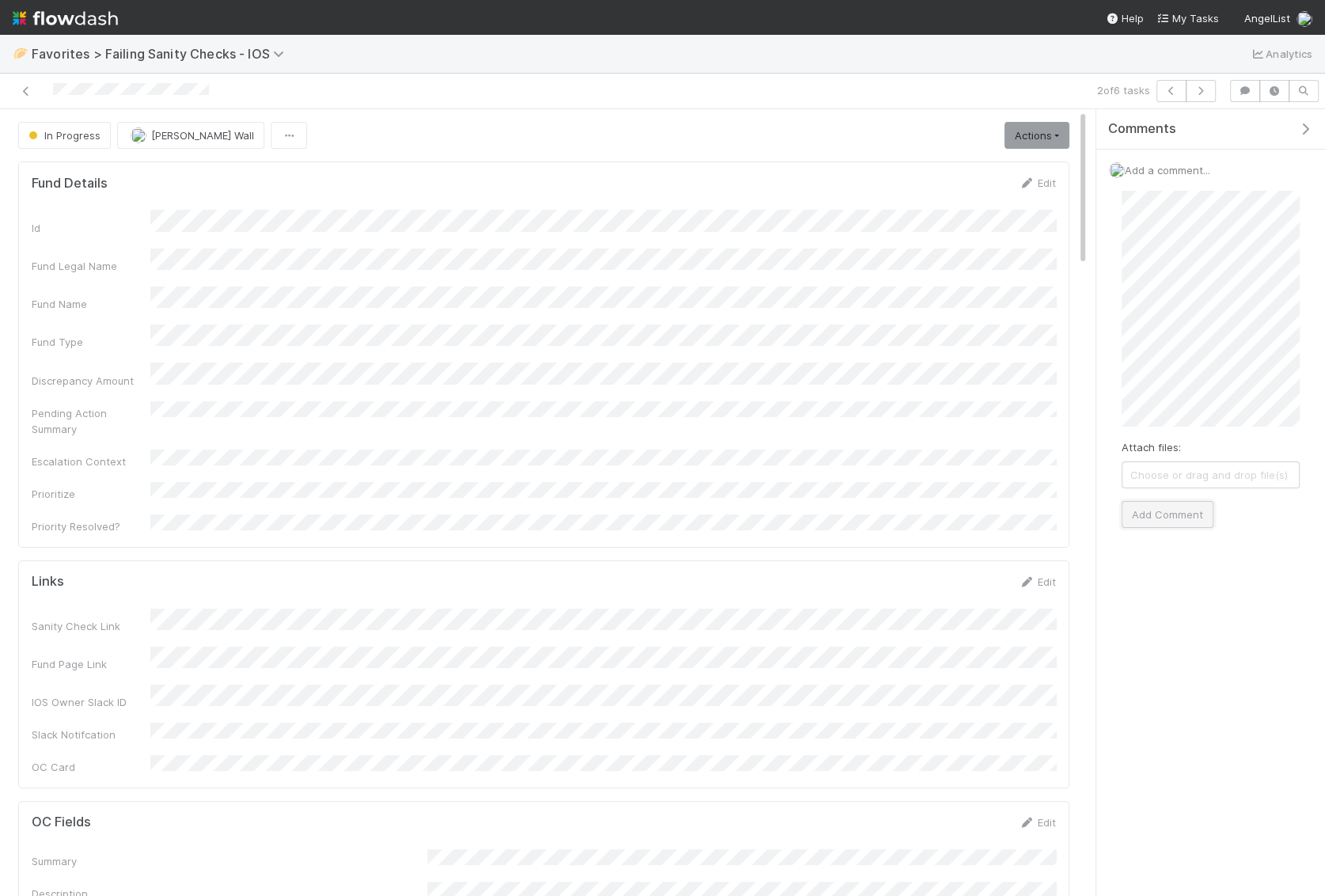
click at [1165, 508] on button "Add Comment" at bounding box center [1167, 513] width 92 height 27
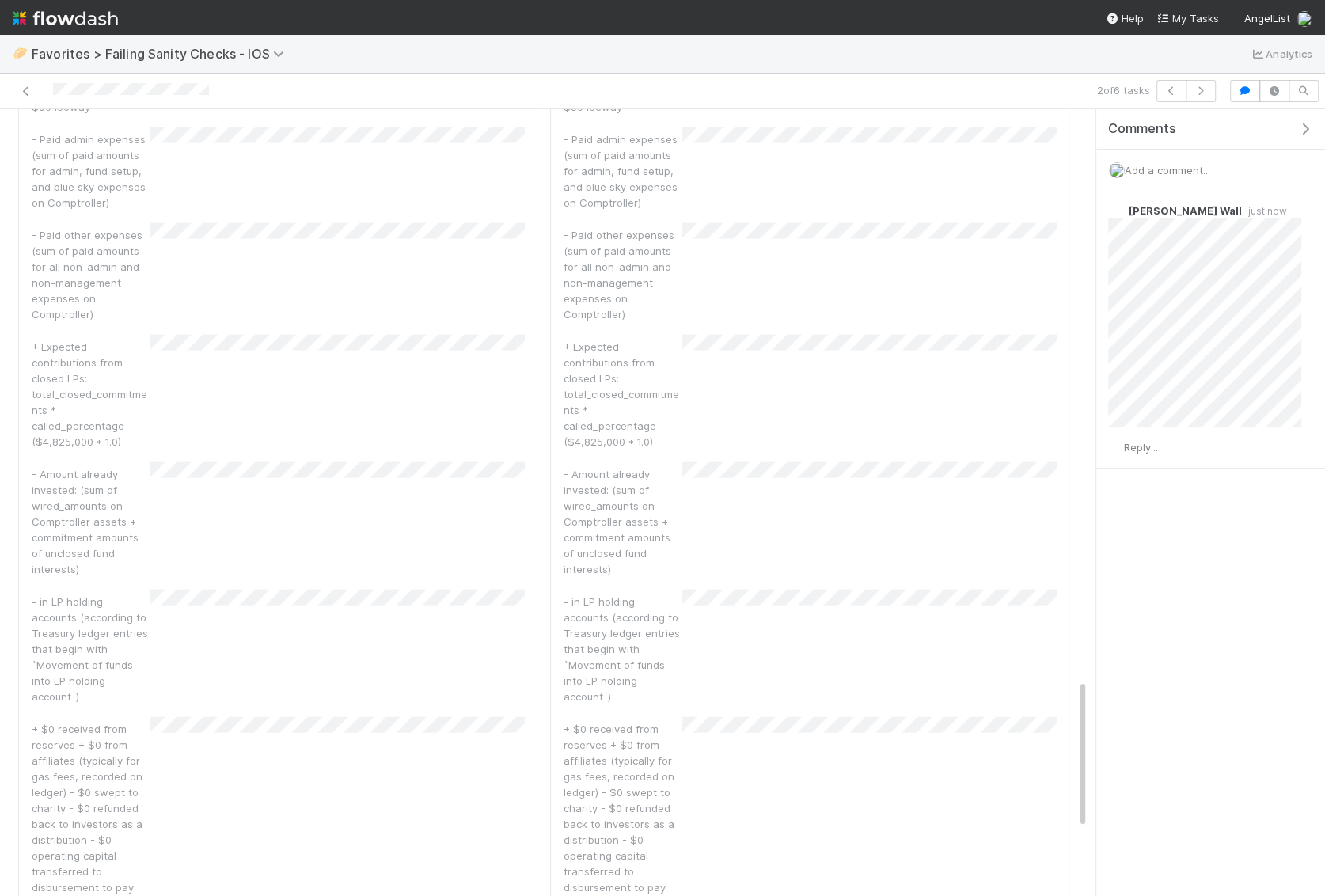
scroll to position [2992, 0]
click at [25, 92] on icon at bounding box center [26, 91] width 16 height 10
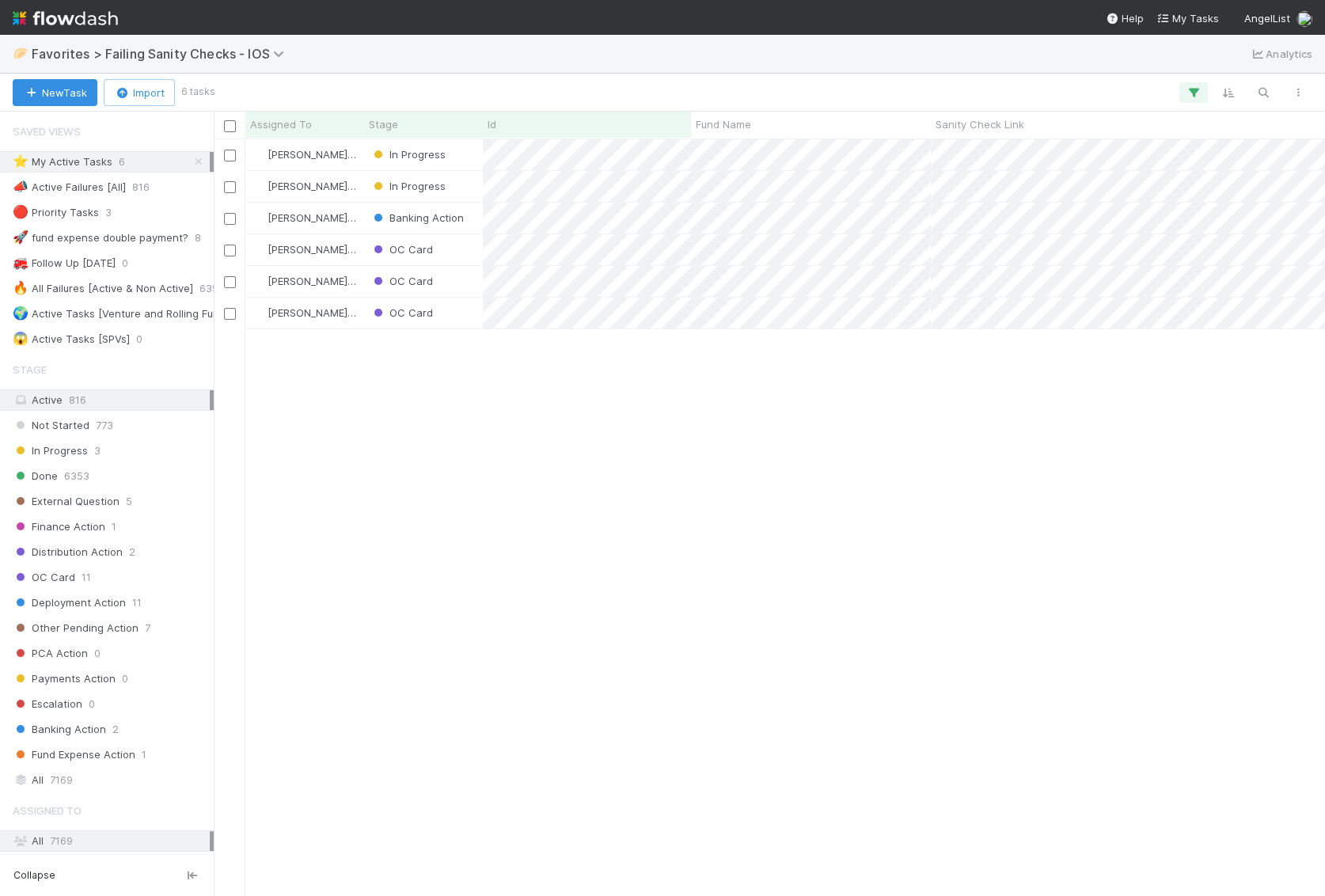
scroll to position [756, 1110]
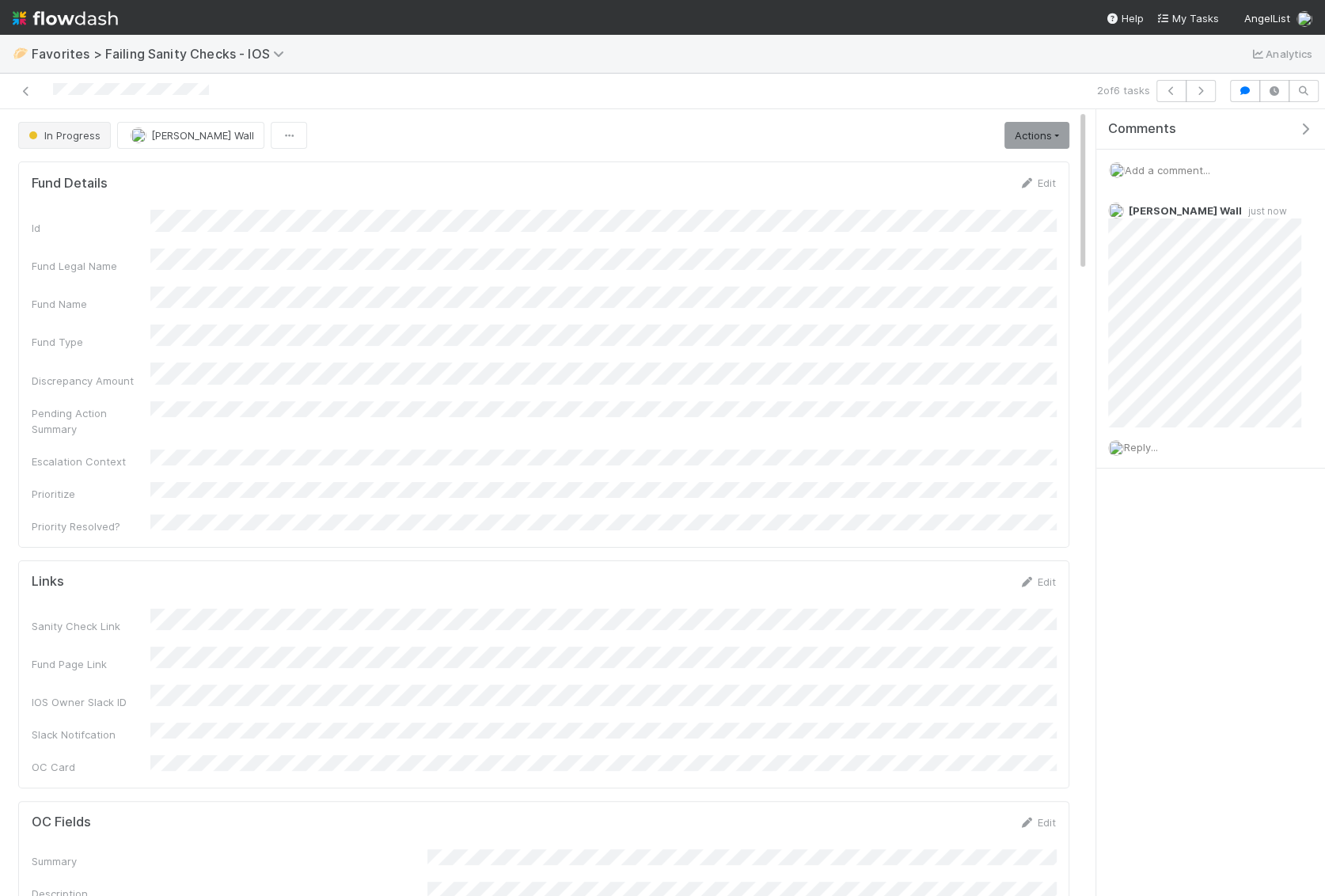
scroll to position [322, 1024]
click at [94, 139] on span "In Progress" at bounding box center [62, 135] width 75 height 13
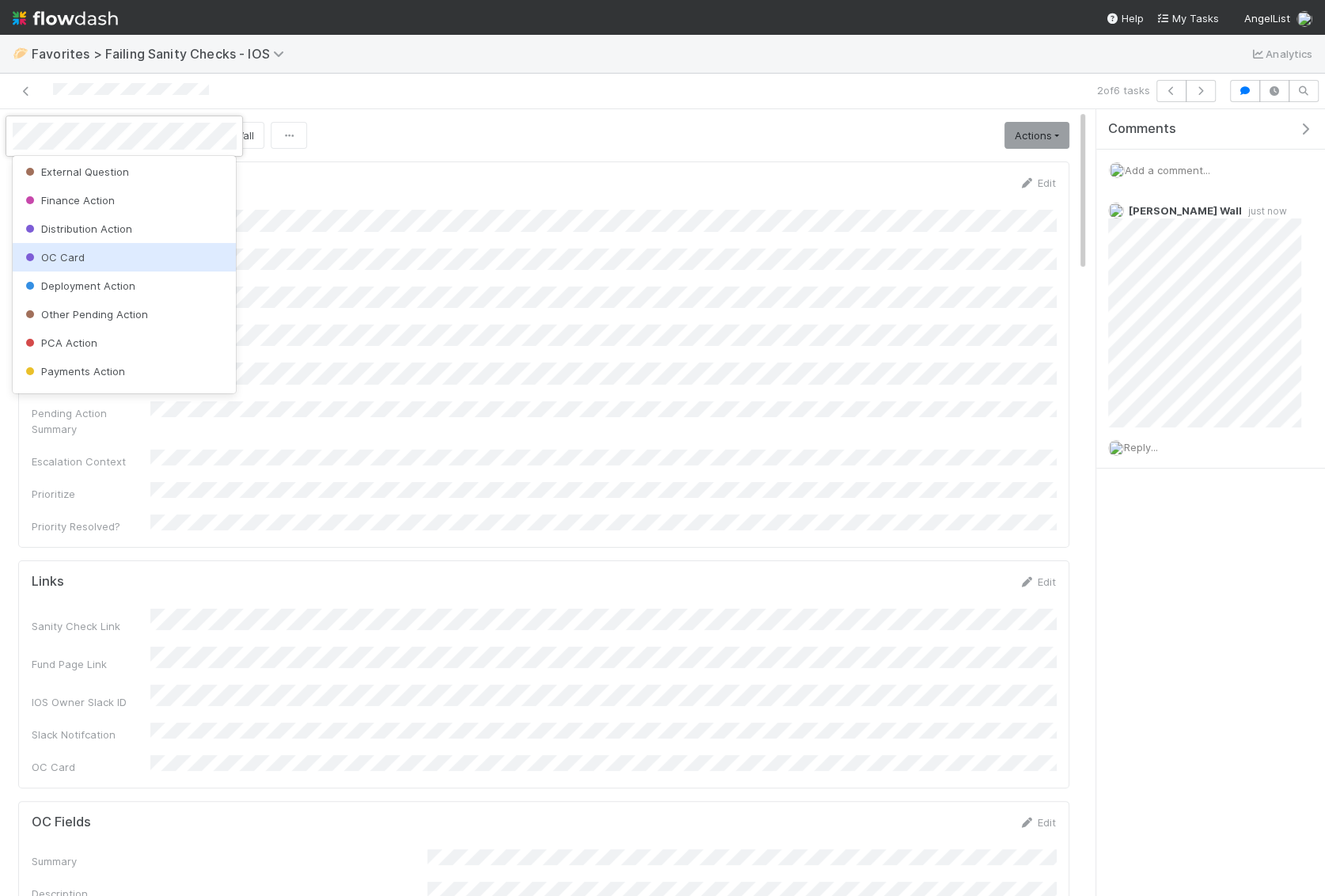
scroll to position [101, 0]
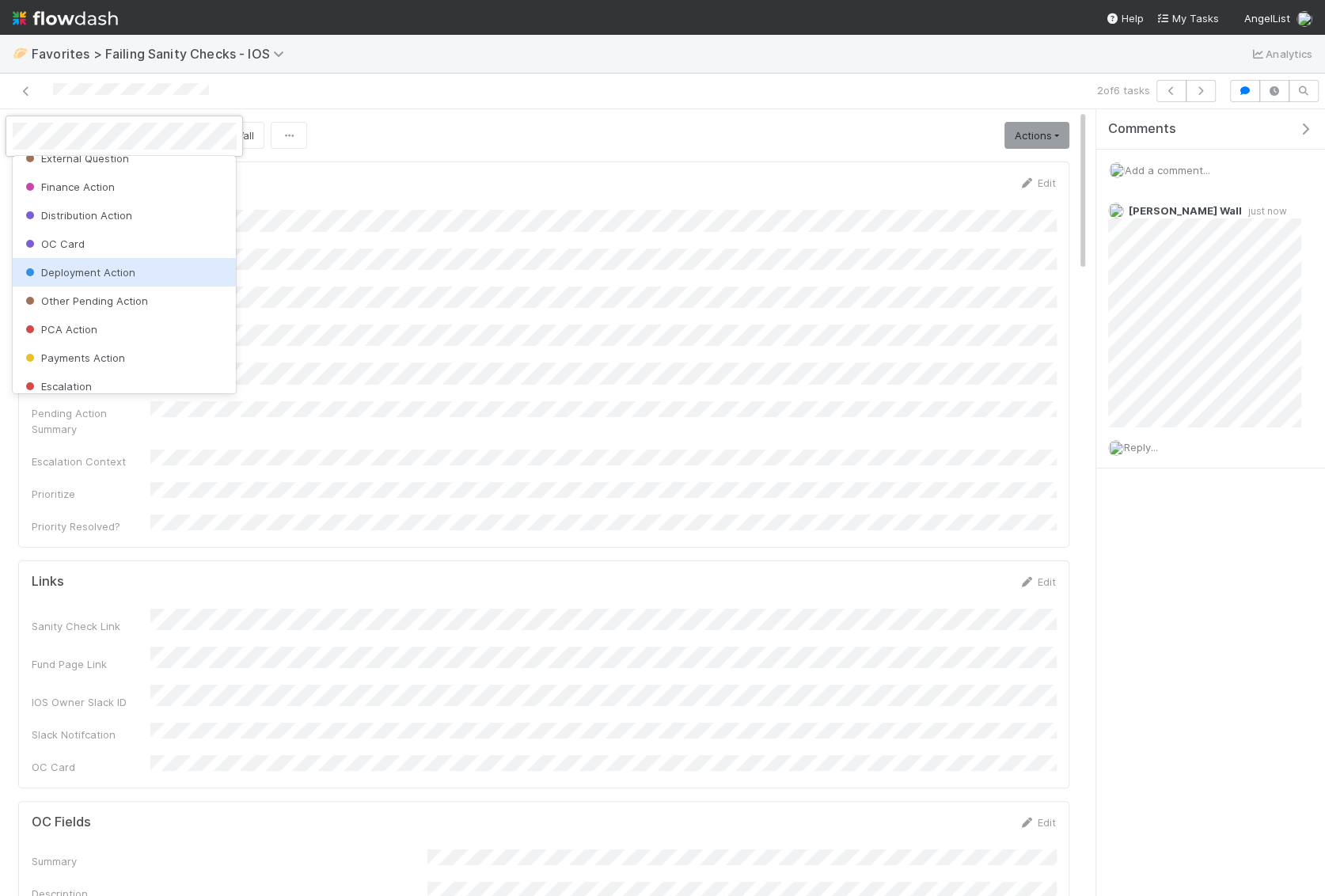
click at [119, 270] on span "Deployment Action" at bounding box center [78, 272] width 113 height 13
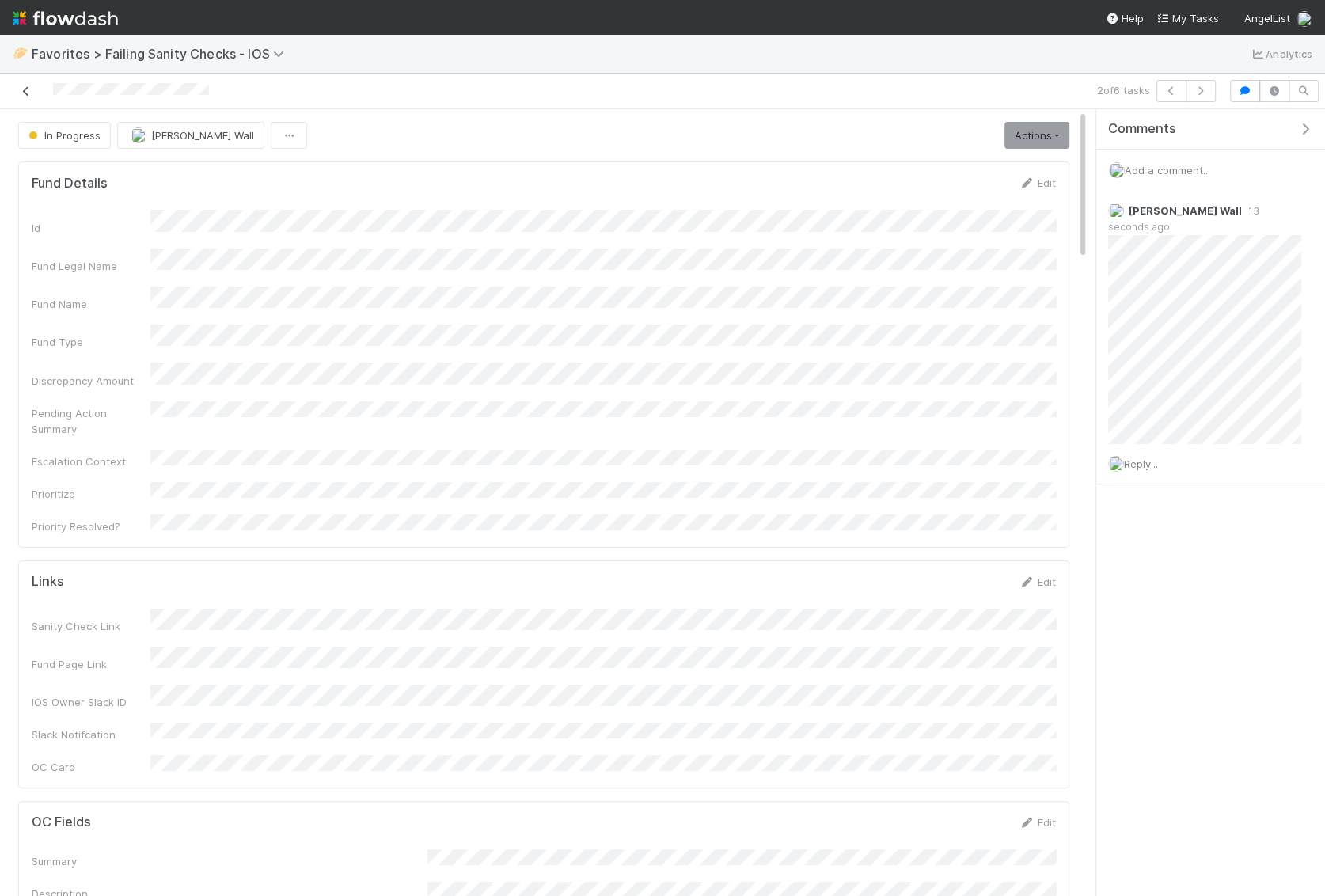
click at [25, 88] on icon at bounding box center [26, 91] width 16 height 10
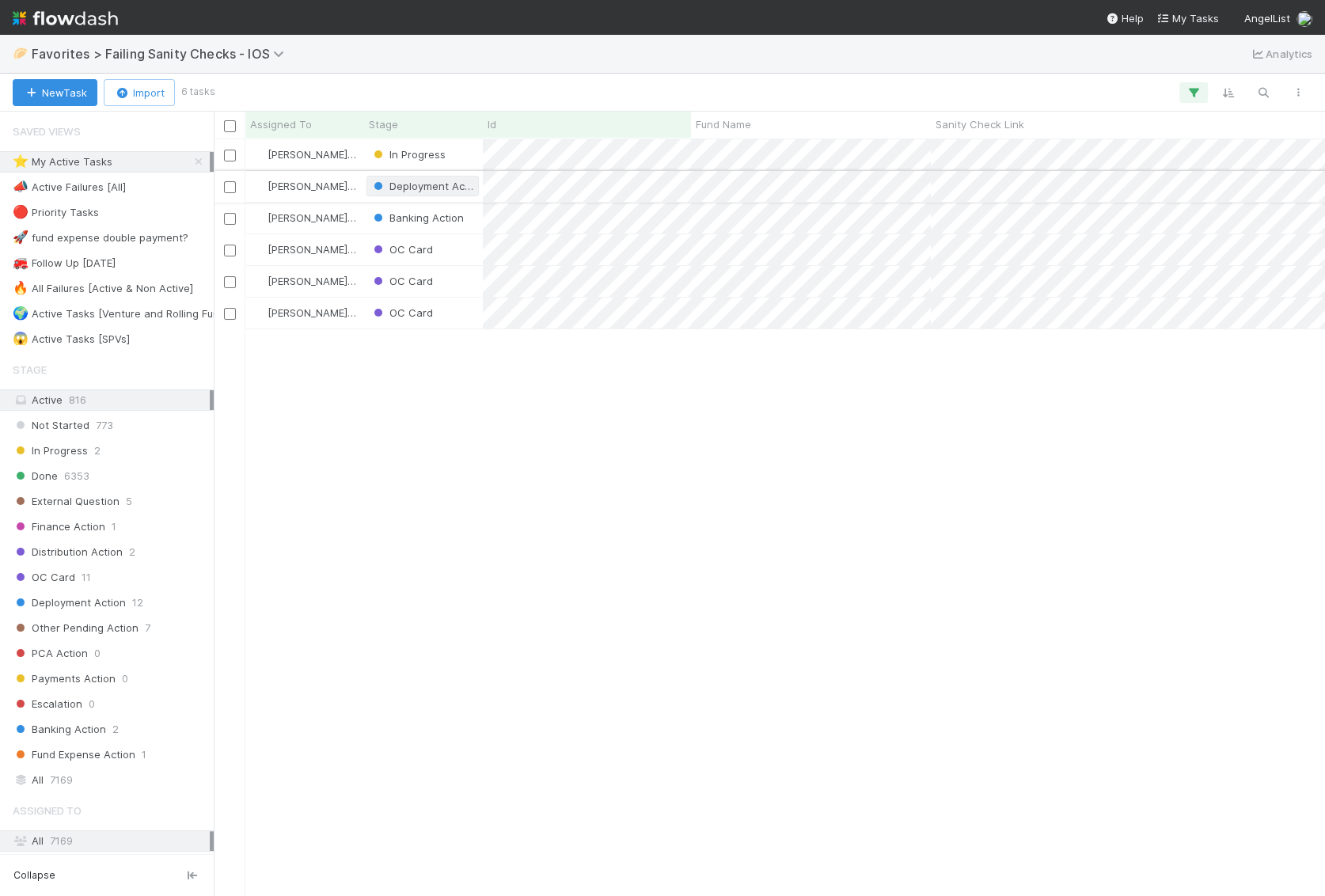
scroll to position [756, 1110]
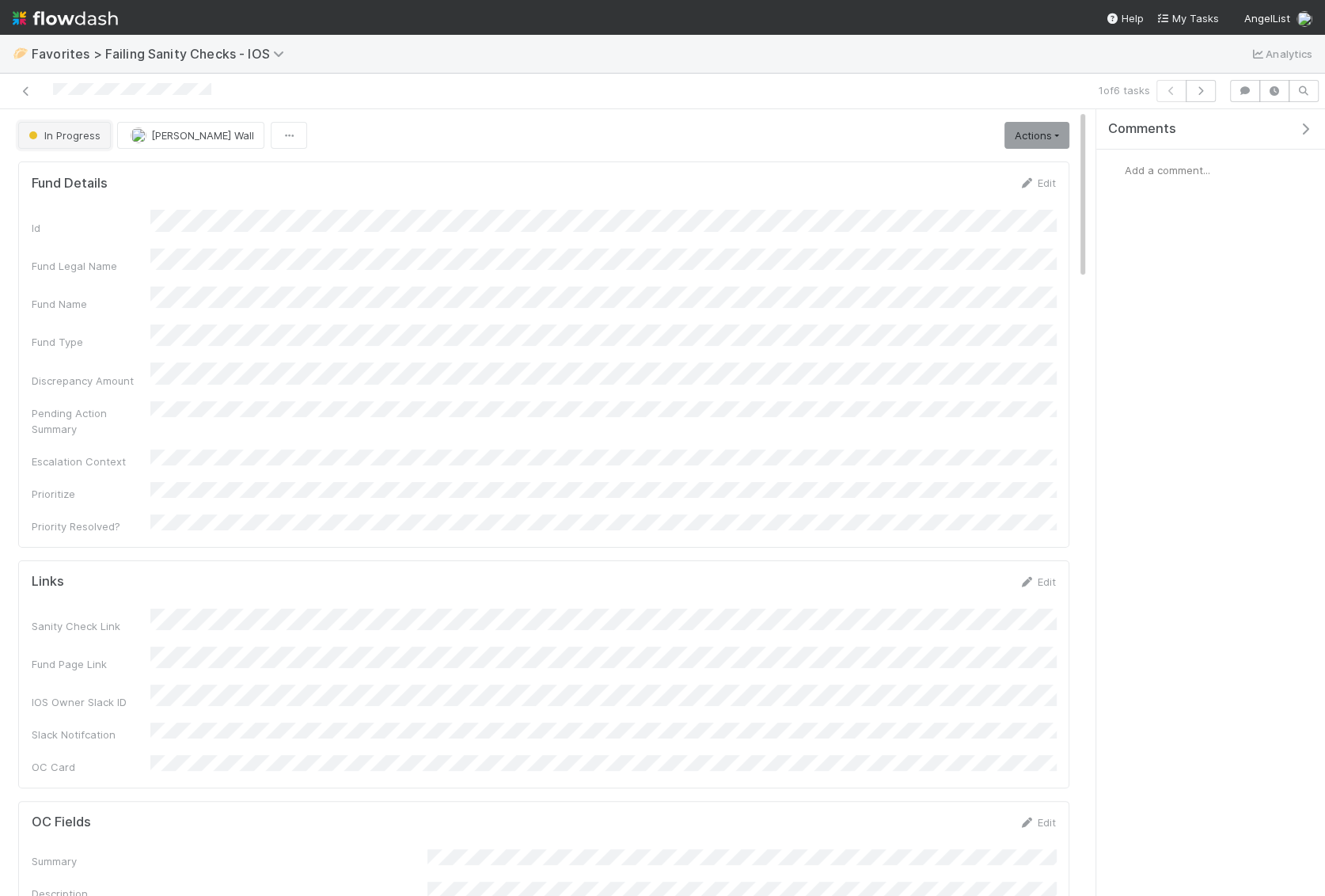
click at [47, 135] on span "In Progress" at bounding box center [62, 135] width 75 height 13
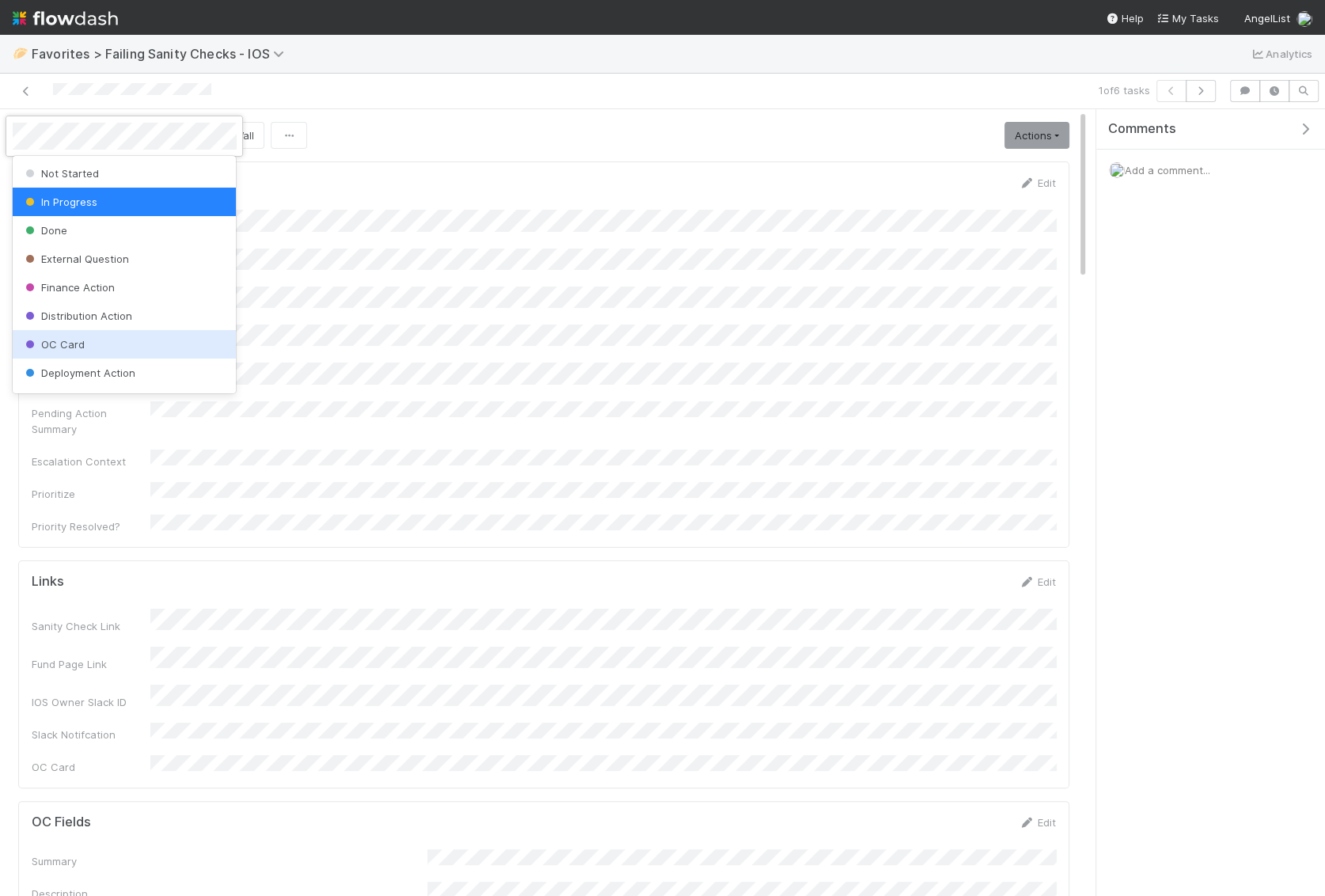
scroll to position [322, 1024]
click at [84, 371] on span "Deployment Action" at bounding box center [78, 373] width 113 height 13
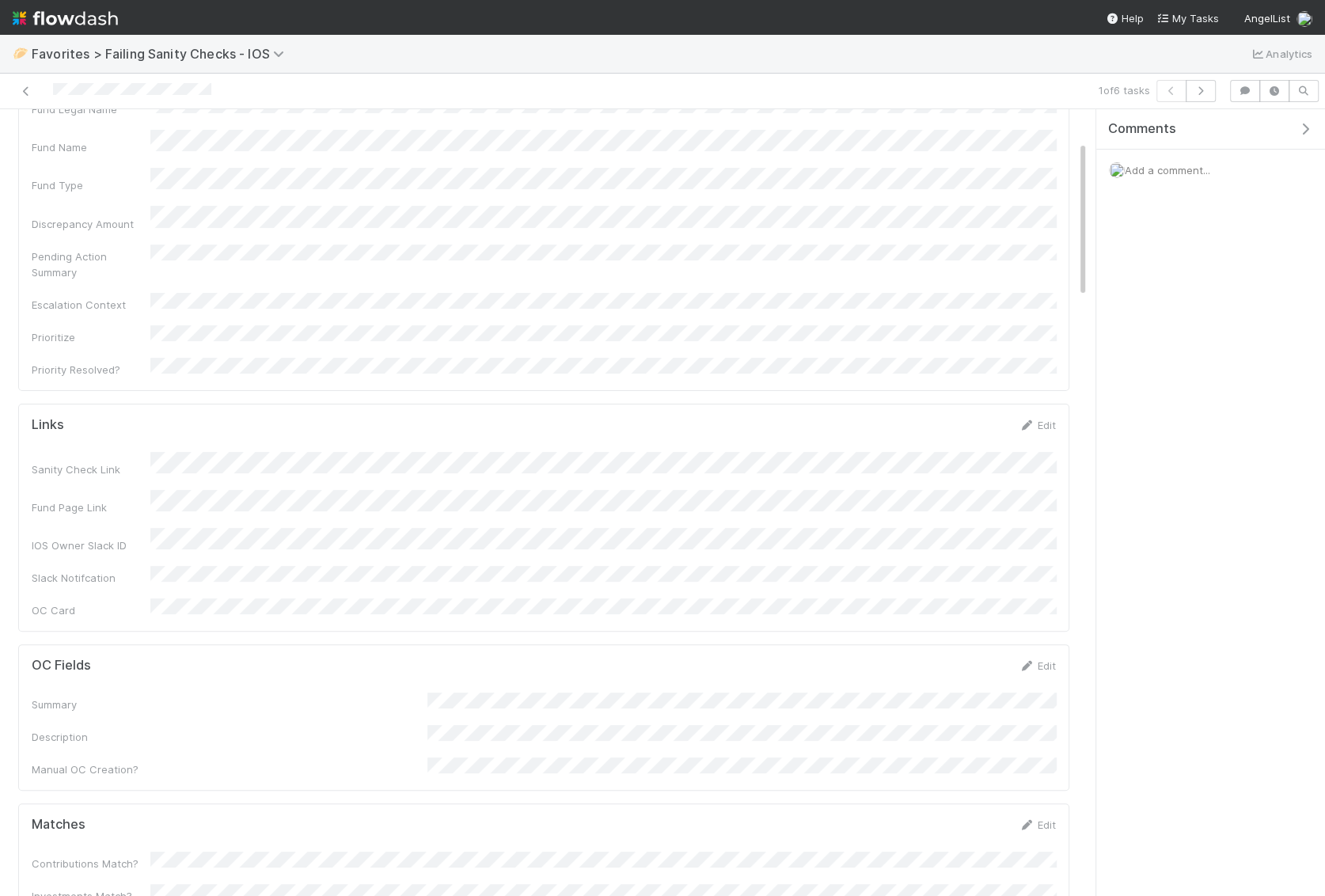
scroll to position [132, 0]
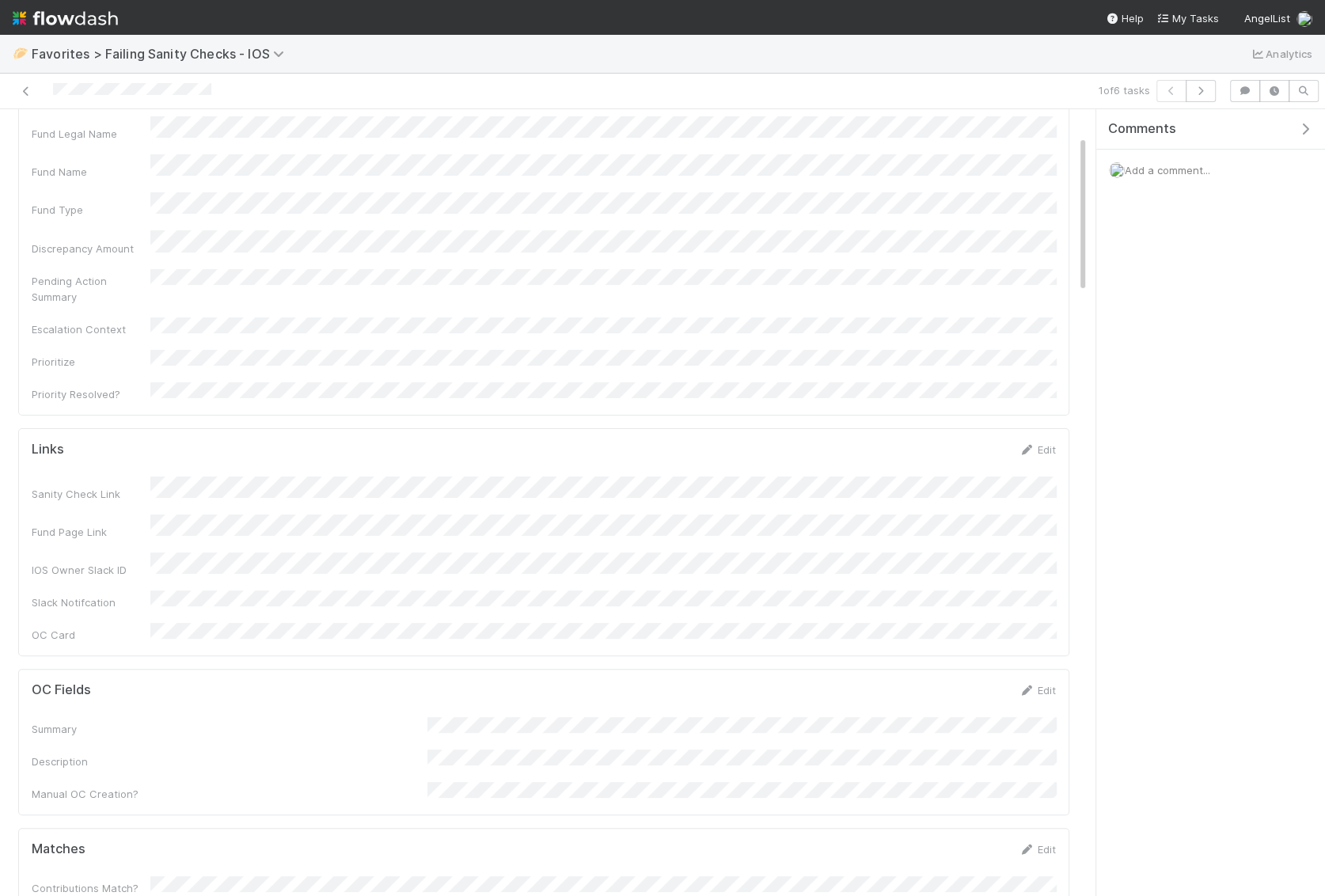
click at [1148, 168] on span "Add a comment..." at bounding box center [1168, 170] width 86 height 13
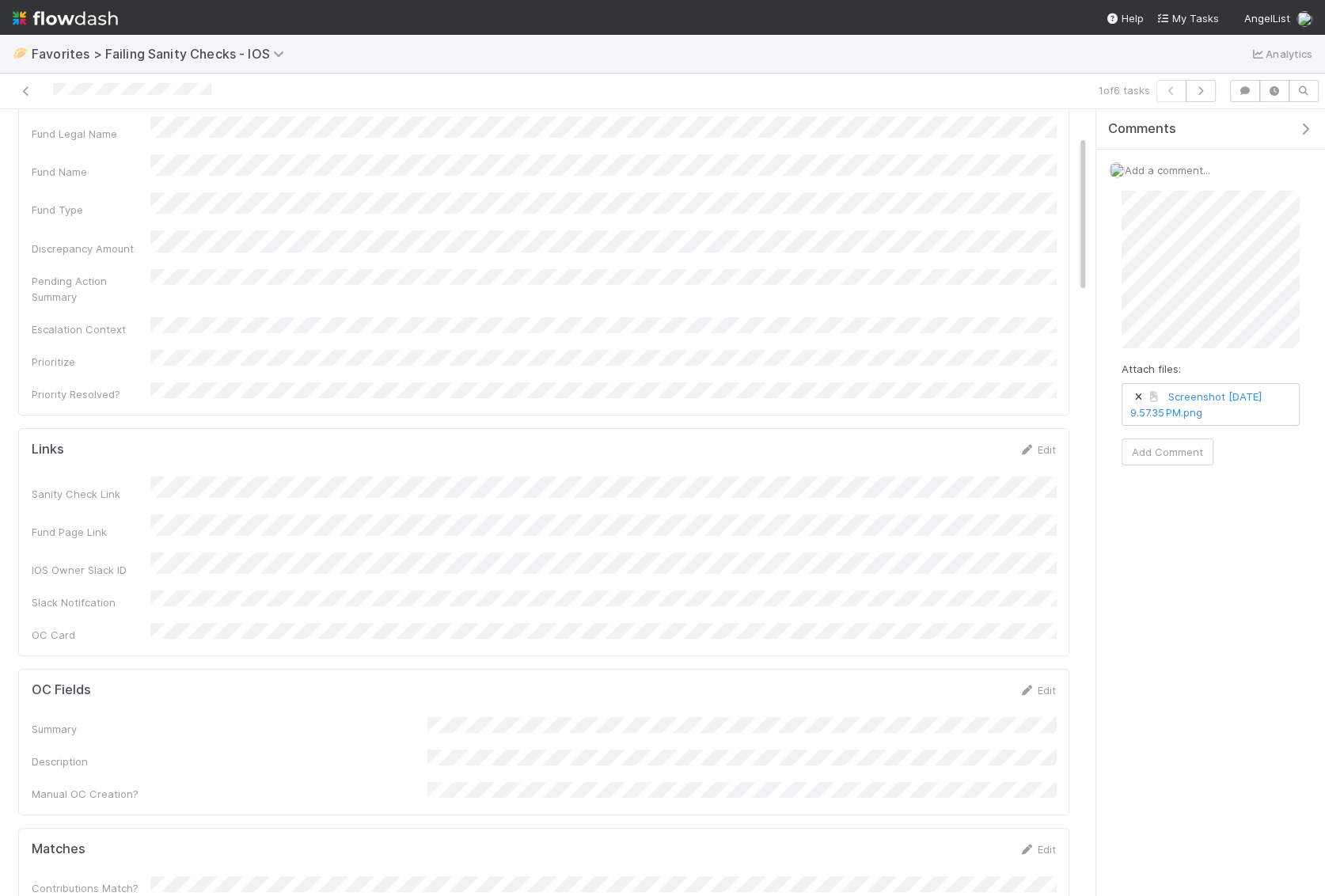
scroll to position [0, 0]
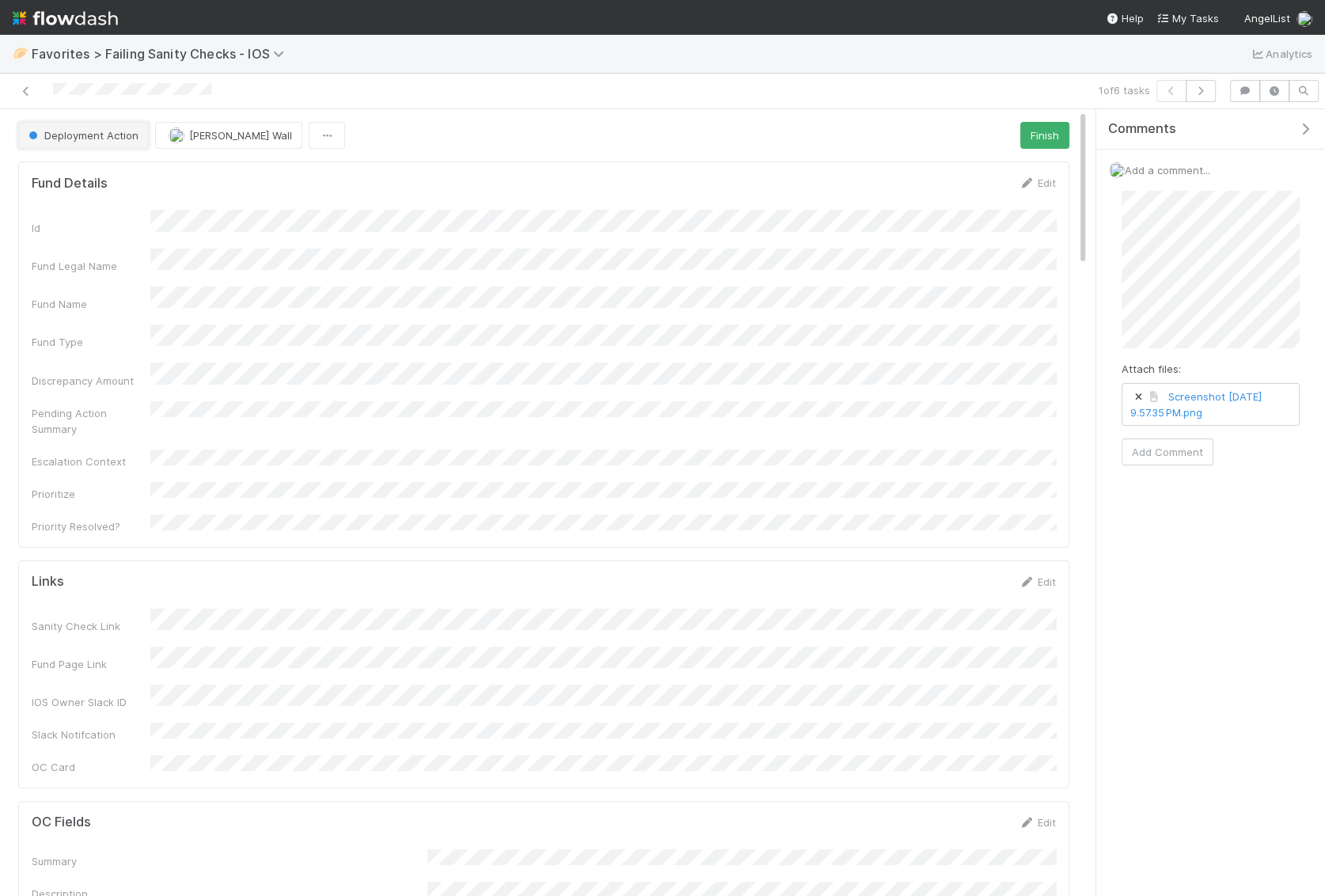
click at [51, 142] on button "Deployment Action" at bounding box center [83, 135] width 131 height 27
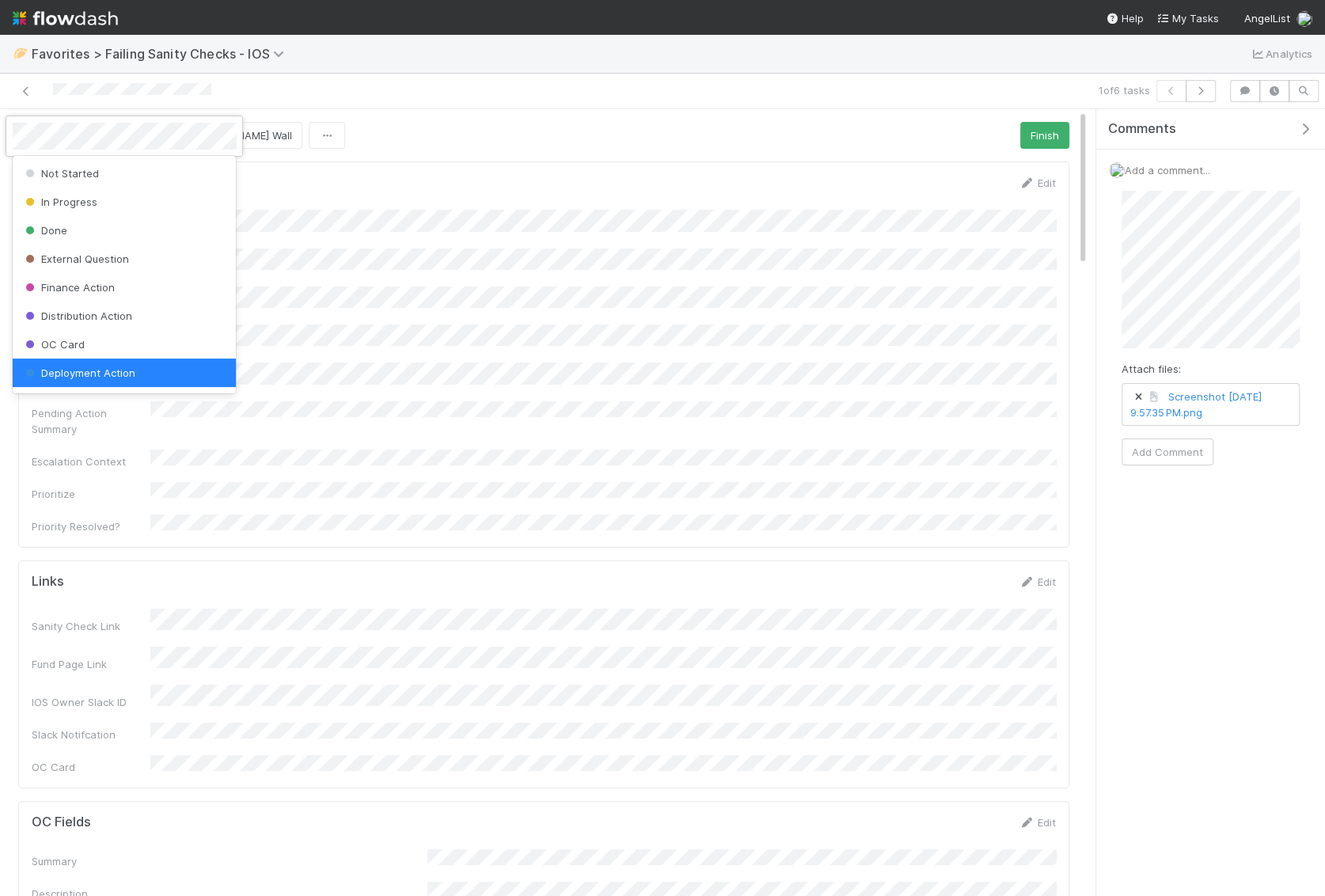
scroll to position [2, 0]
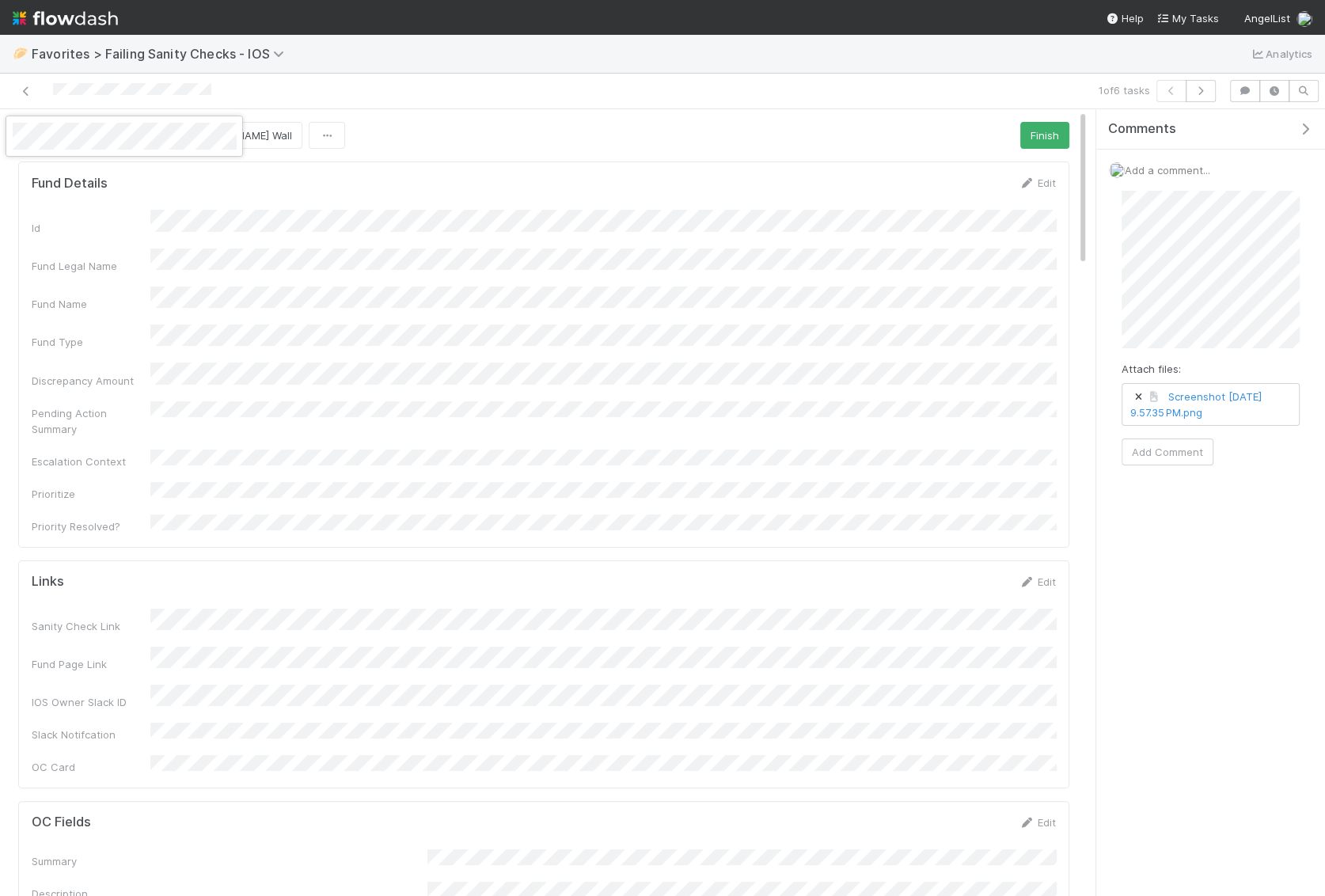
click at [388, 234] on div at bounding box center [662, 448] width 1325 height 896
click at [1182, 451] on button "Add Comment" at bounding box center [1167, 451] width 92 height 27
click at [21, 92] on icon at bounding box center [26, 91] width 16 height 10
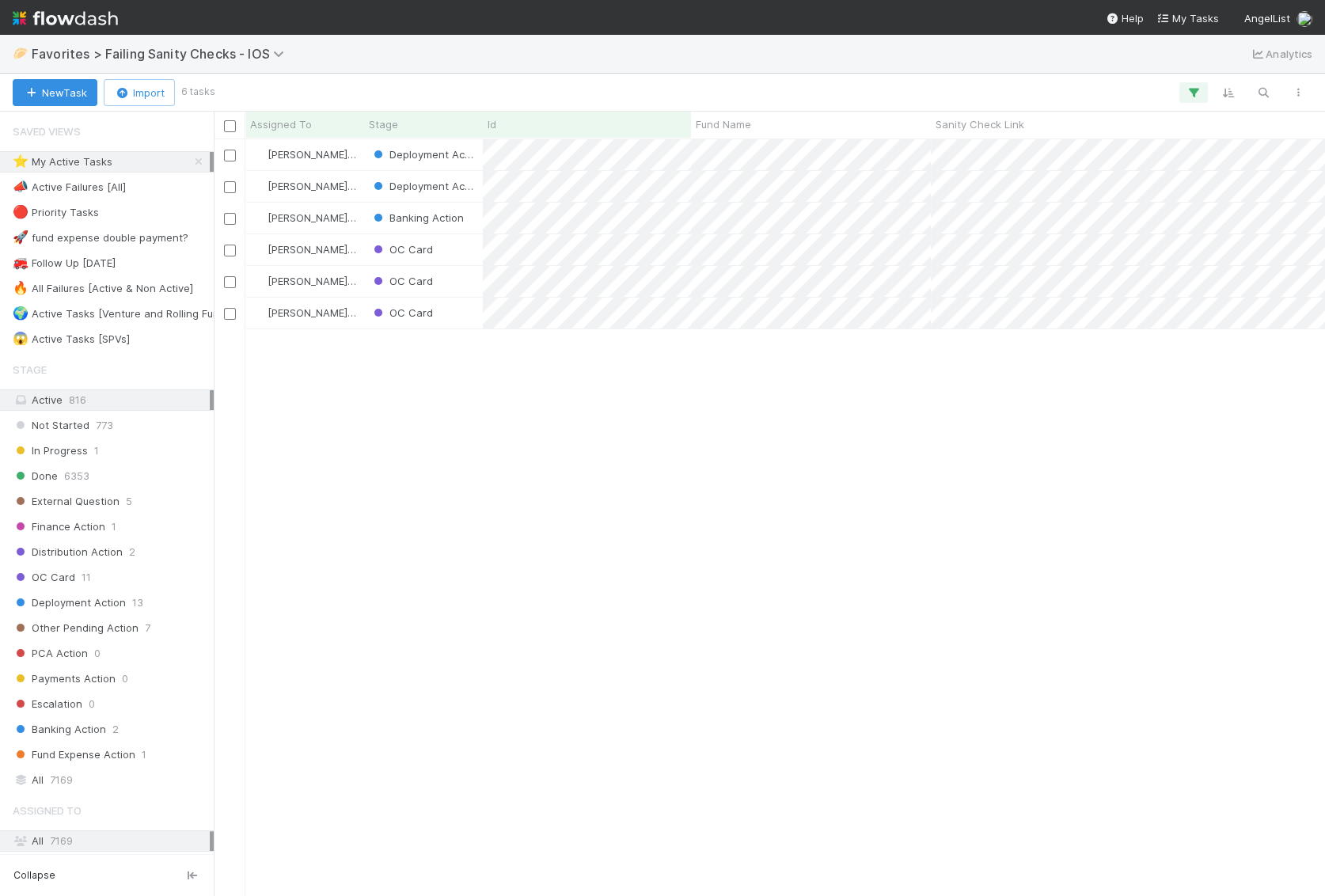
scroll to position [756, 1110]
click at [91, 17] on img at bounding box center [65, 18] width 105 height 27
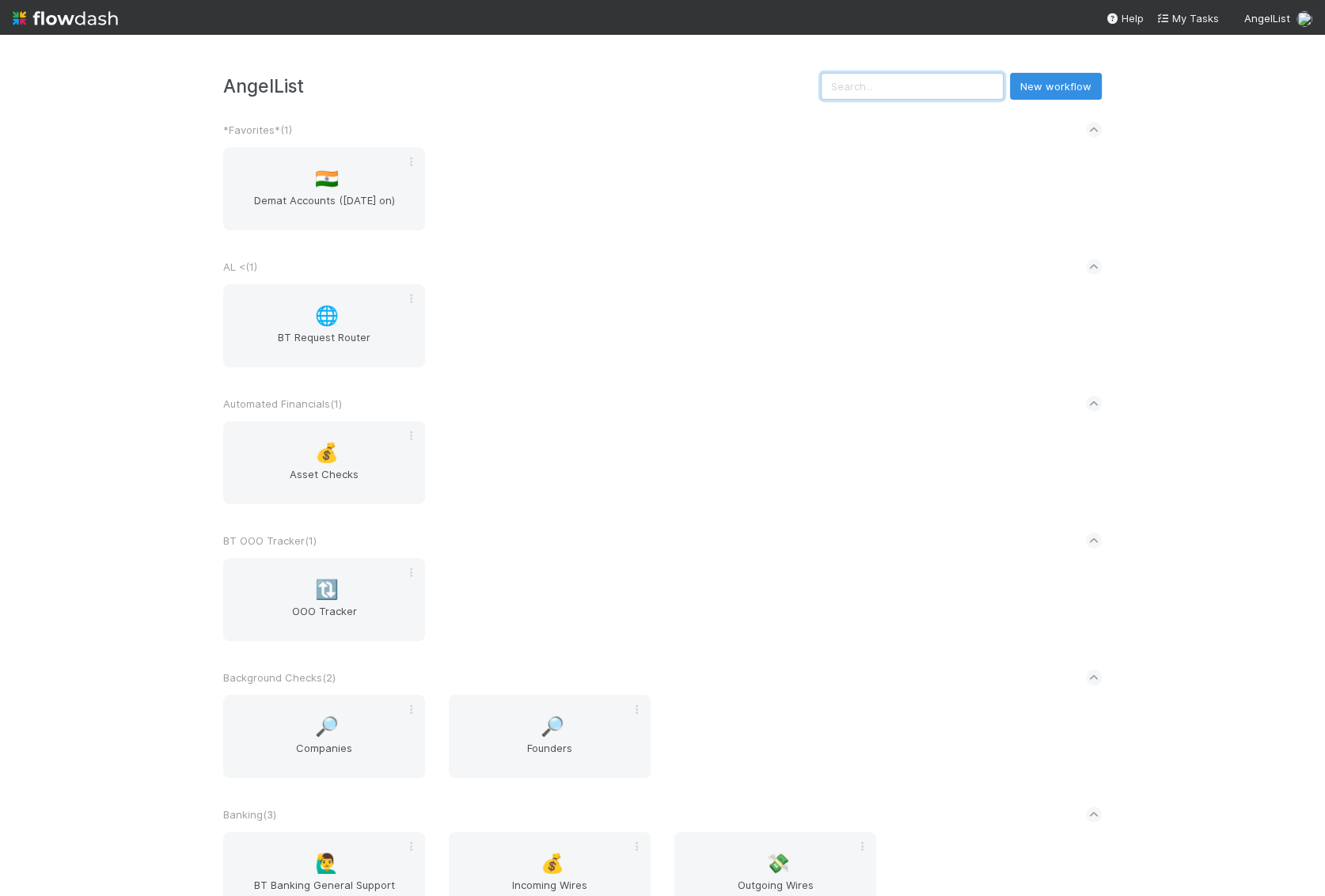
click at [945, 90] on input "text" at bounding box center [911, 86] width 183 height 27
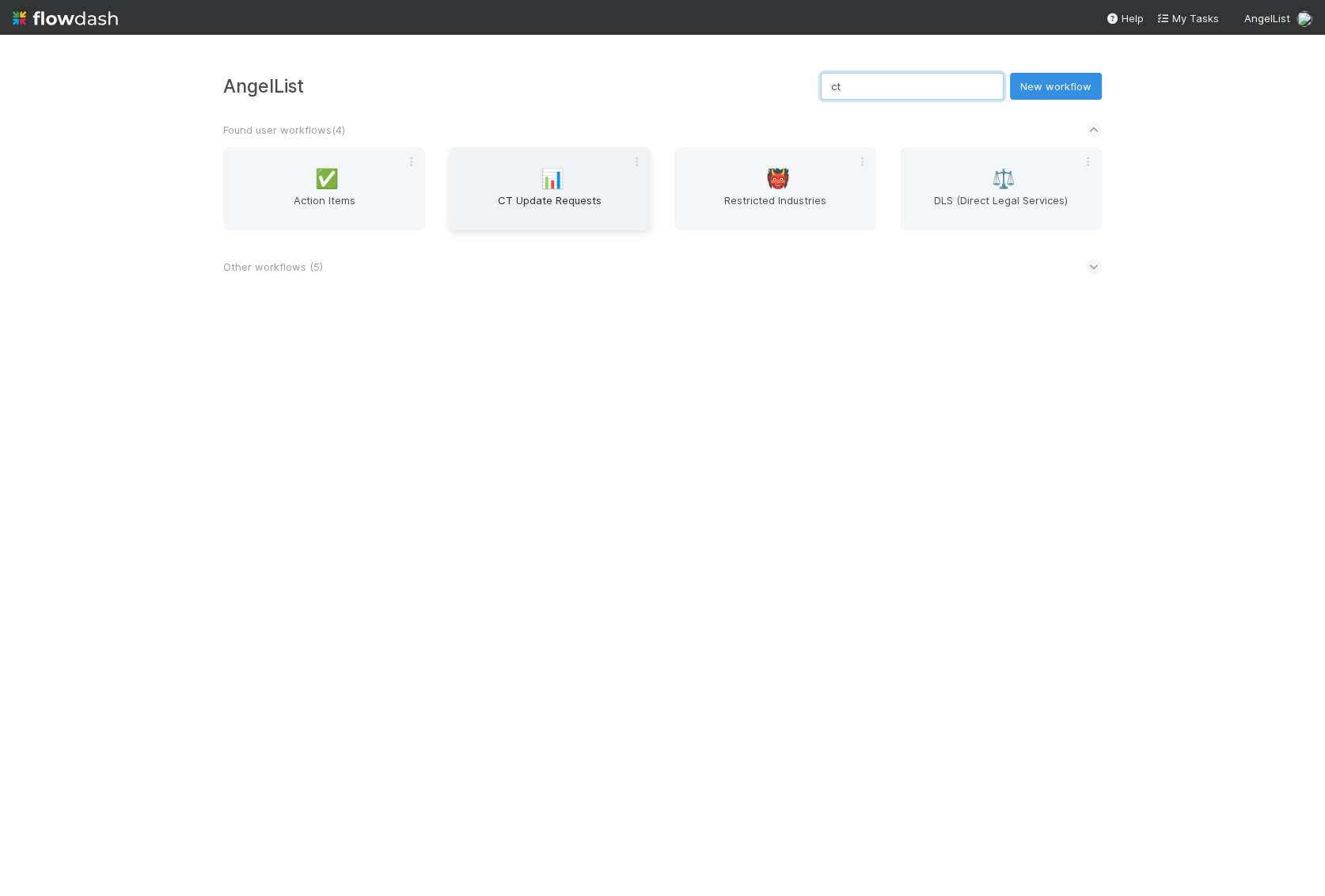
type input "ct"
click at [585, 189] on div "📊 CT Update Requests" at bounding box center [550, 188] width 202 height 83
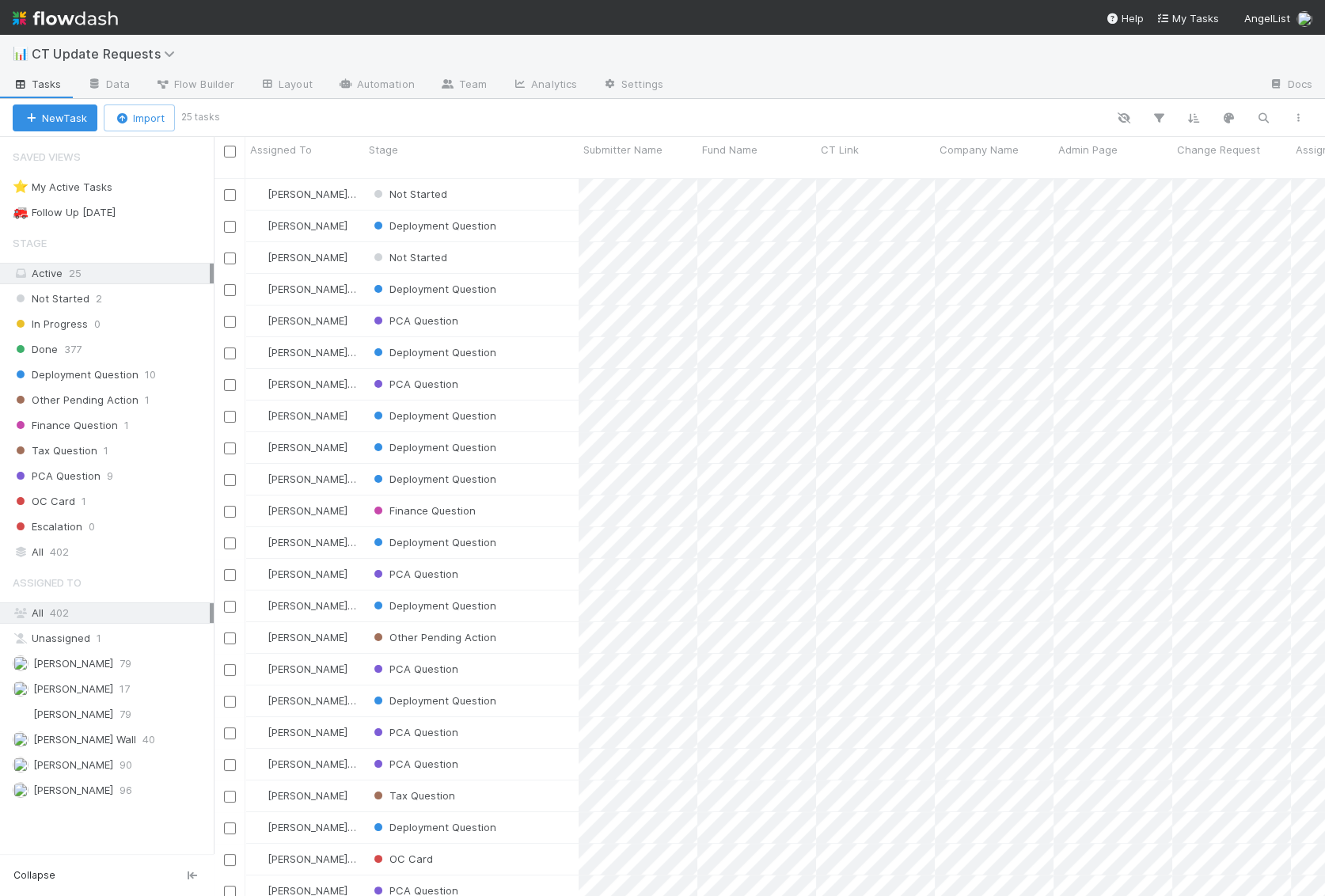
scroll to position [731, 1110]
click at [97, 733] on span "[PERSON_NAME] Wall" at bounding box center [84, 739] width 103 height 13
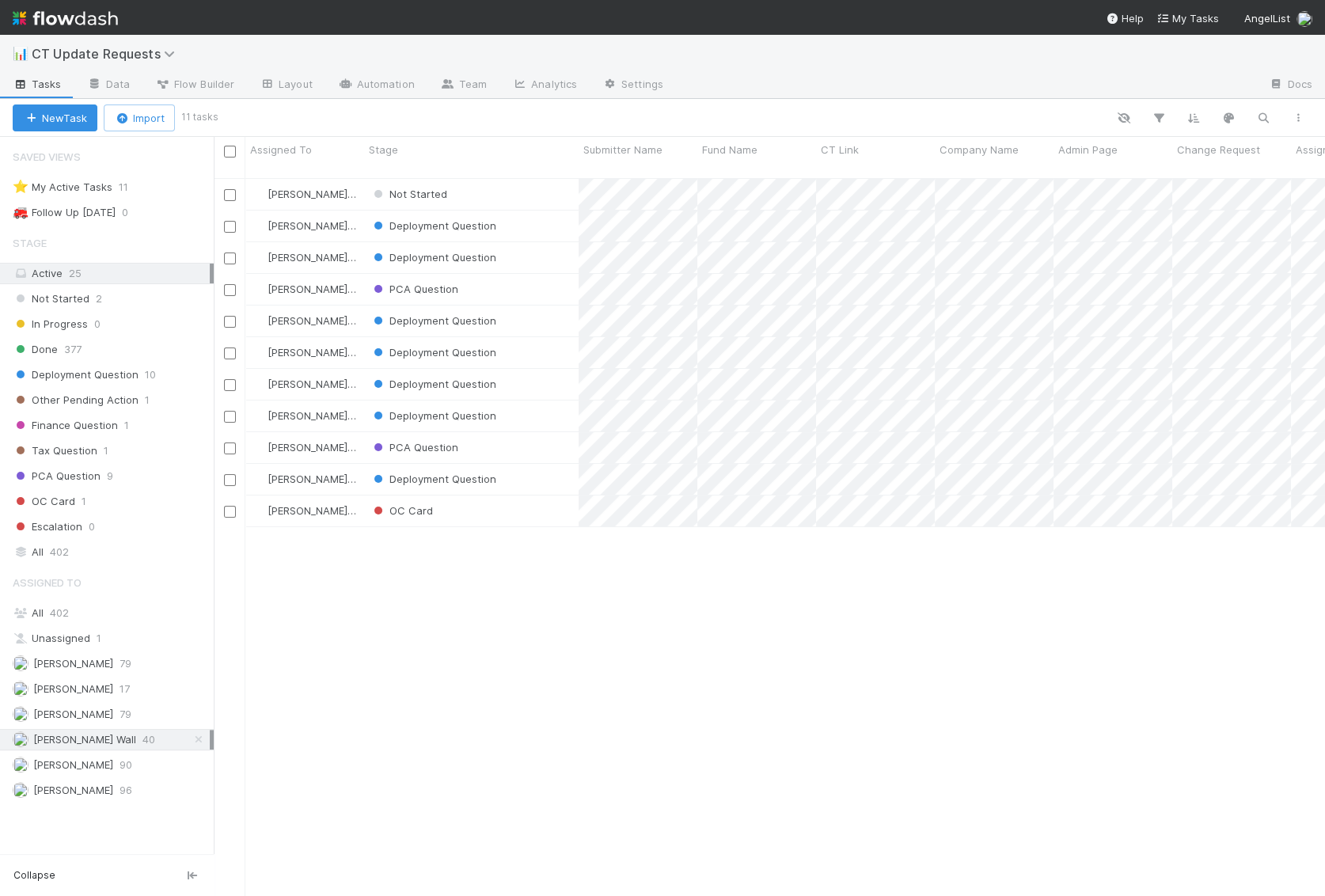
scroll to position [731, 1110]
click at [508, 497] on div "OC Card" at bounding box center [471, 510] width 215 height 31
